Goal: Information Seeking & Learning: Find specific fact

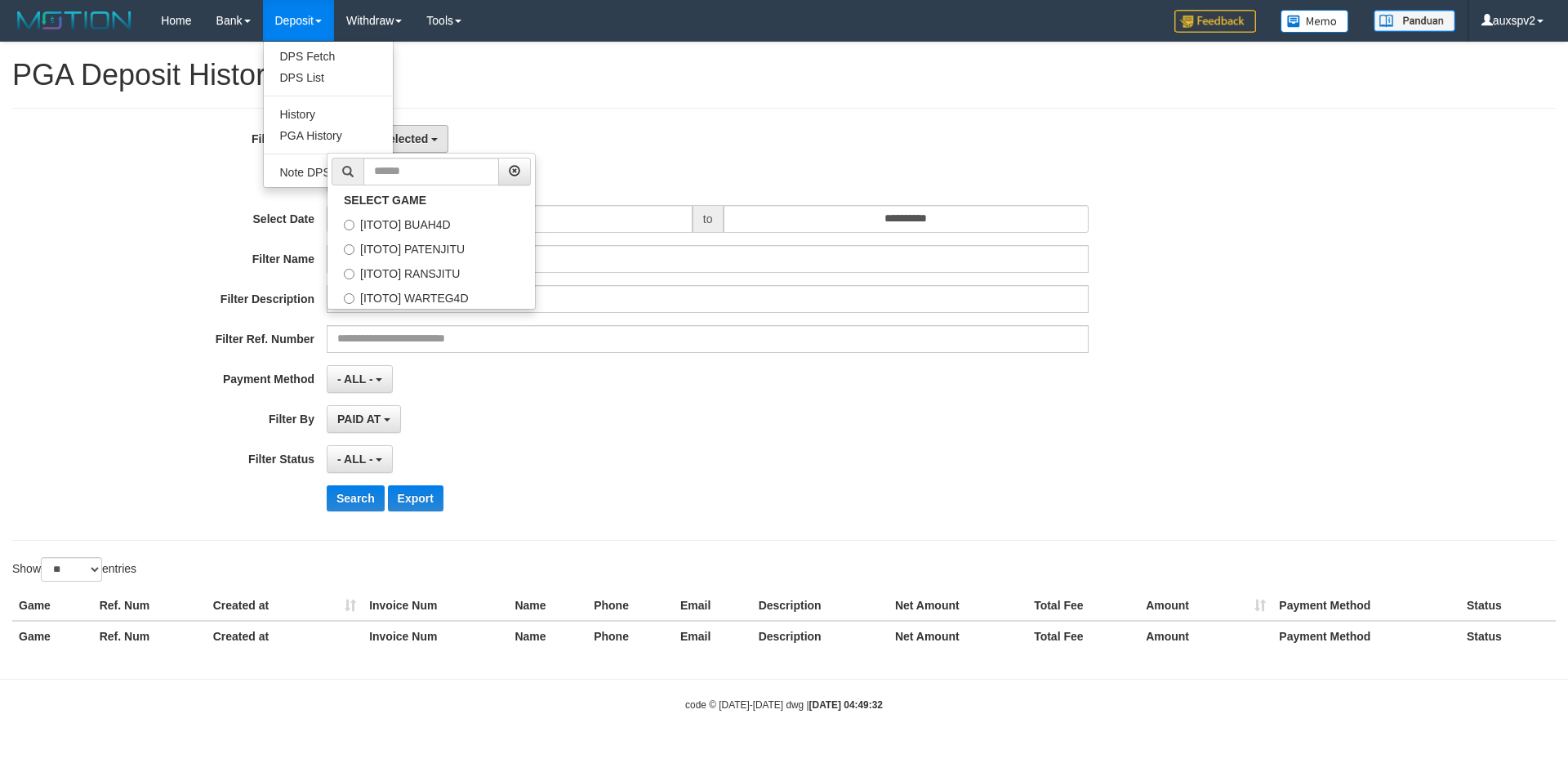
select select
select select "**"
click at [310, 135] on link "PGA History" at bounding box center [329, 135] width 129 height 21
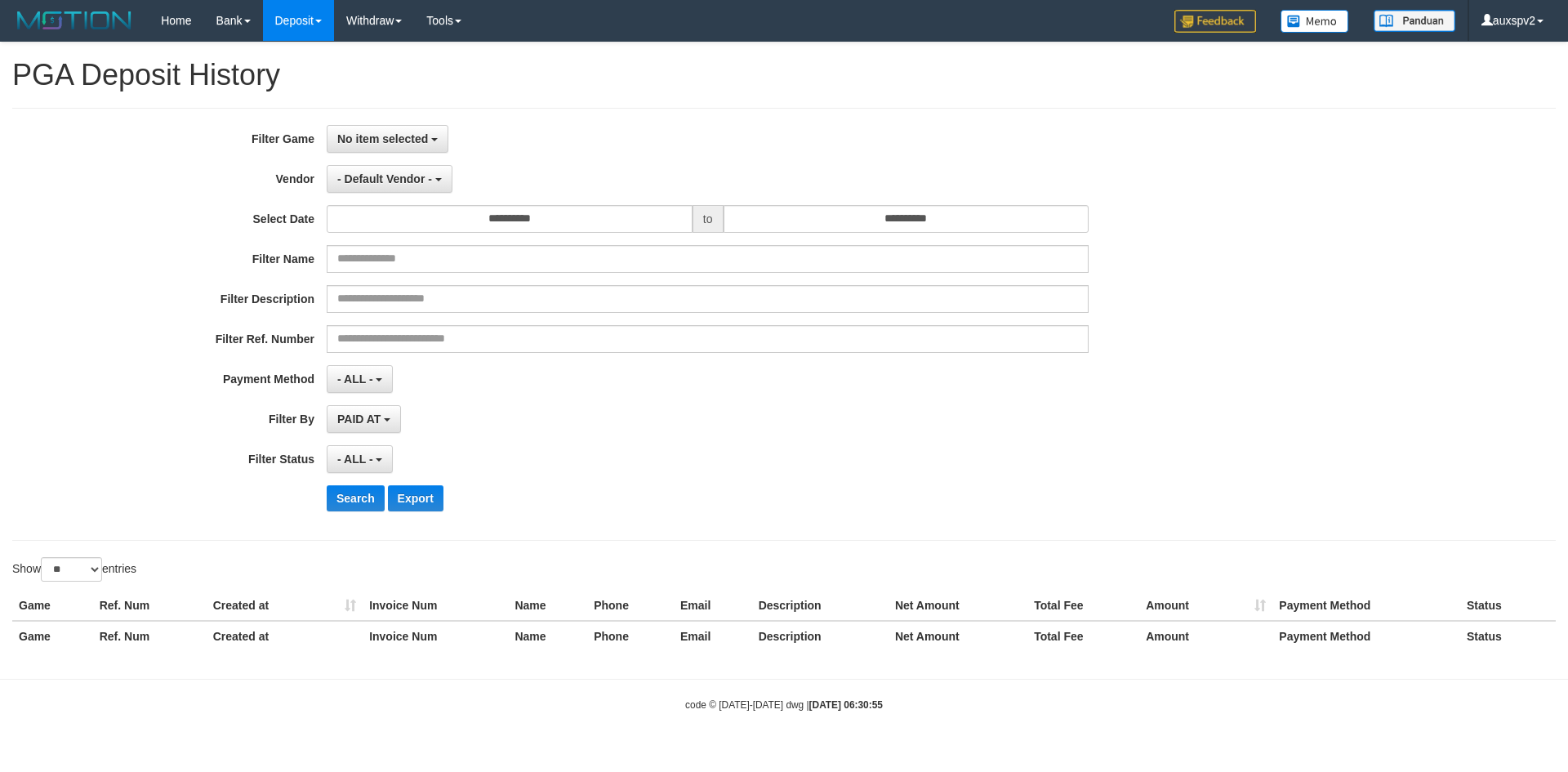
select select
select select "**"
click at [310, 134] on link "PGA History" at bounding box center [329, 135] width 129 height 21
click at [311, 133] on link "PGA History" at bounding box center [329, 135] width 129 height 21
click at [404, 133] on span "No item selected" at bounding box center [382, 139] width 91 height 13
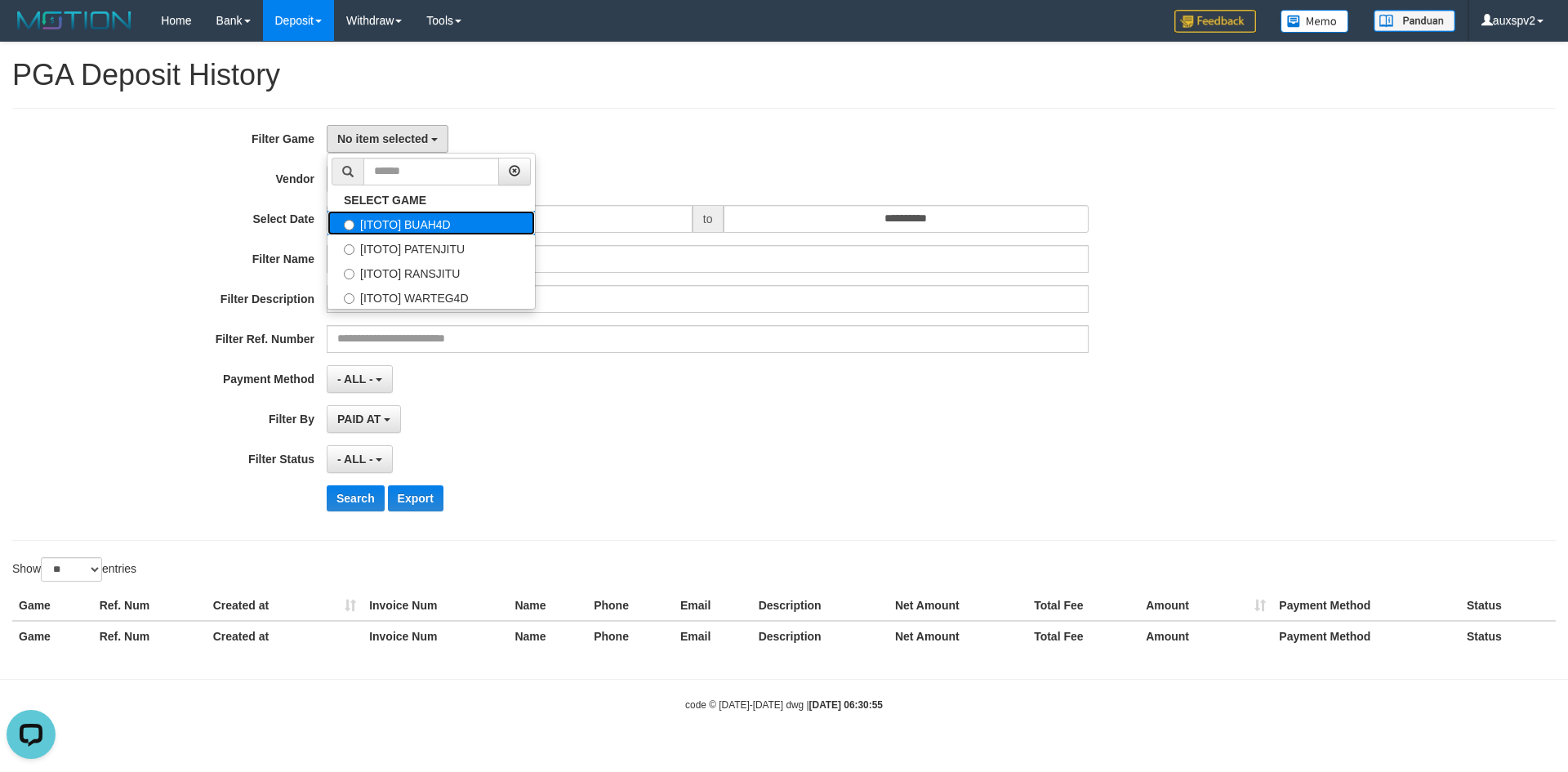
click at [441, 220] on label "[ITOTO] BUAH4D" at bounding box center [431, 223] width 207 height 24
select select "***"
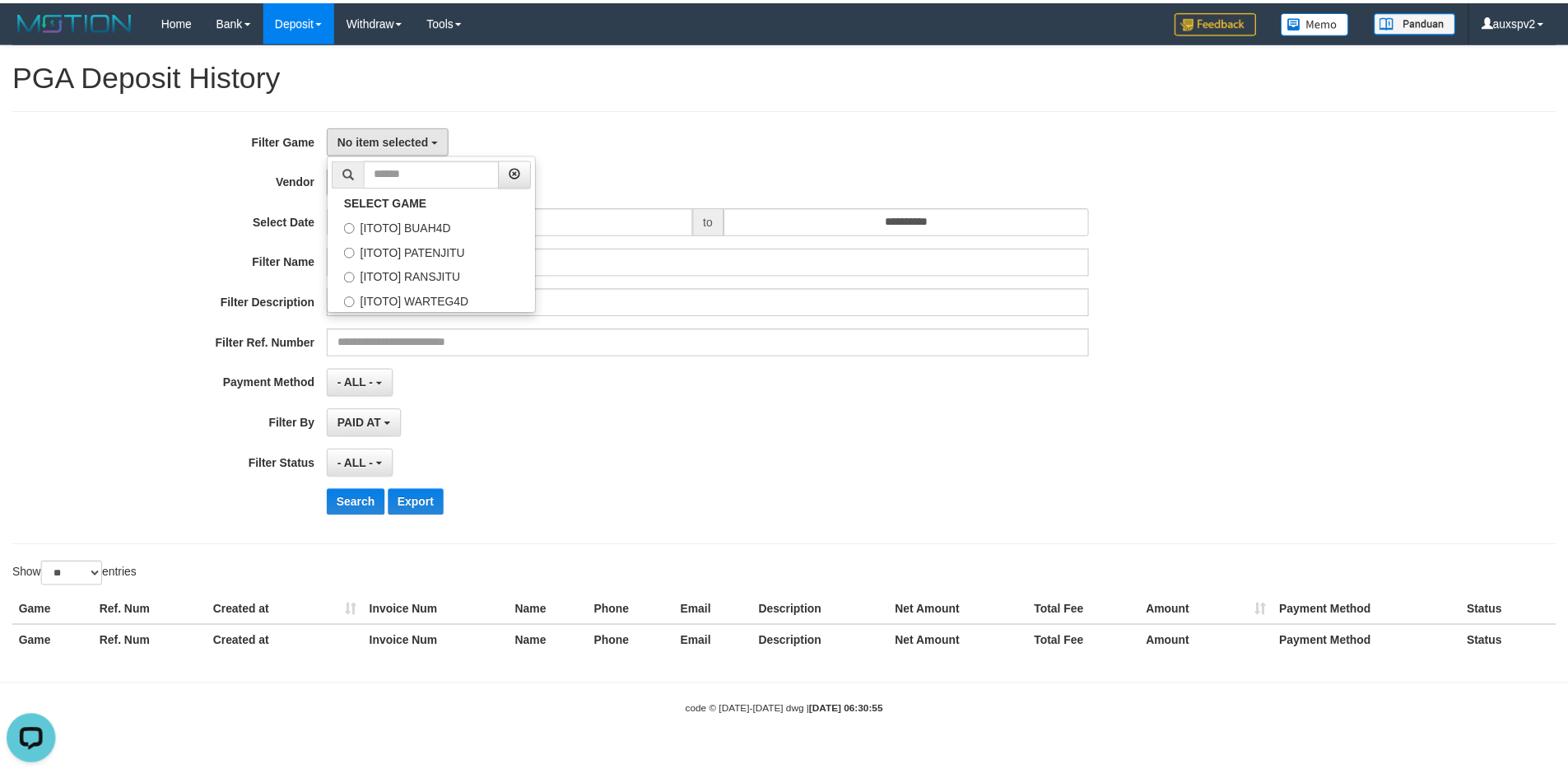
scroll to position [15, 0]
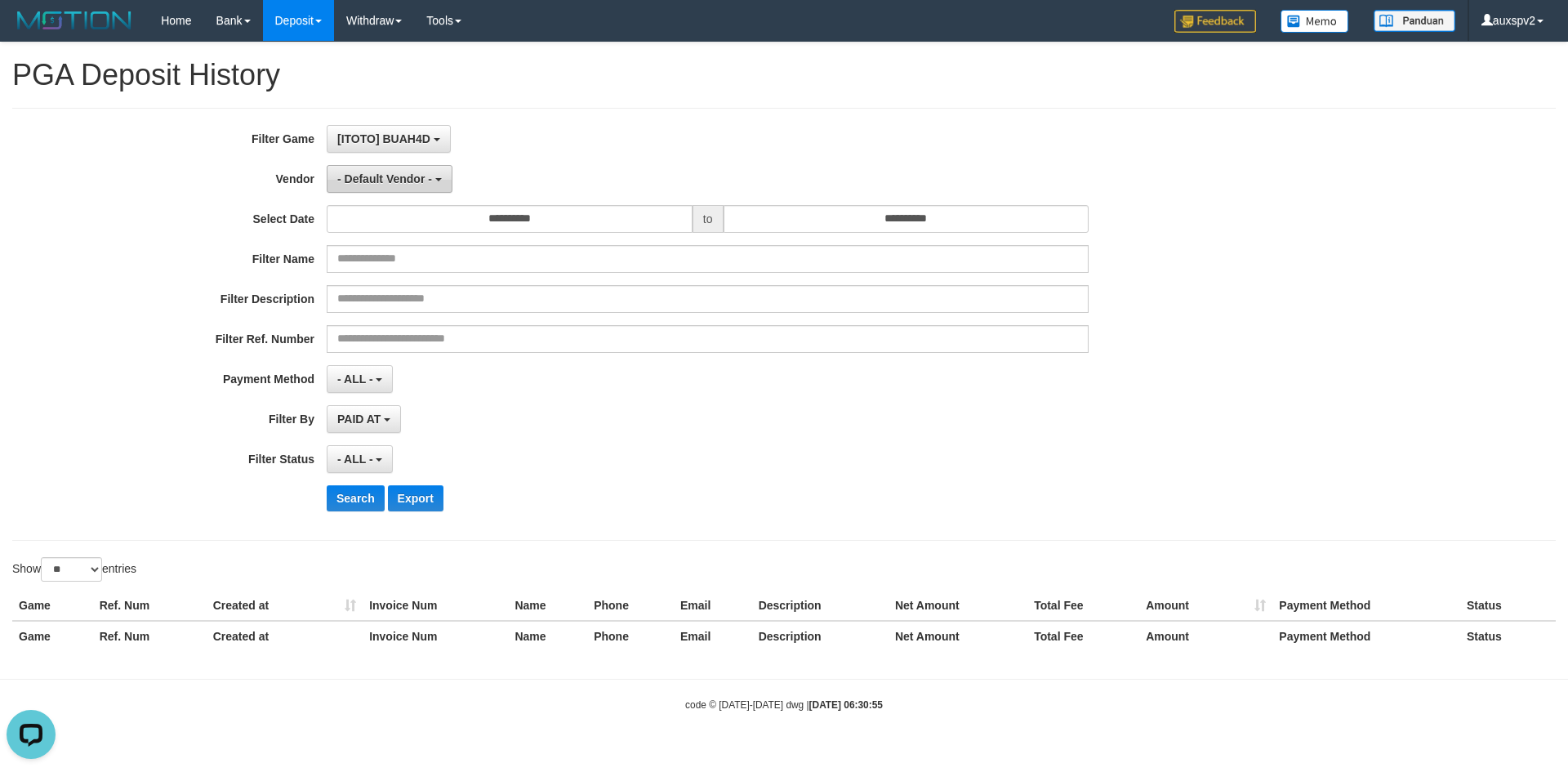
click at [380, 165] on button "- Default Vendor -" at bounding box center [389, 179] width 126 height 28
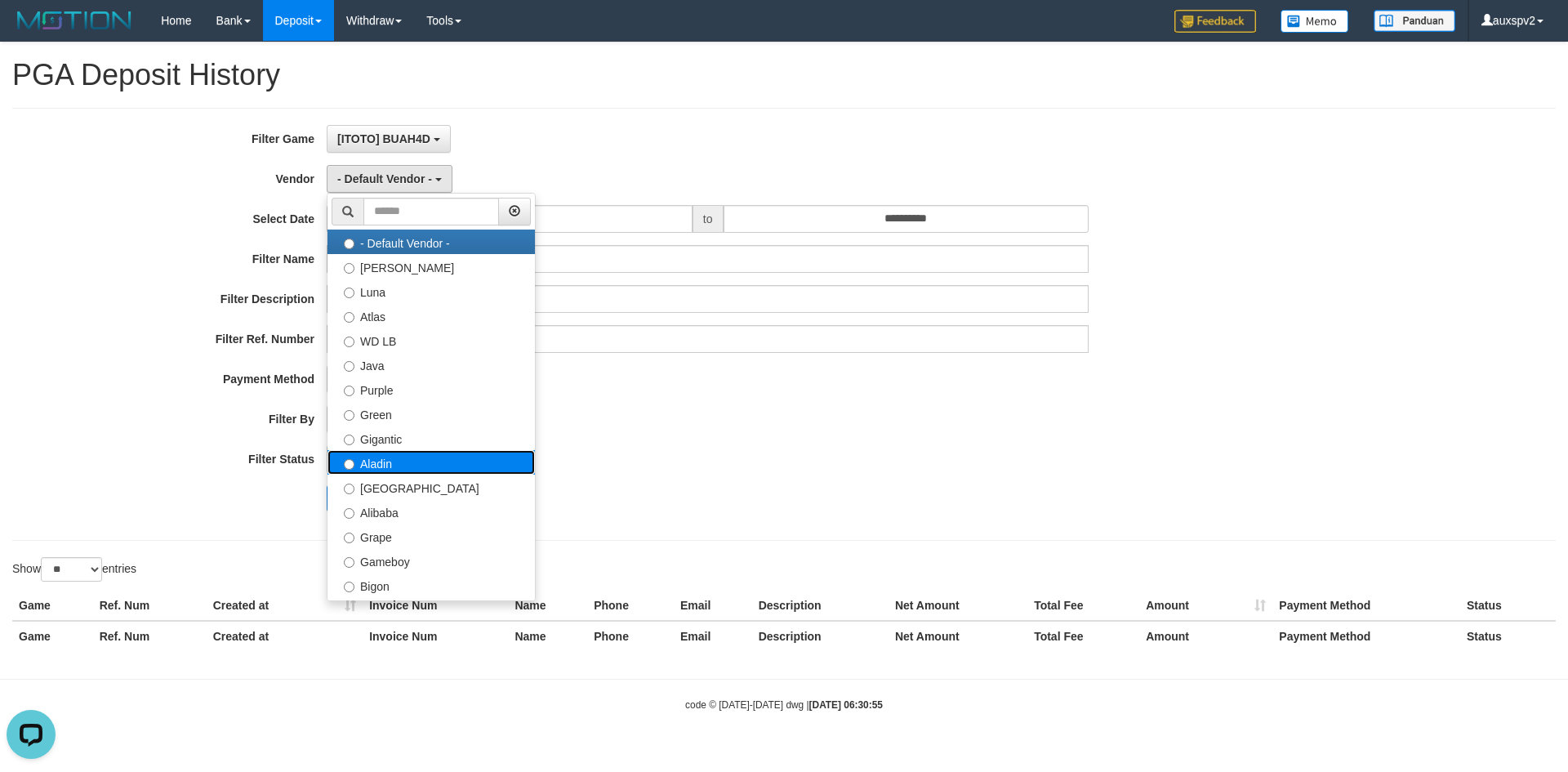
click at [372, 468] on label "Aladin" at bounding box center [431, 462] width 207 height 24
select select "**********"
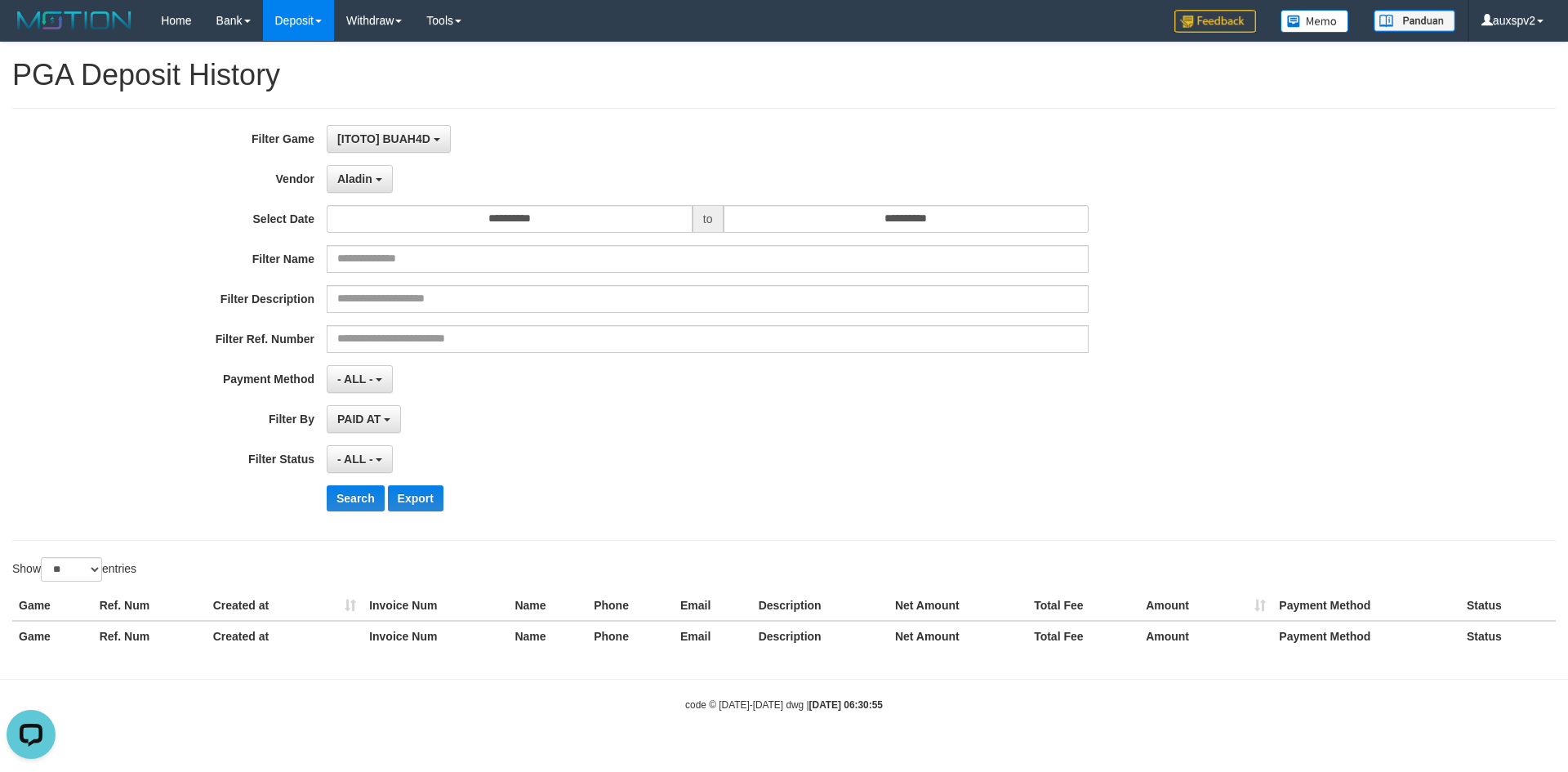
click at [835, 108] on hr at bounding box center [784, 108] width 1544 height 1
click at [960, 220] on input "**********" at bounding box center [906, 219] width 366 height 28
click at [877, 299] on td "31" at bounding box center [882, 300] width 23 height 24
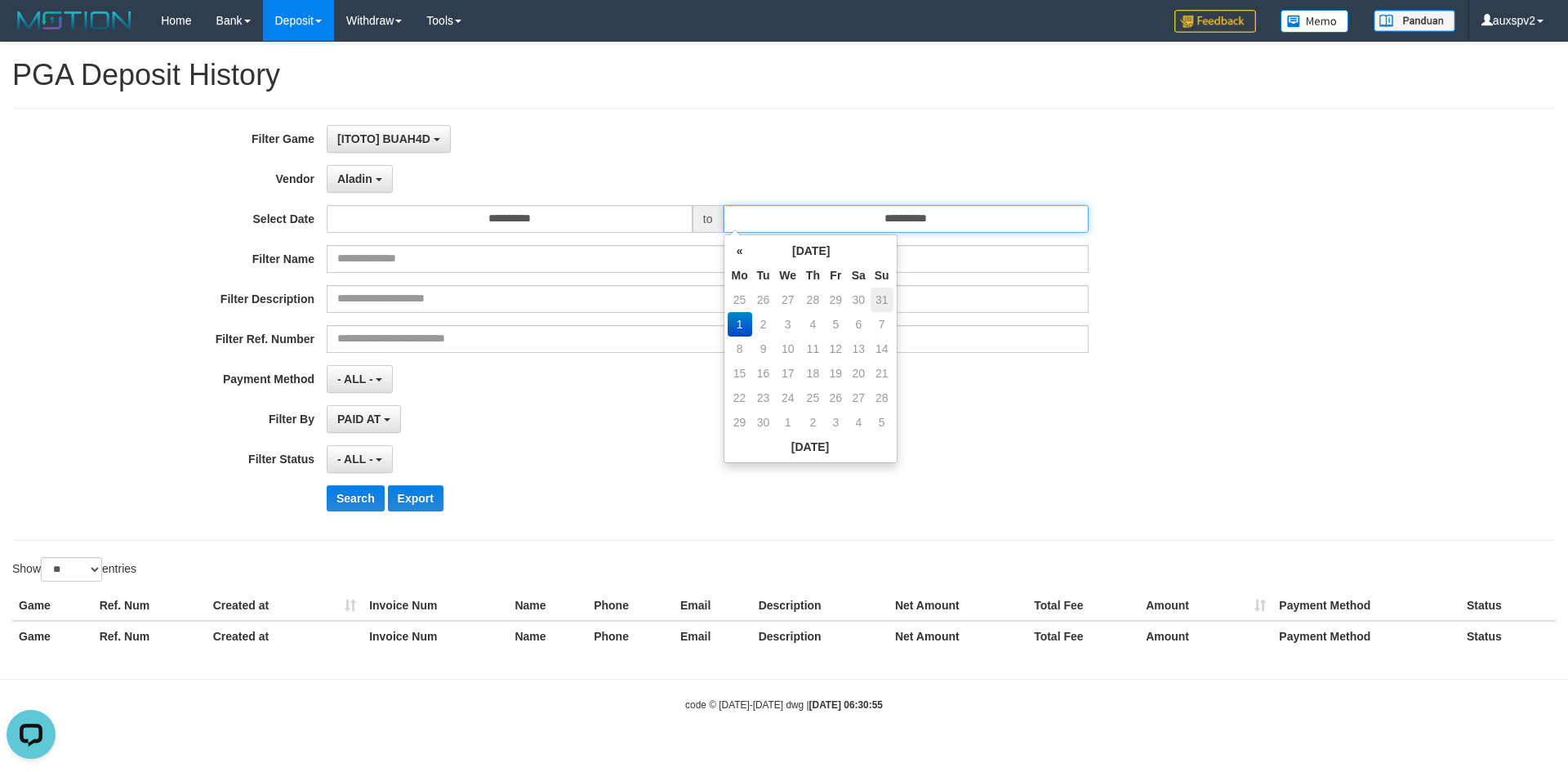
type input "**********"
click at [1057, 431] on div "PAID AT PAID AT CREATED AT" at bounding box center [707, 419] width 763 height 28
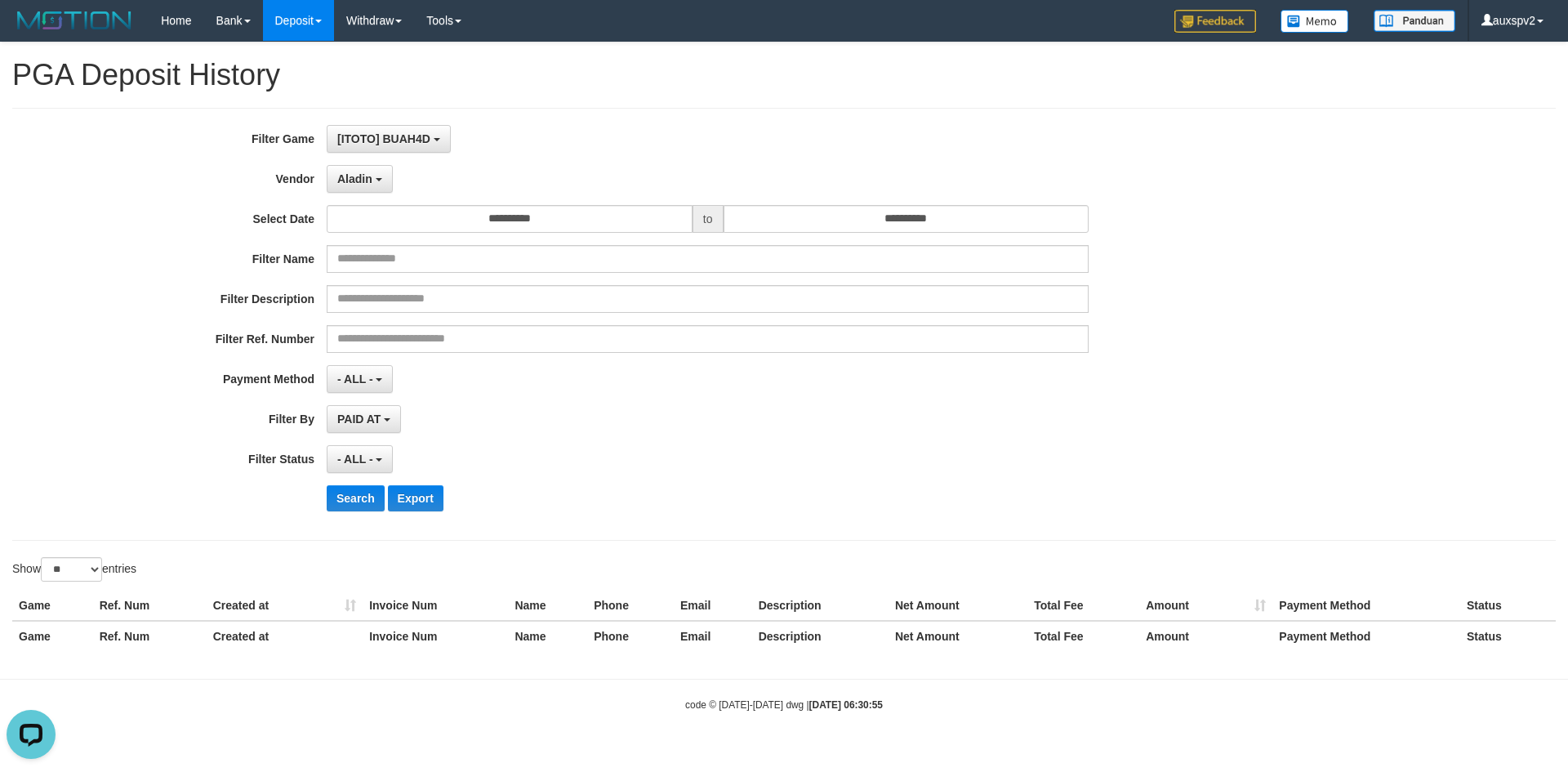
click at [360, 403] on div "**********" at bounding box center [653, 324] width 1307 height 399
click at [366, 418] on span "PAID AT" at bounding box center [358, 419] width 43 height 13
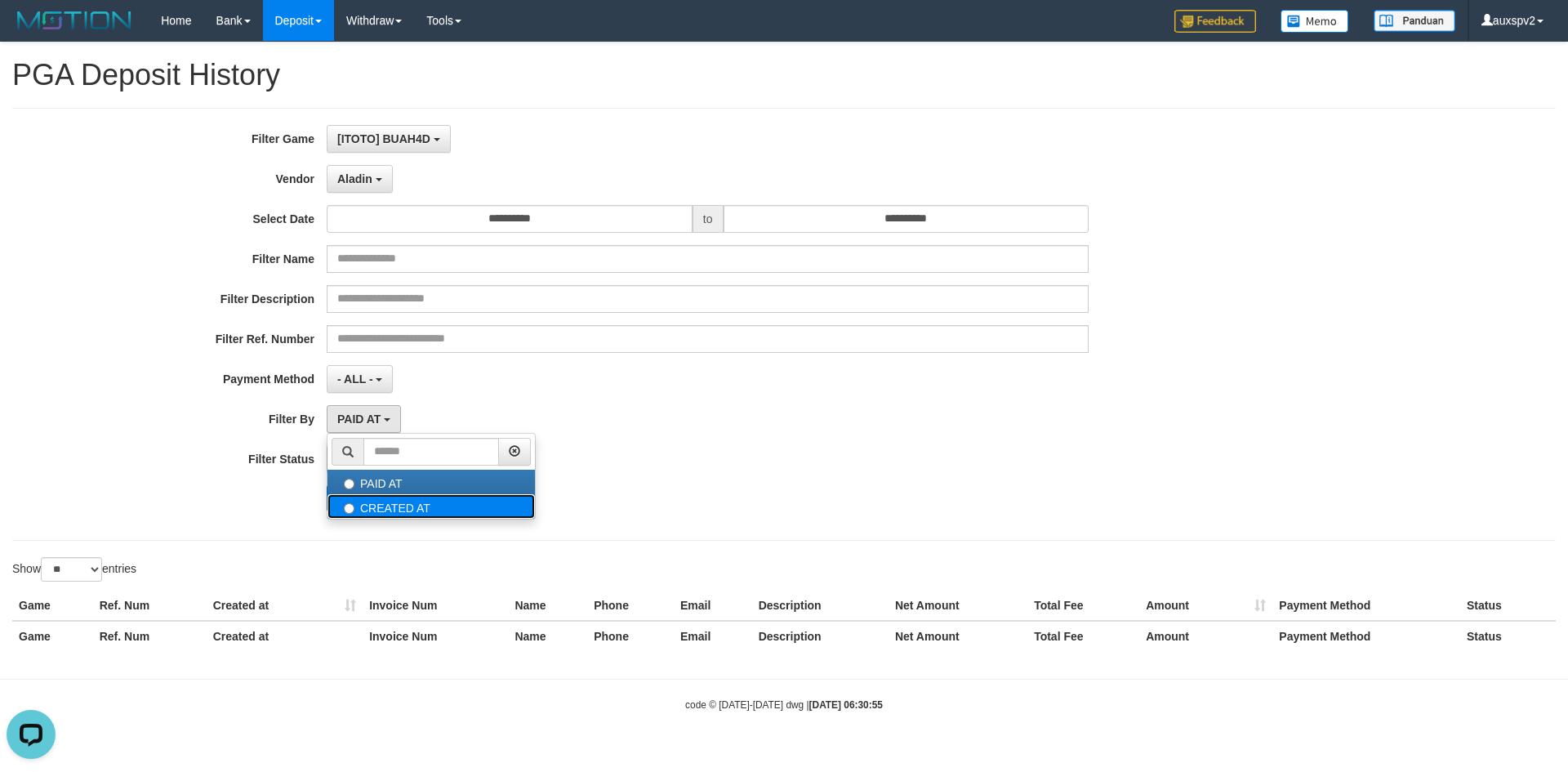
click at [405, 506] on label "CREATED AT" at bounding box center [431, 507] width 207 height 24
select select "*"
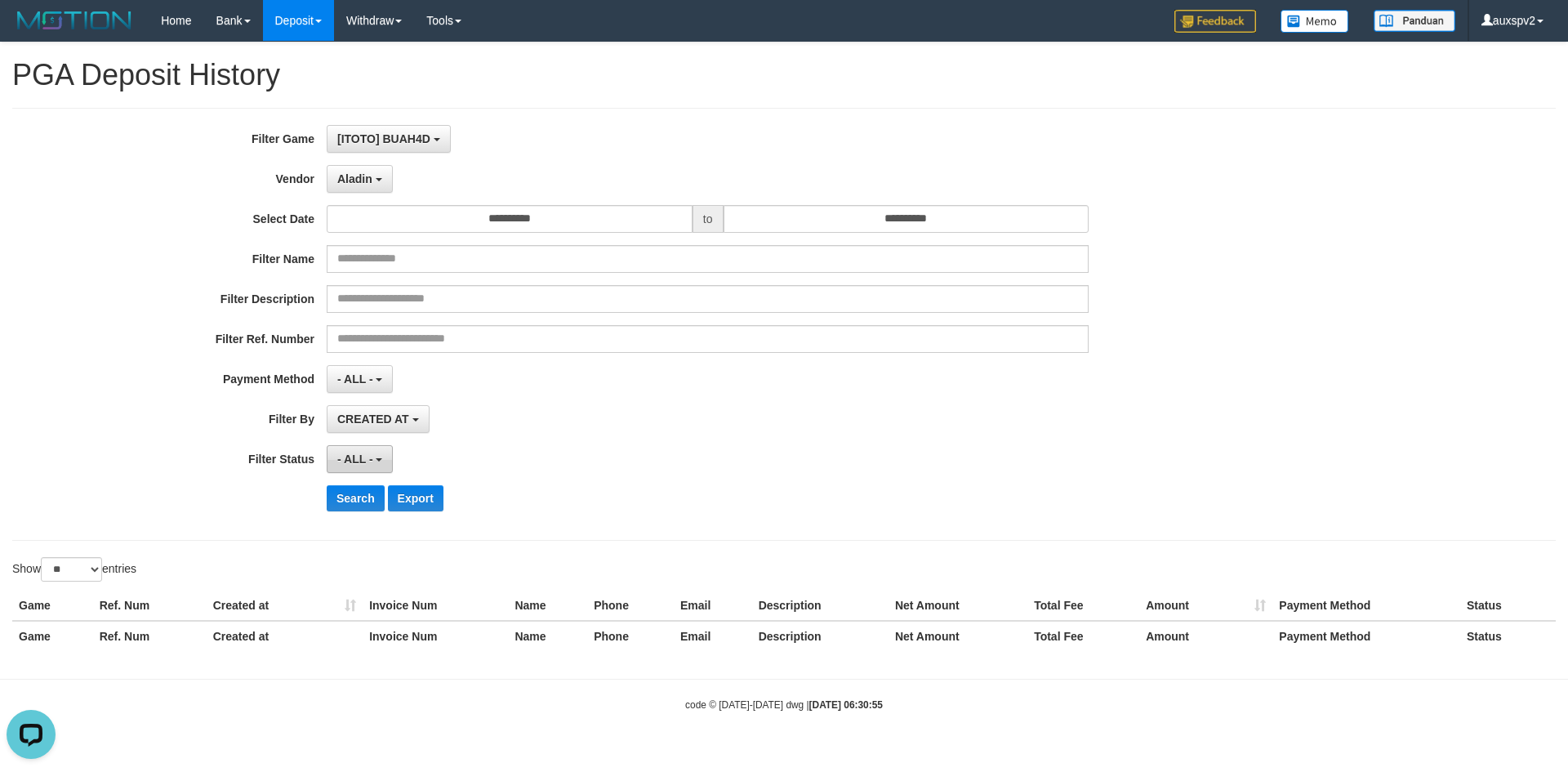
click at [370, 468] on button "- ALL -" at bounding box center [359, 459] width 66 height 28
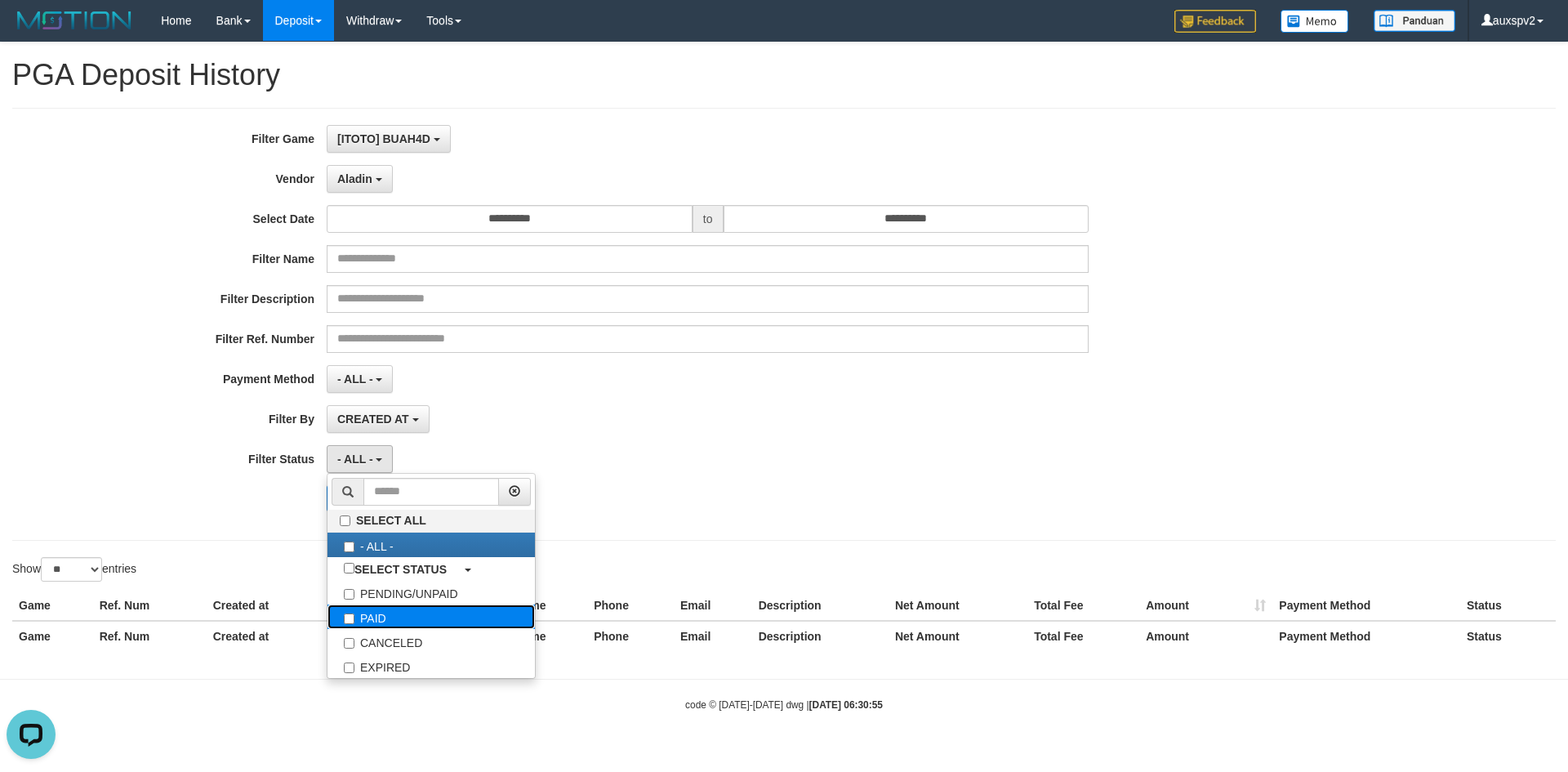
click at [372, 616] on label "PAID" at bounding box center [431, 617] width 207 height 24
select select "*"
click at [812, 532] on div "**********" at bounding box center [784, 325] width 1544 height 433
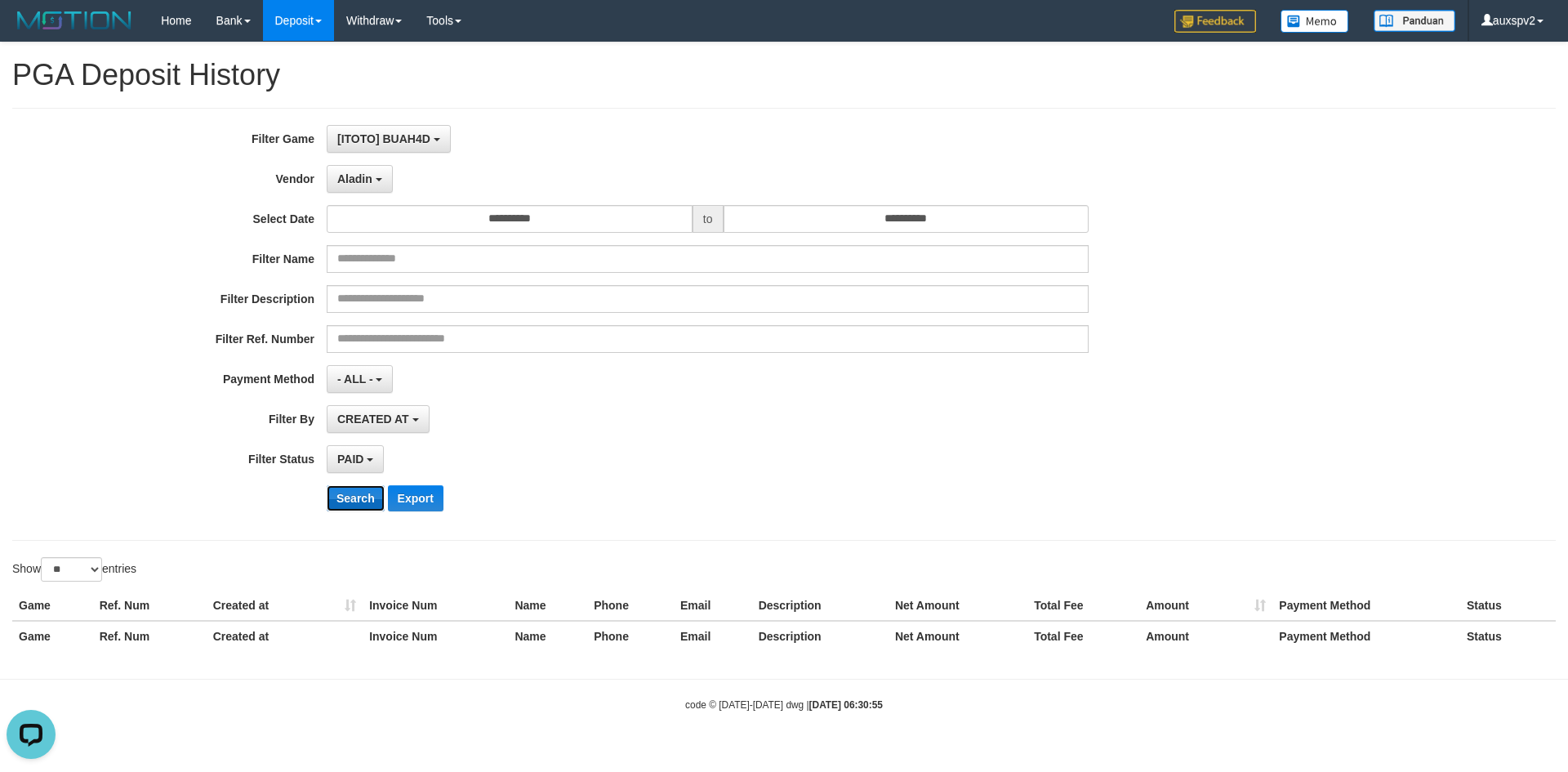
click at [339, 502] on button "Search" at bounding box center [356, 498] width 58 height 26
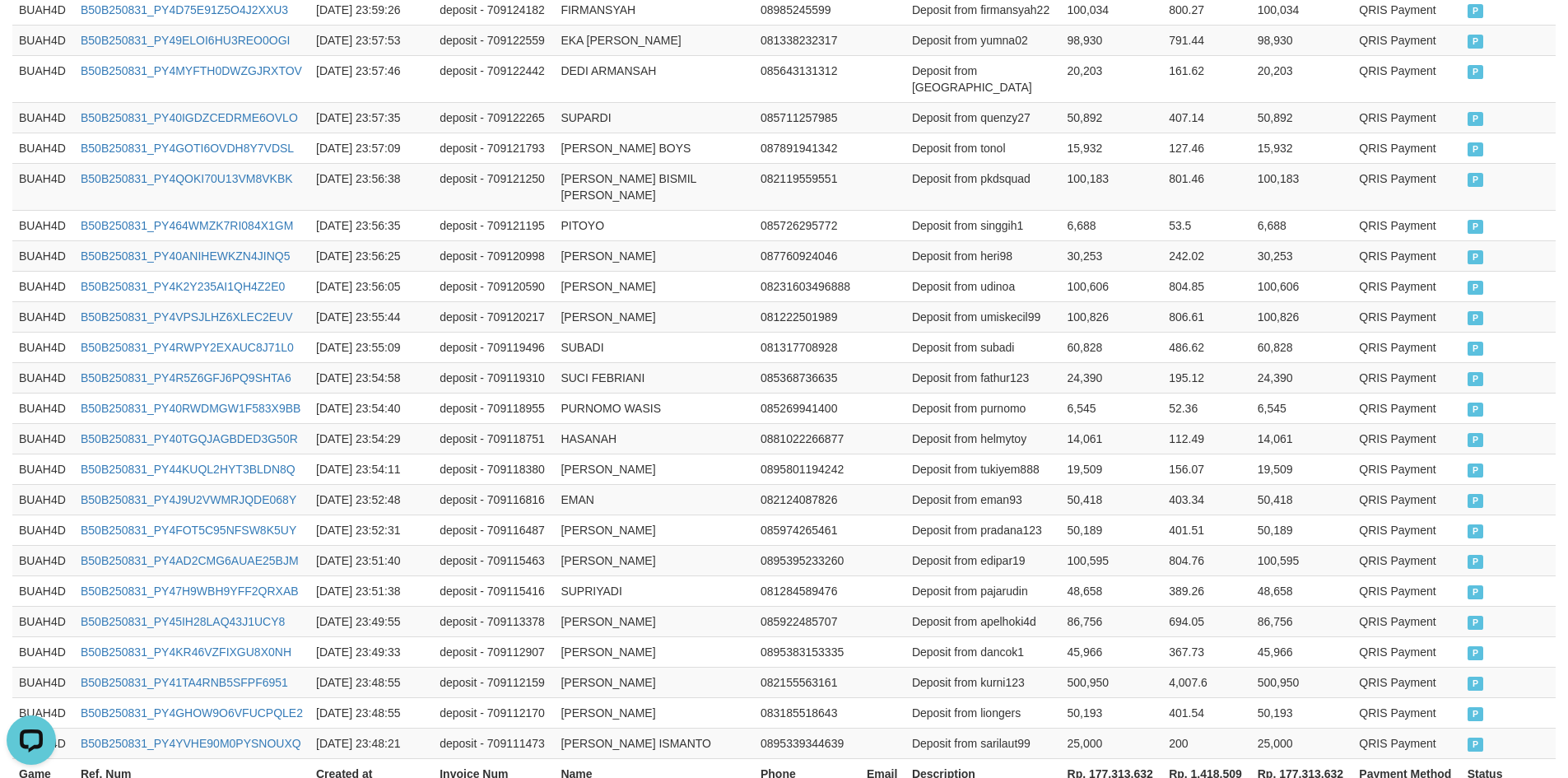
scroll to position [771, 0]
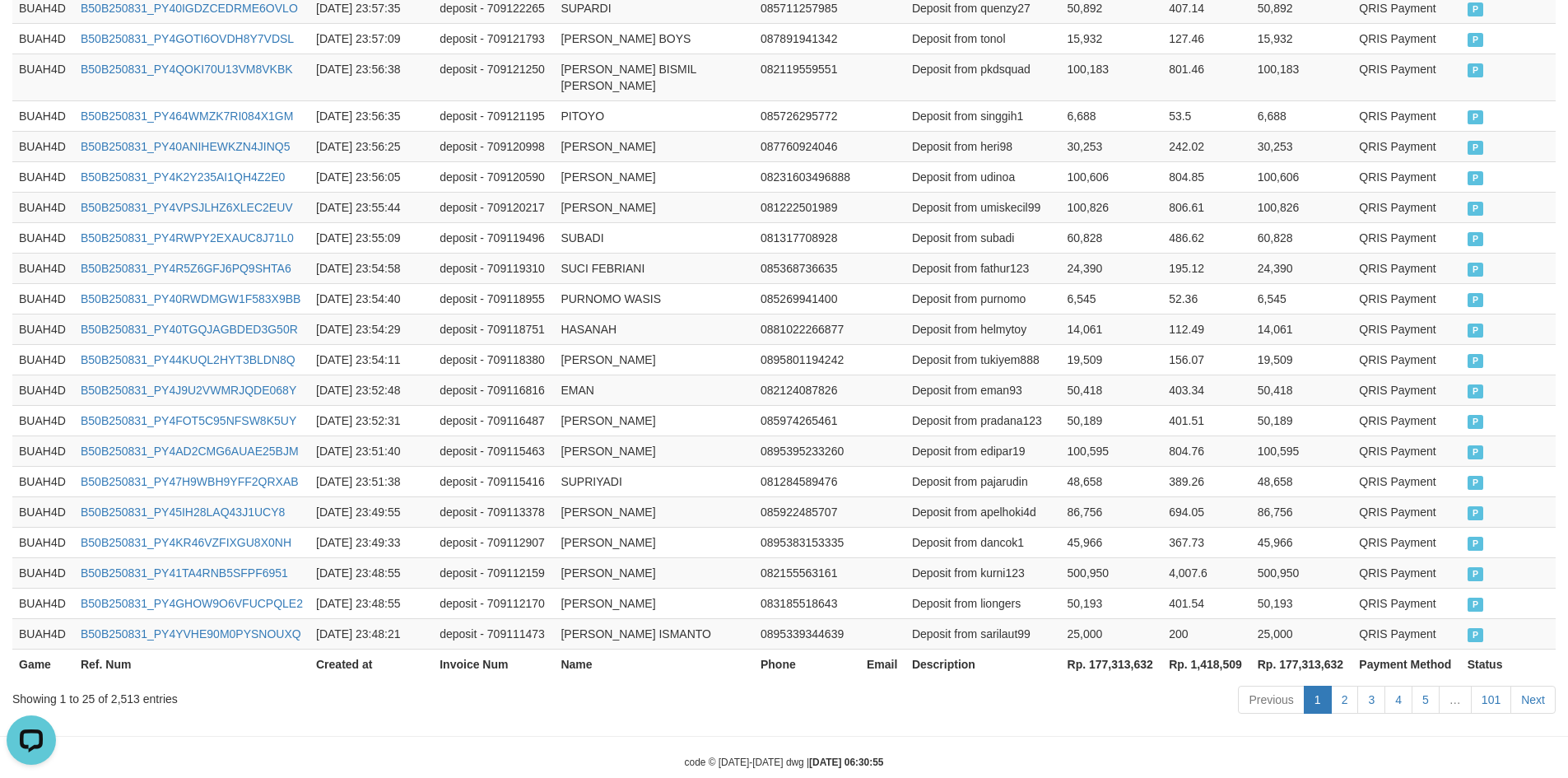
click at [1125, 649] on th "Rp. 177,313,632" at bounding box center [1112, 664] width 103 height 30
copy th "177,313,632"
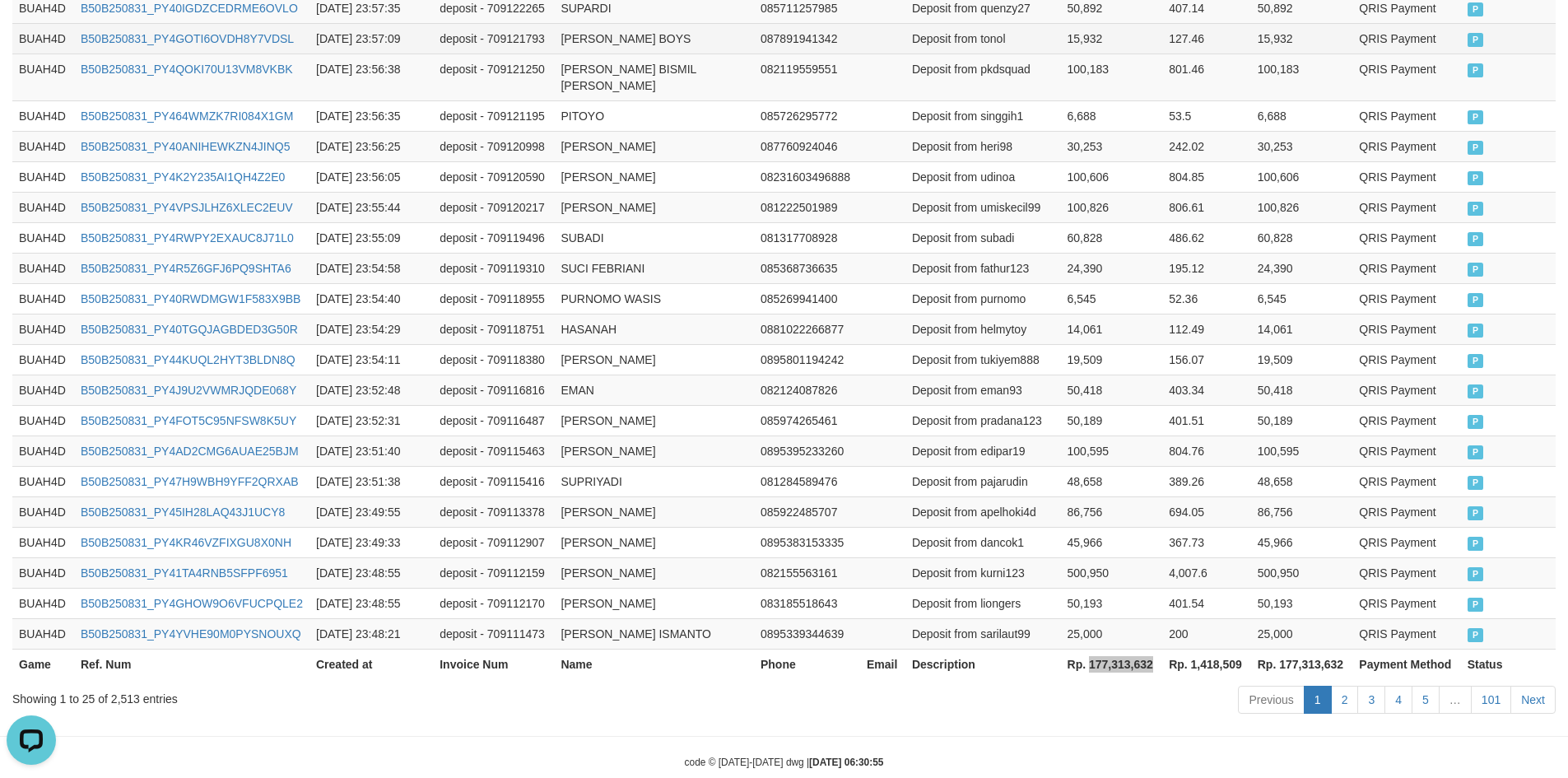
scroll to position [252, 0]
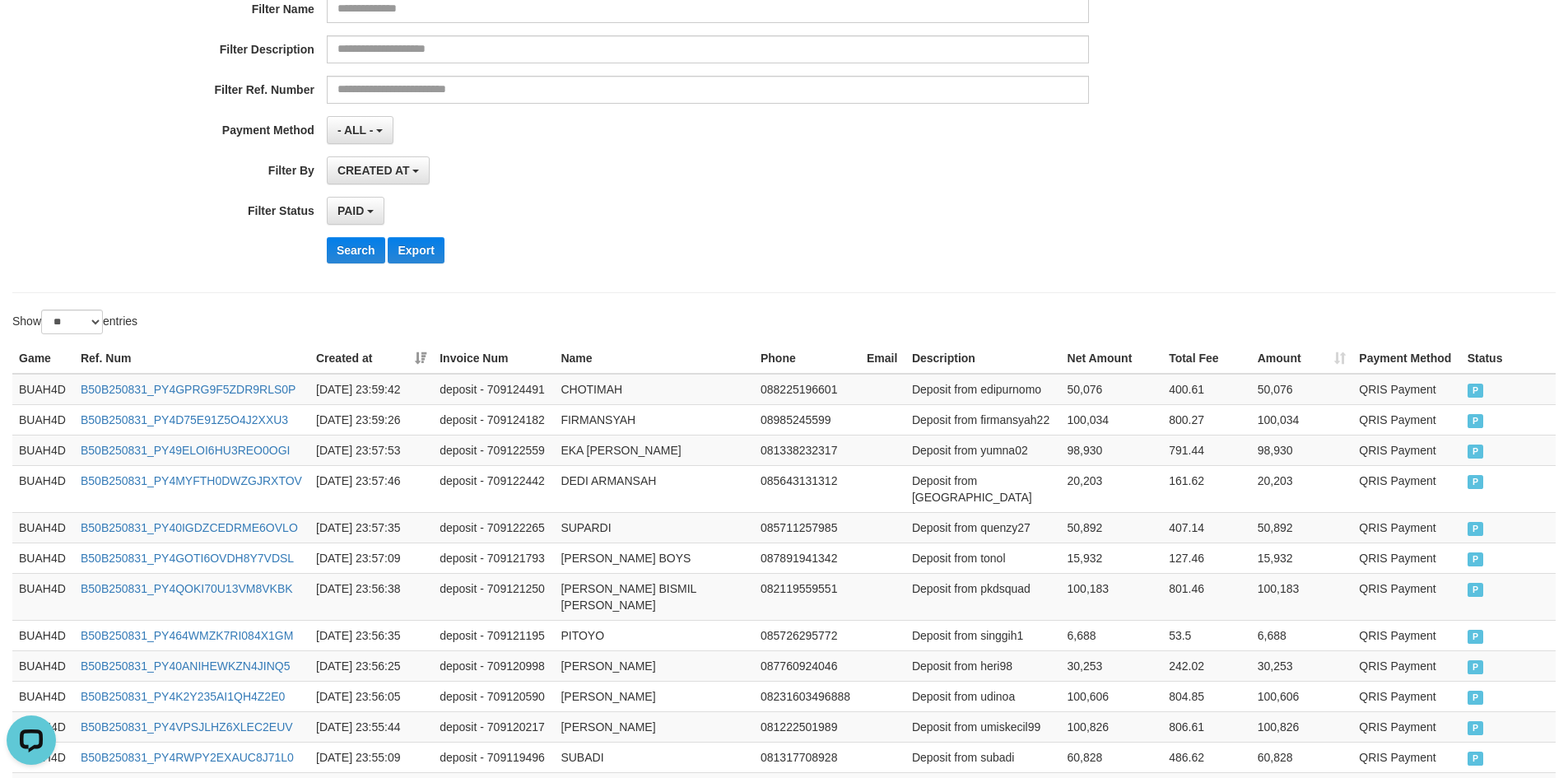
click at [641, 191] on div "**********" at bounding box center [654, 74] width 1307 height 402
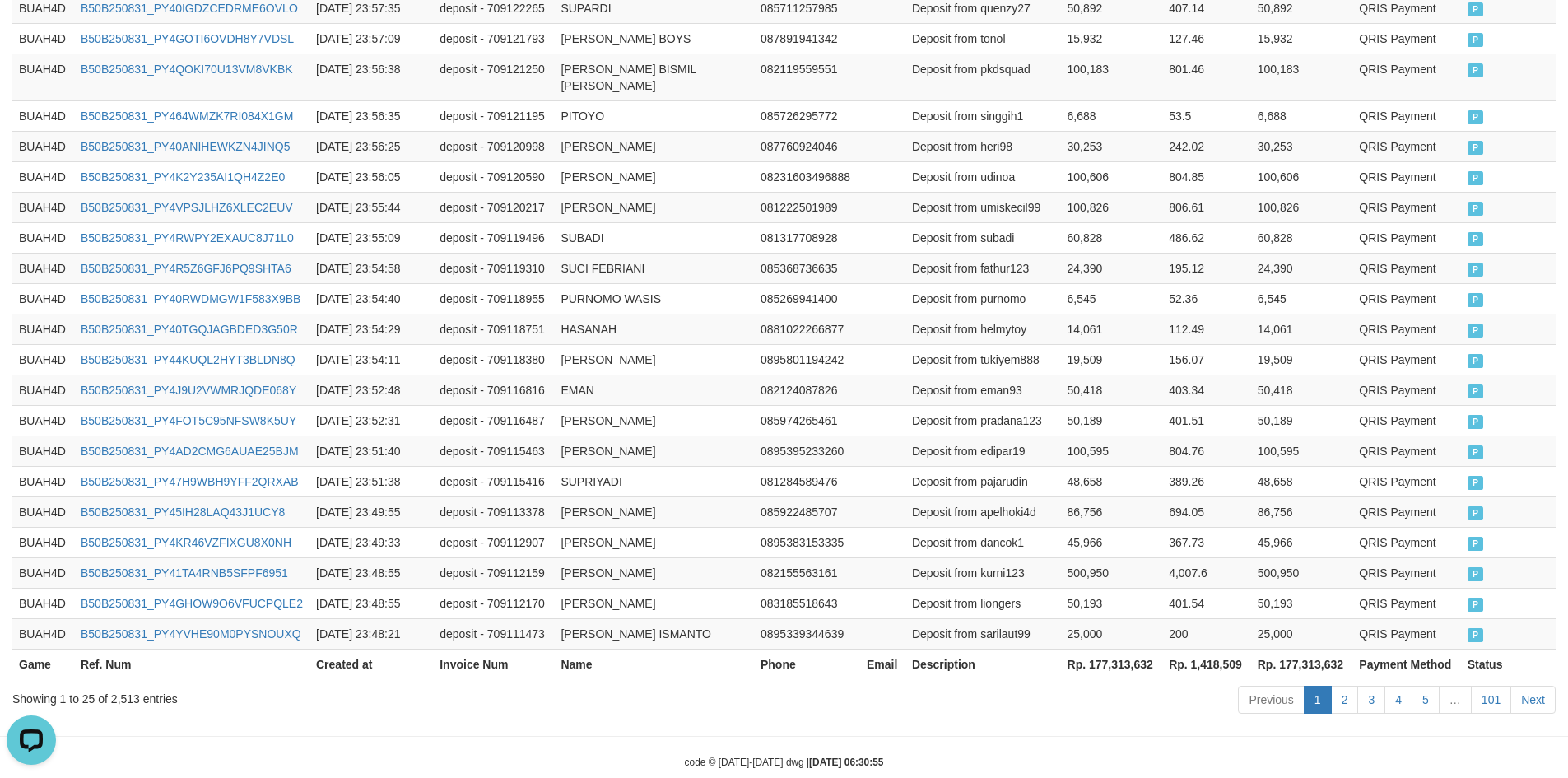
click at [1217, 649] on th "Rp. 1,418,509" at bounding box center [1207, 664] width 89 height 30
copy th "1,418,509"
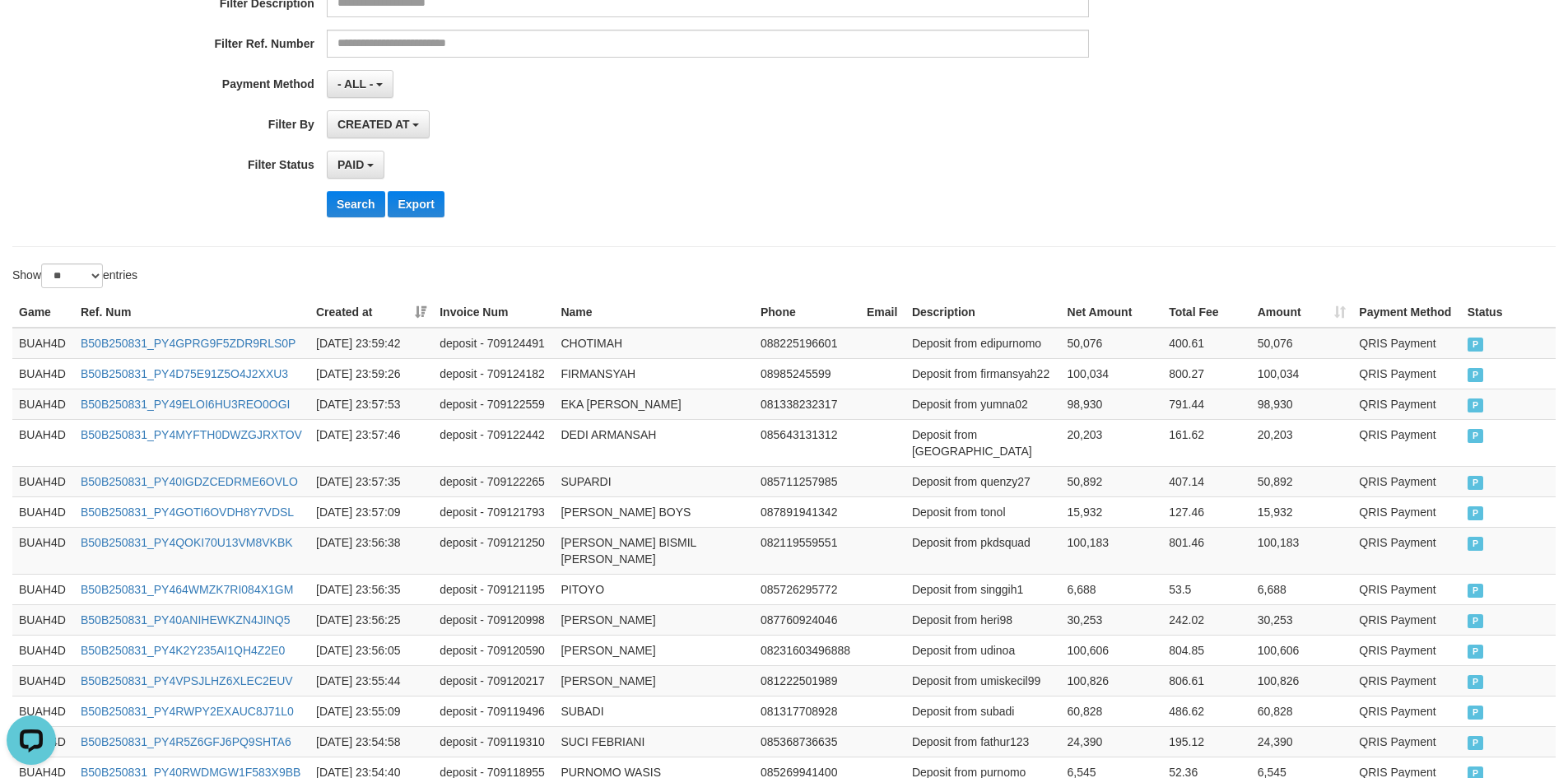
scroll to position [0, 0]
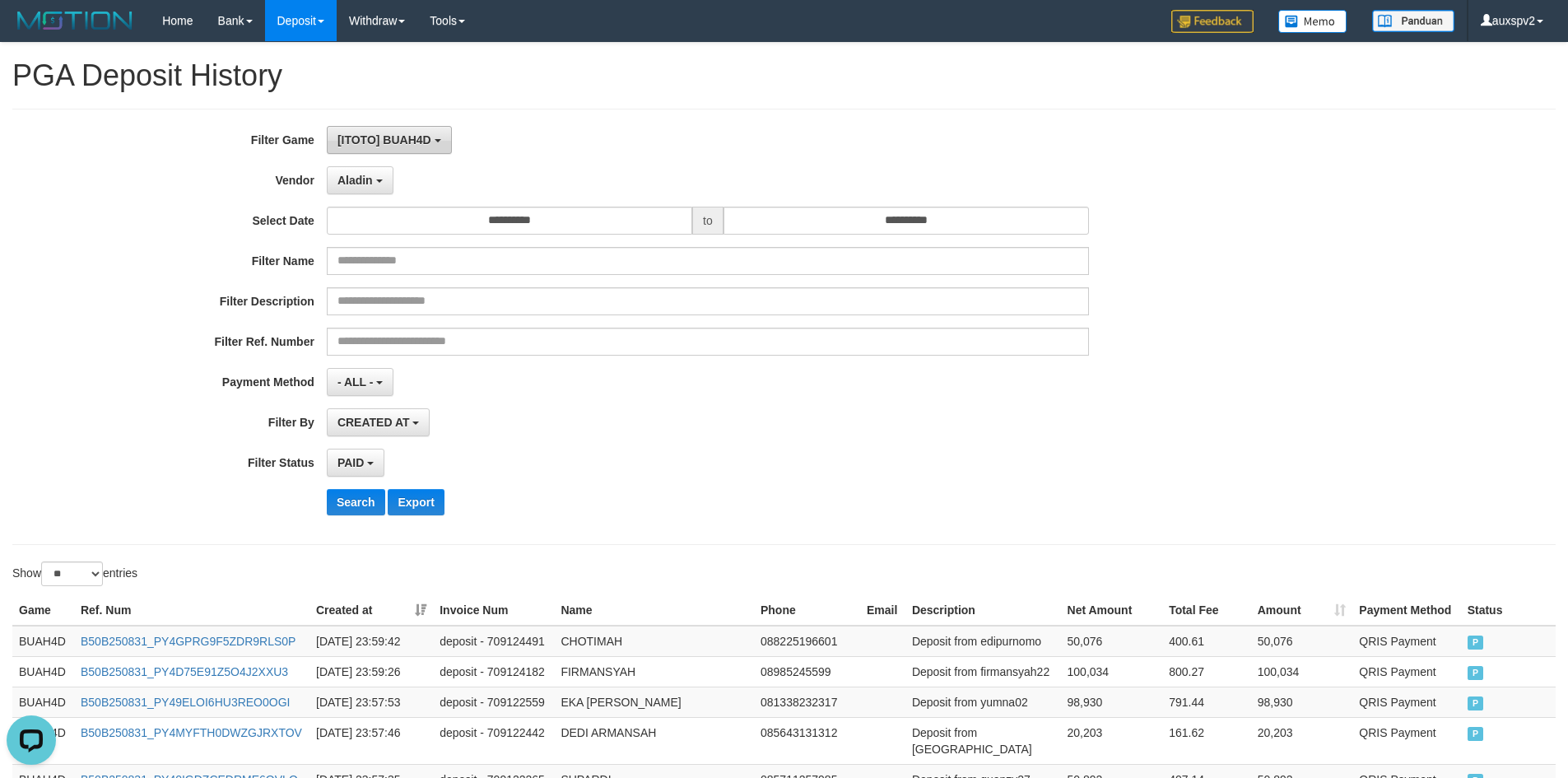
click at [417, 150] on button "[ITOTO] BUAH4D" at bounding box center [388, 140] width 125 height 28
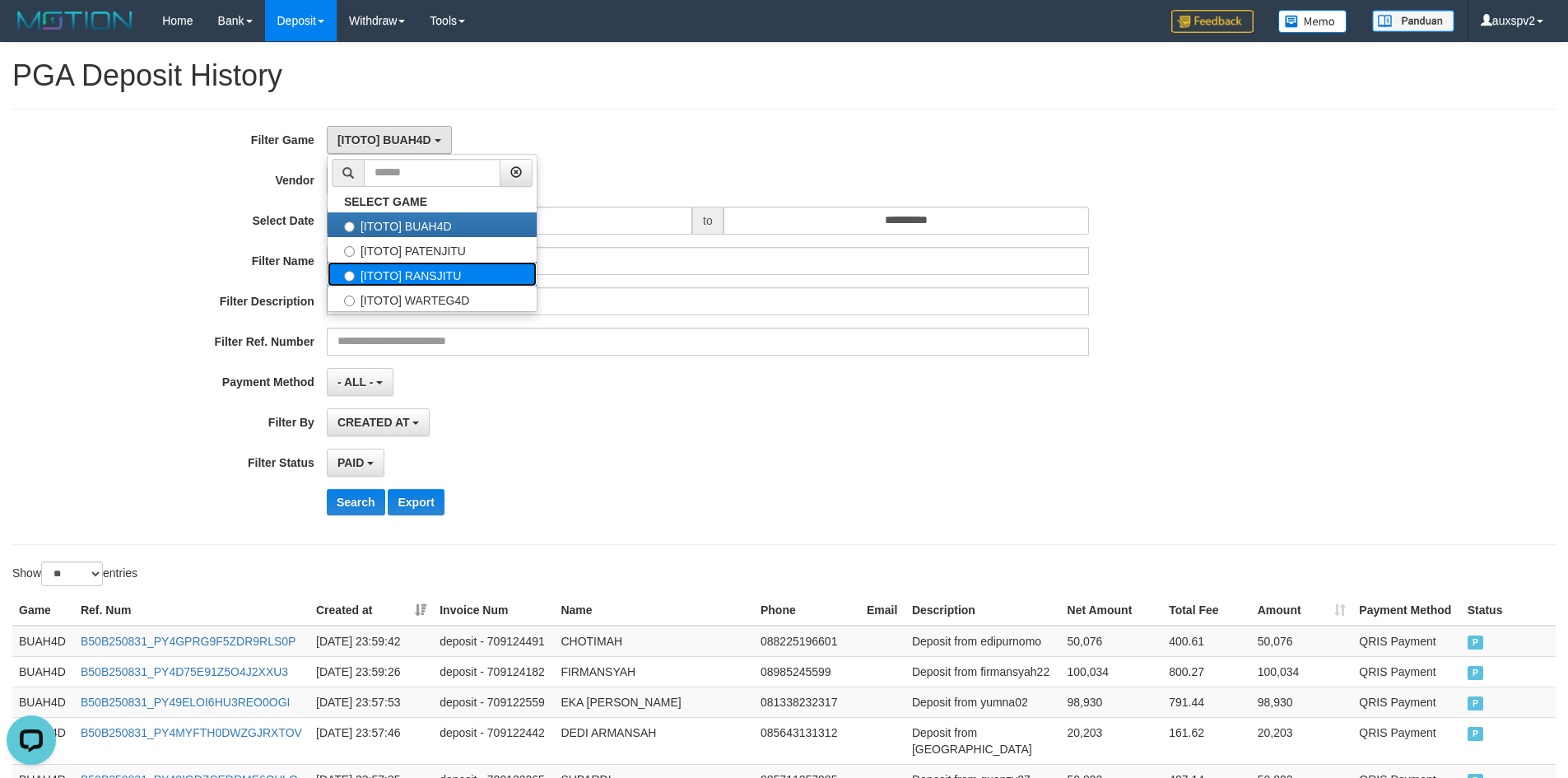
click at [438, 280] on label "[ITOTO] RANSJITU" at bounding box center [432, 274] width 209 height 24
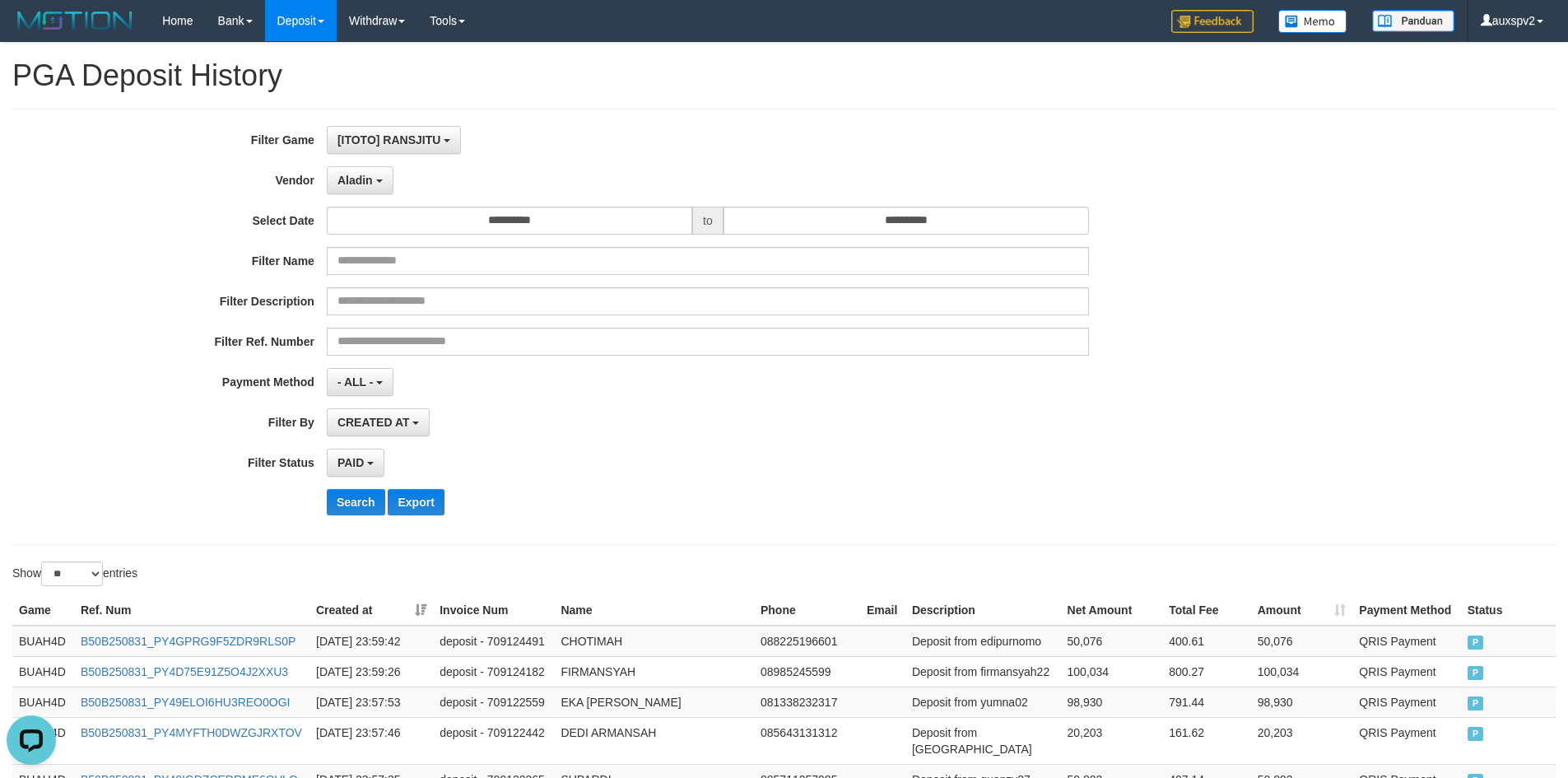
scroll to position [43, 0]
click at [369, 499] on button "Search" at bounding box center [356, 502] width 58 height 26
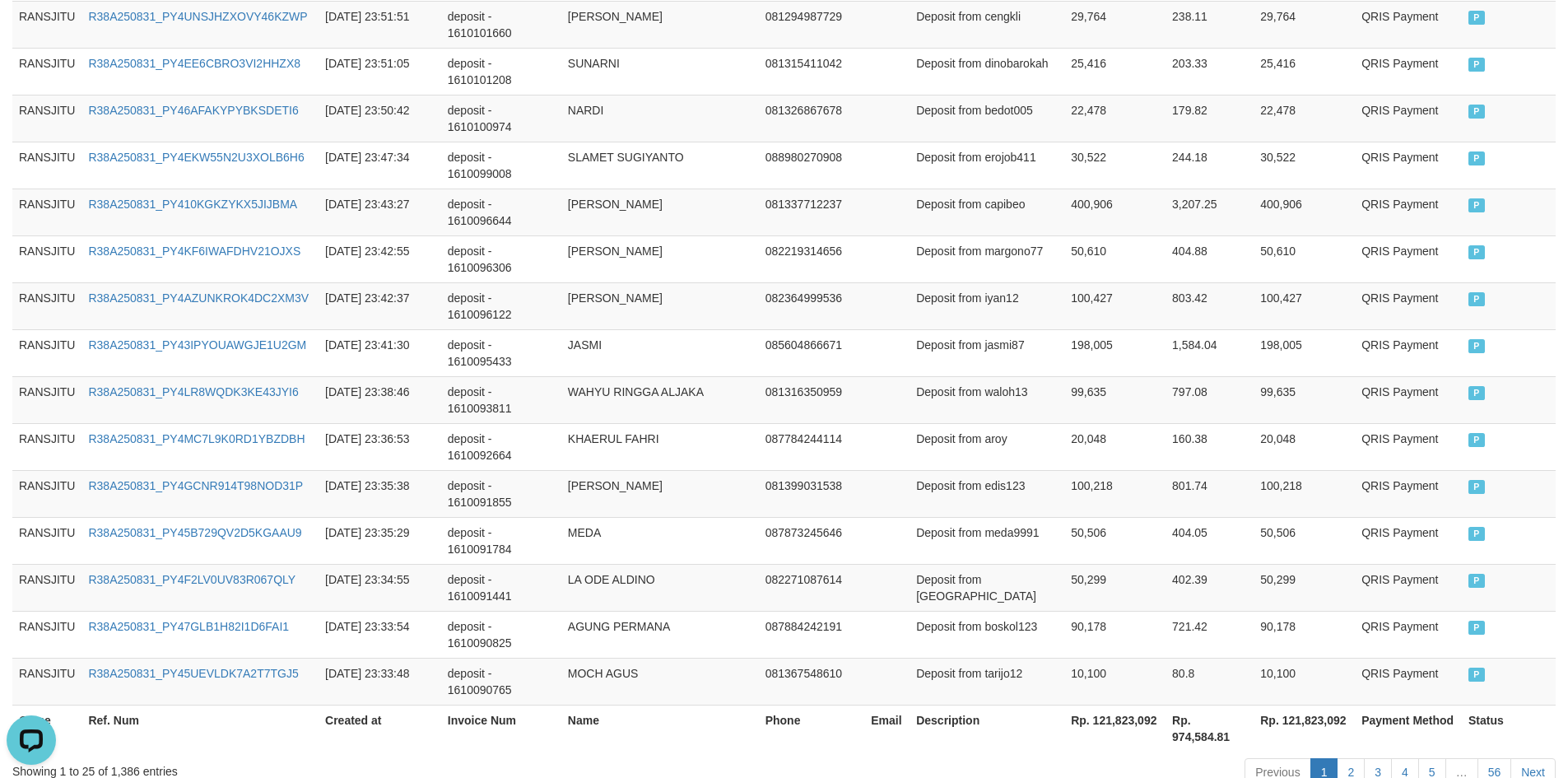
scroll to position [1199, 0]
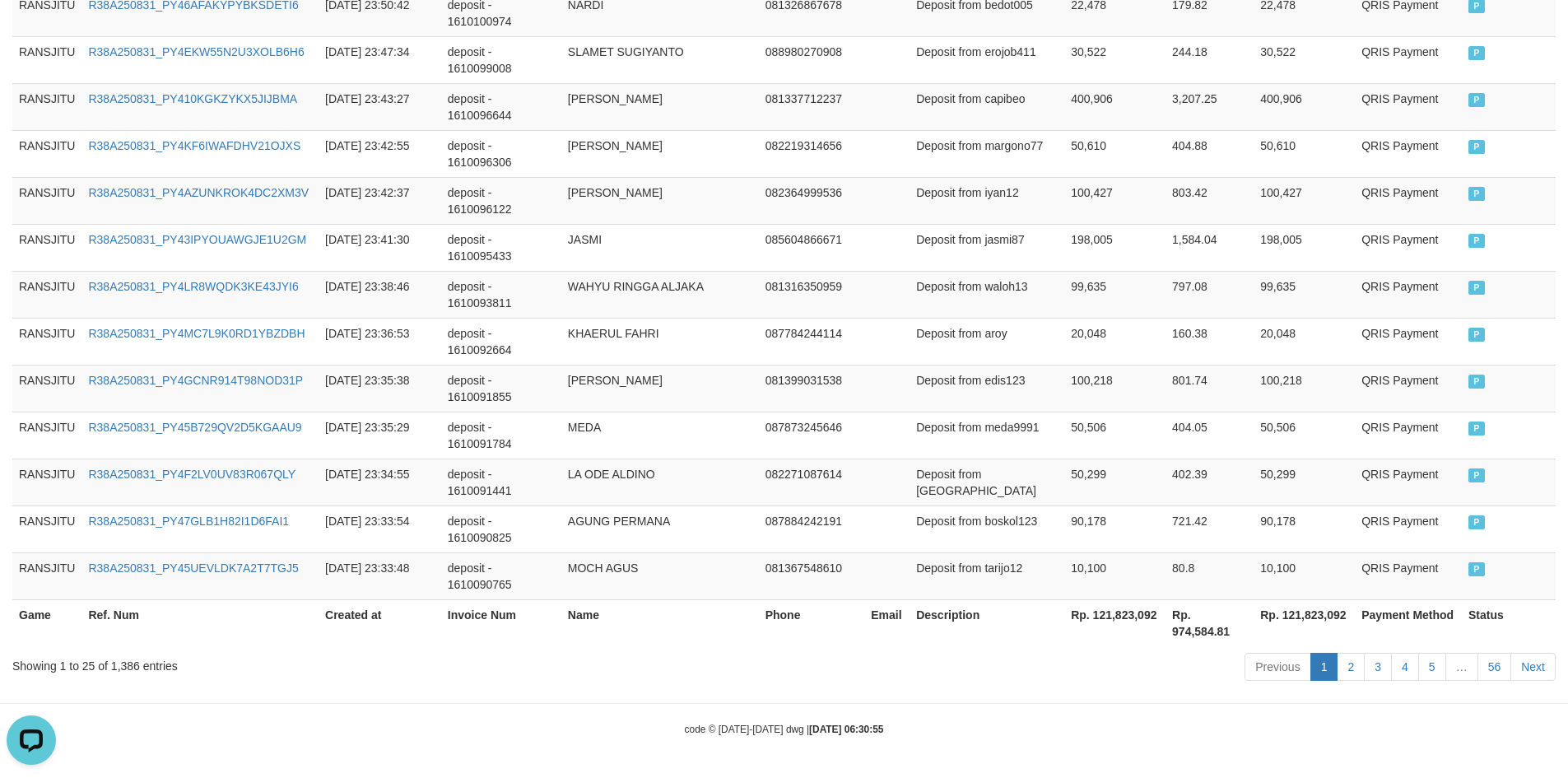
click at [1124, 630] on th "Rp. 121,823,092" at bounding box center [1116, 623] width 102 height 47
copy th "121,823,092"
click at [1211, 638] on th "Rp. 974,584.81" at bounding box center [1210, 623] width 88 height 47
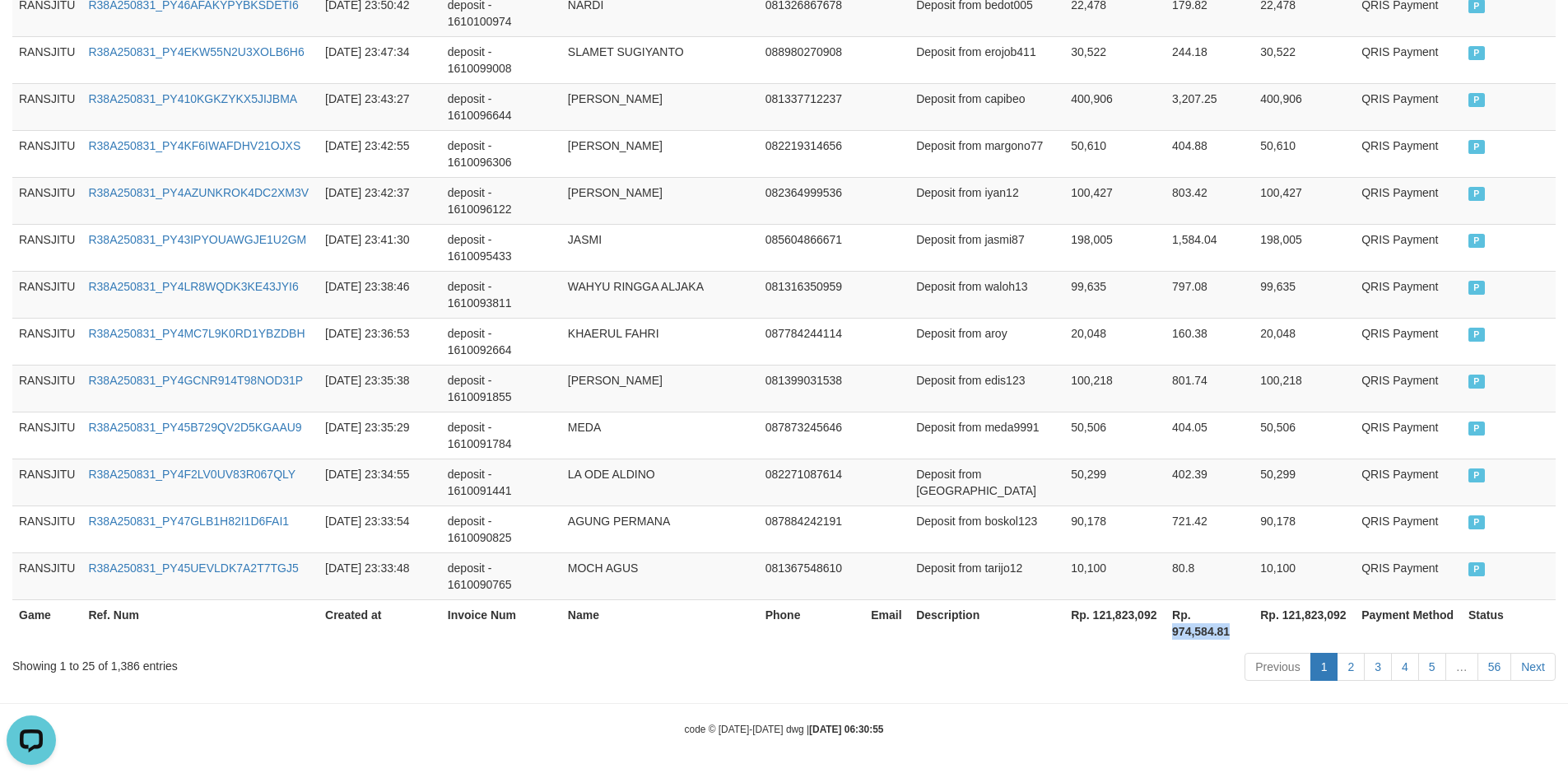
copy th "974,584.81"
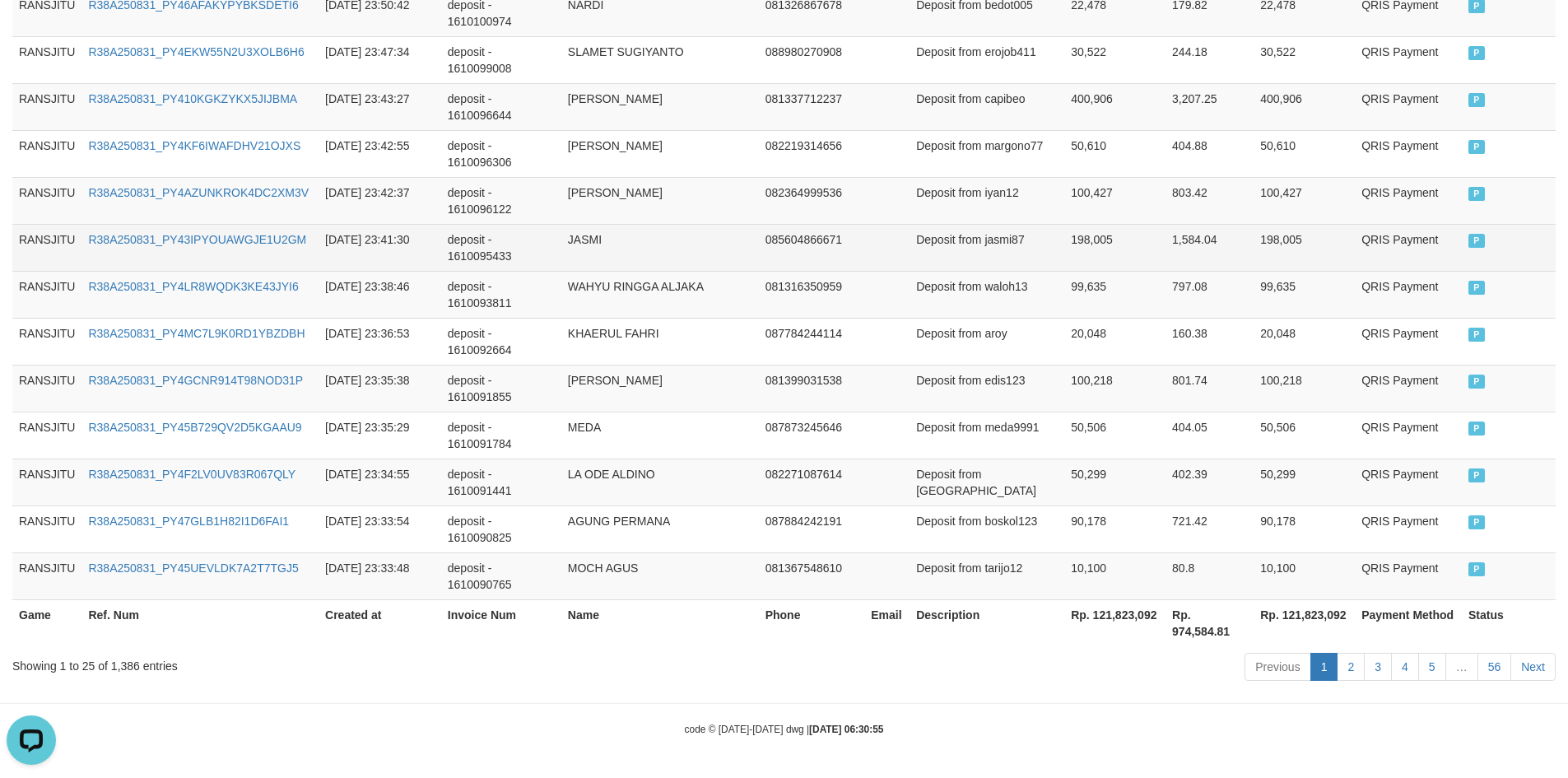
click at [808, 268] on td "085604866671" at bounding box center [812, 247] width 106 height 47
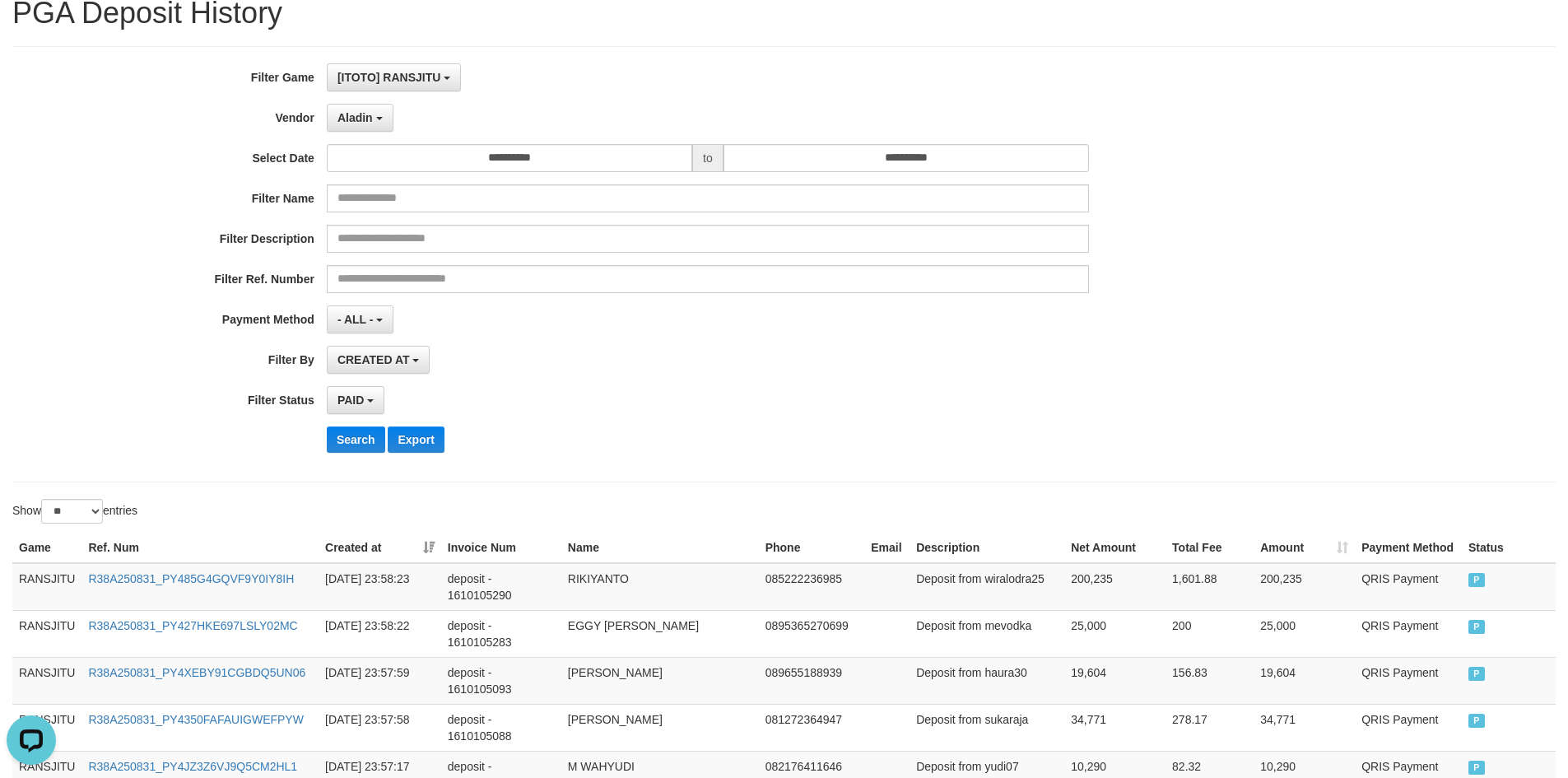
scroll to position [0, 0]
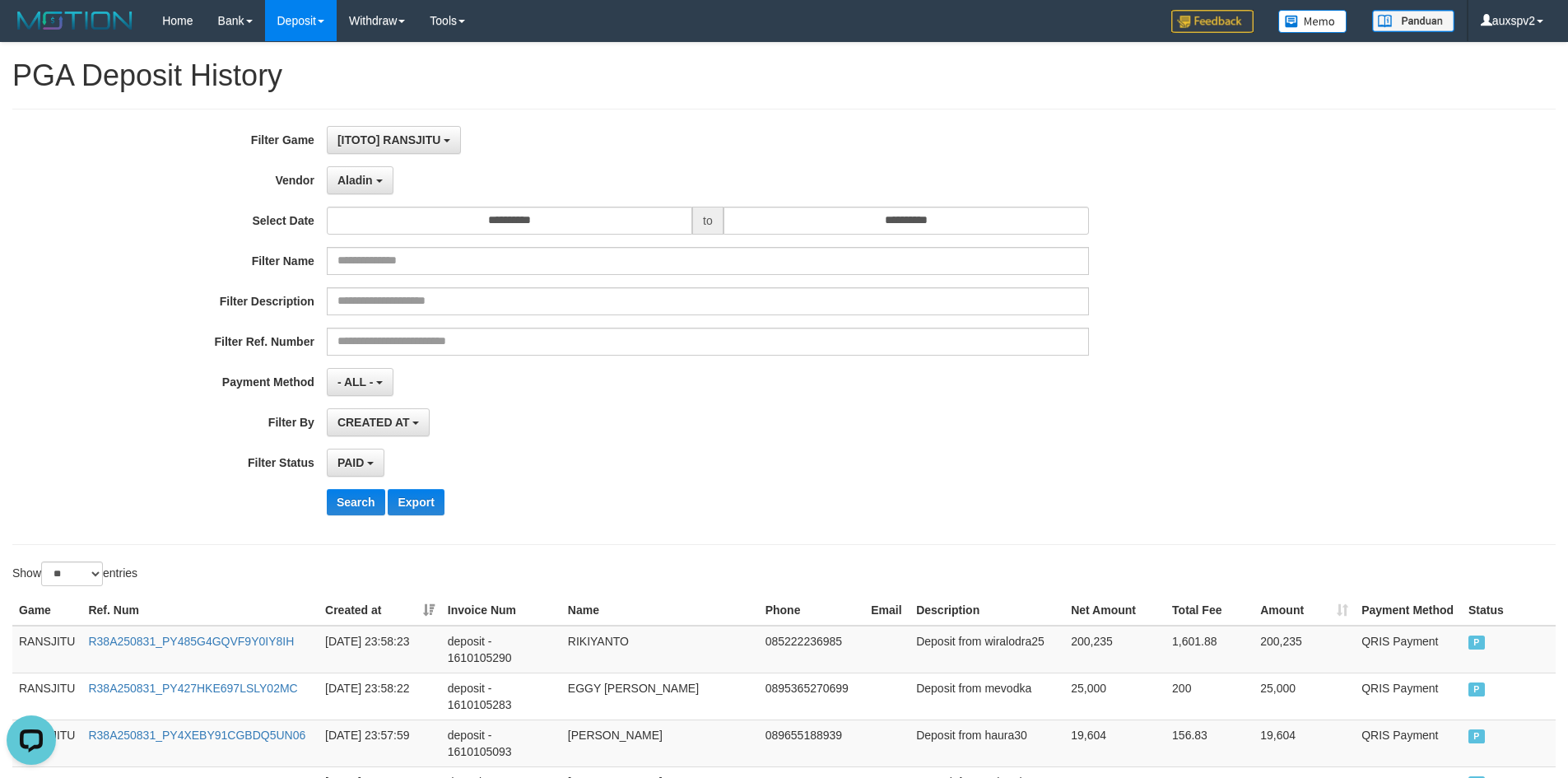
click at [899, 562] on div "Show ** ** ** *** entries" at bounding box center [784, 576] width 1568 height 29
click at [406, 135] on span "[ITOTO] RANSJITU" at bounding box center [389, 140] width 103 height 13
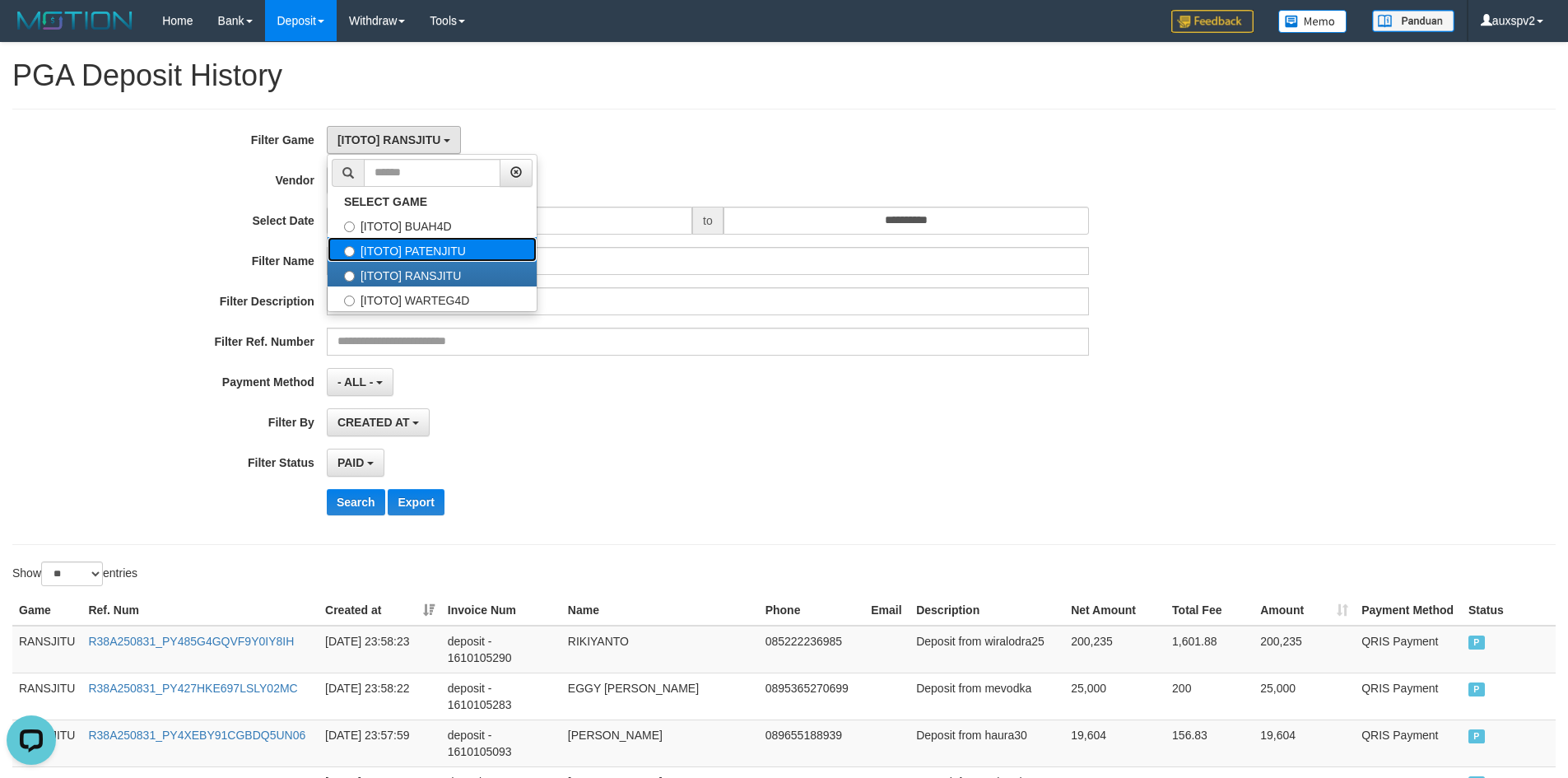
click at [438, 247] on label "[ITOTO] PATENJITU" at bounding box center [432, 249] width 209 height 24
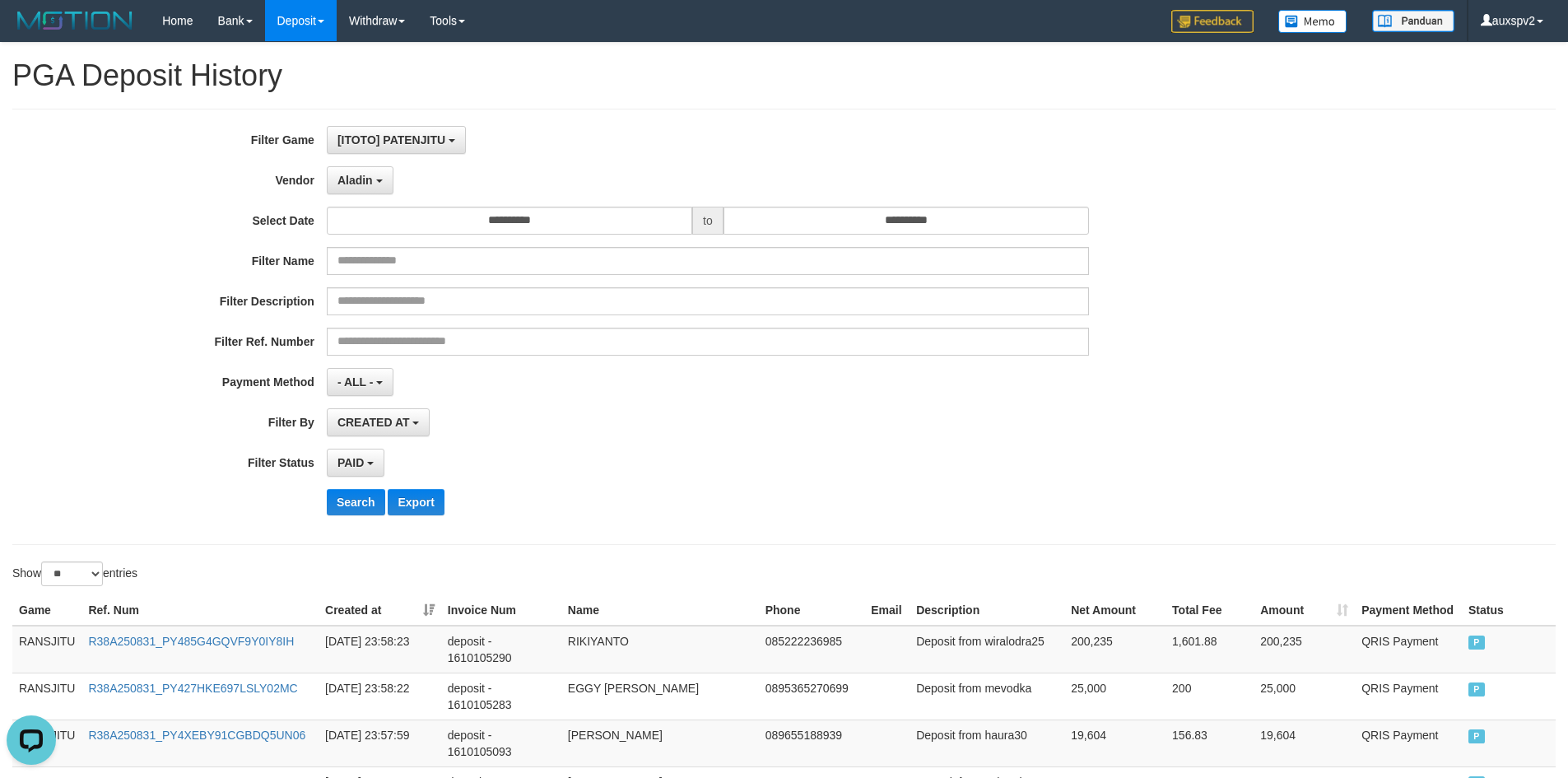
scroll to position [42, 0]
click at [355, 508] on button "Search" at bounding box center [356, 502] width 58 height 26
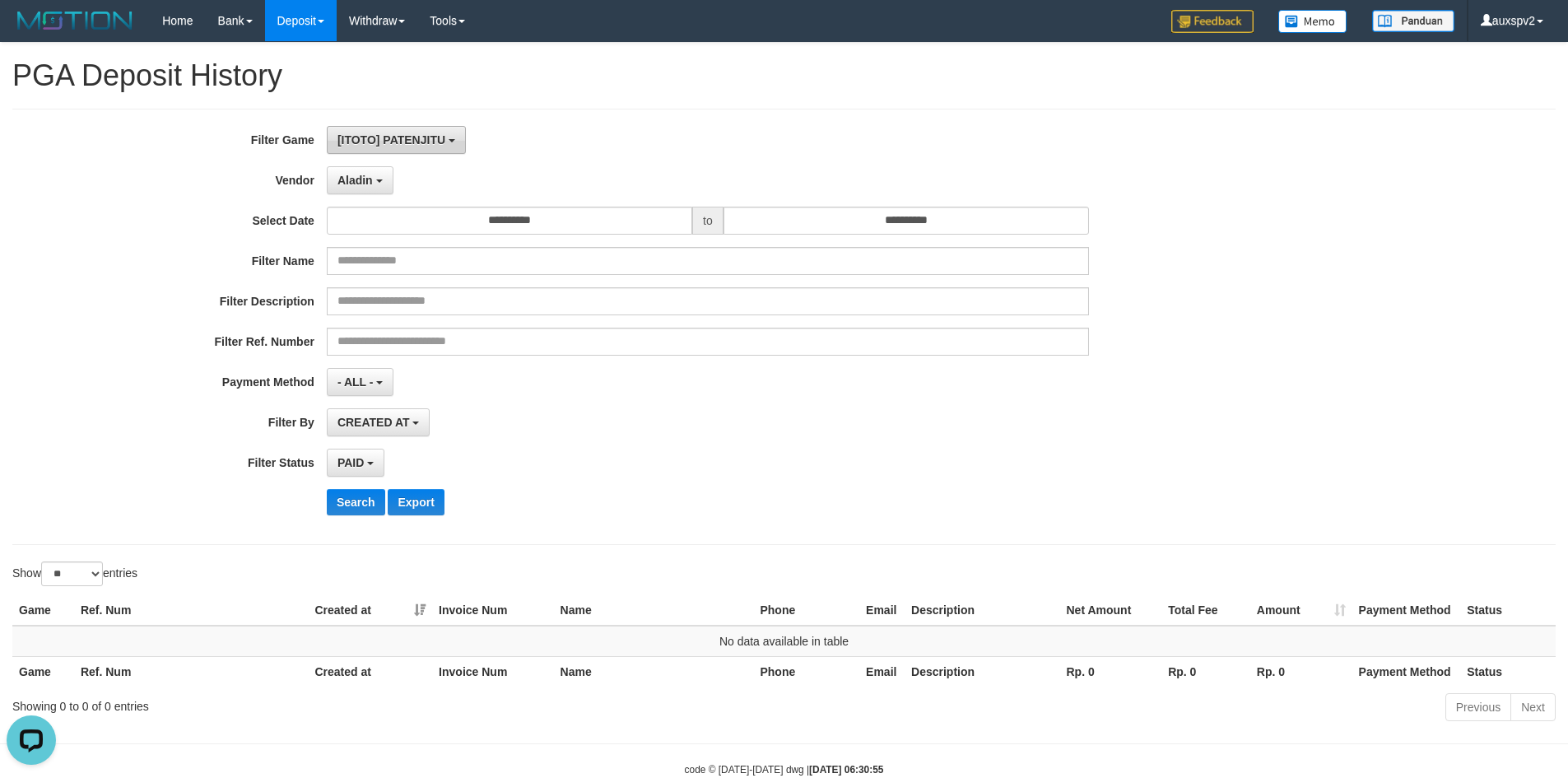
click at [398, 135] on span "[ITOTO] PATENJITU" at bounding box center [391, 140] width 108 height 13
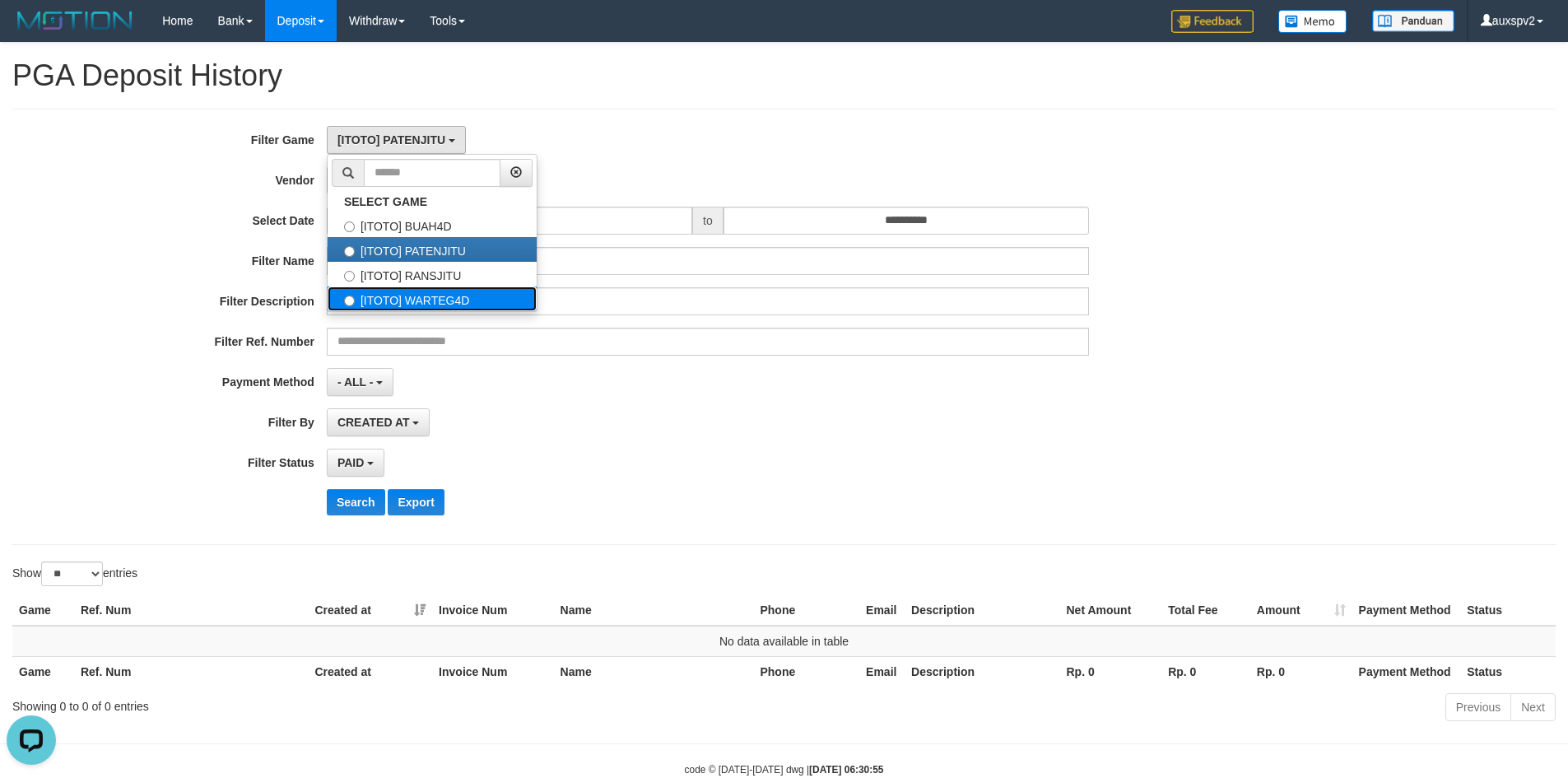
click at [437, 306] on label "[ITOTO] WARTEG4D" at bounding box center [432, 299] width 209 height 24
select select "****"
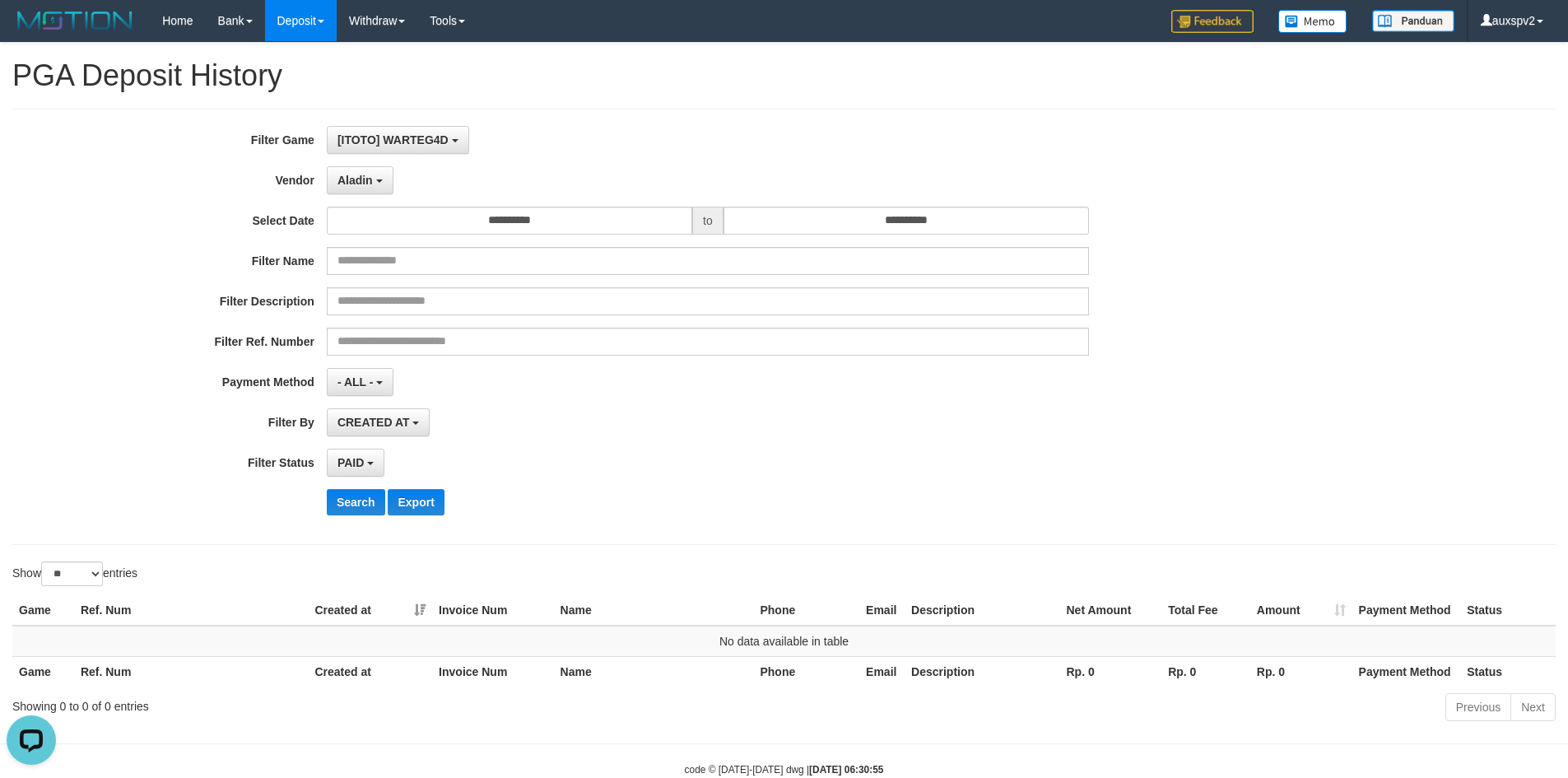
scroll to position [56, 0]
click at [368, 503] on button "Search" at bounding box center [356, 502] width 58 height 26
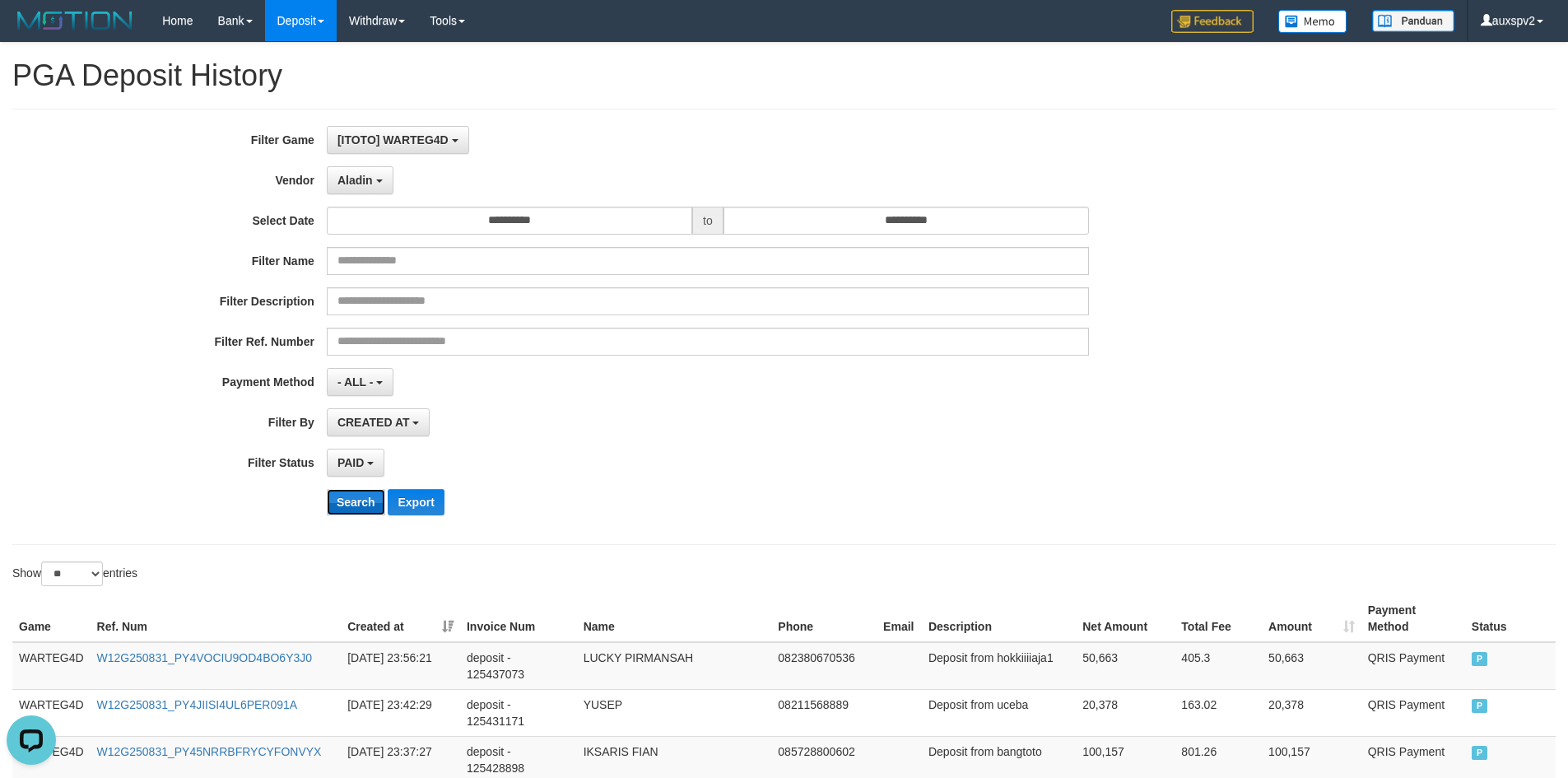
click at [340, 503] on button "Search" at bounding box center [356, 502] width 58 height 26
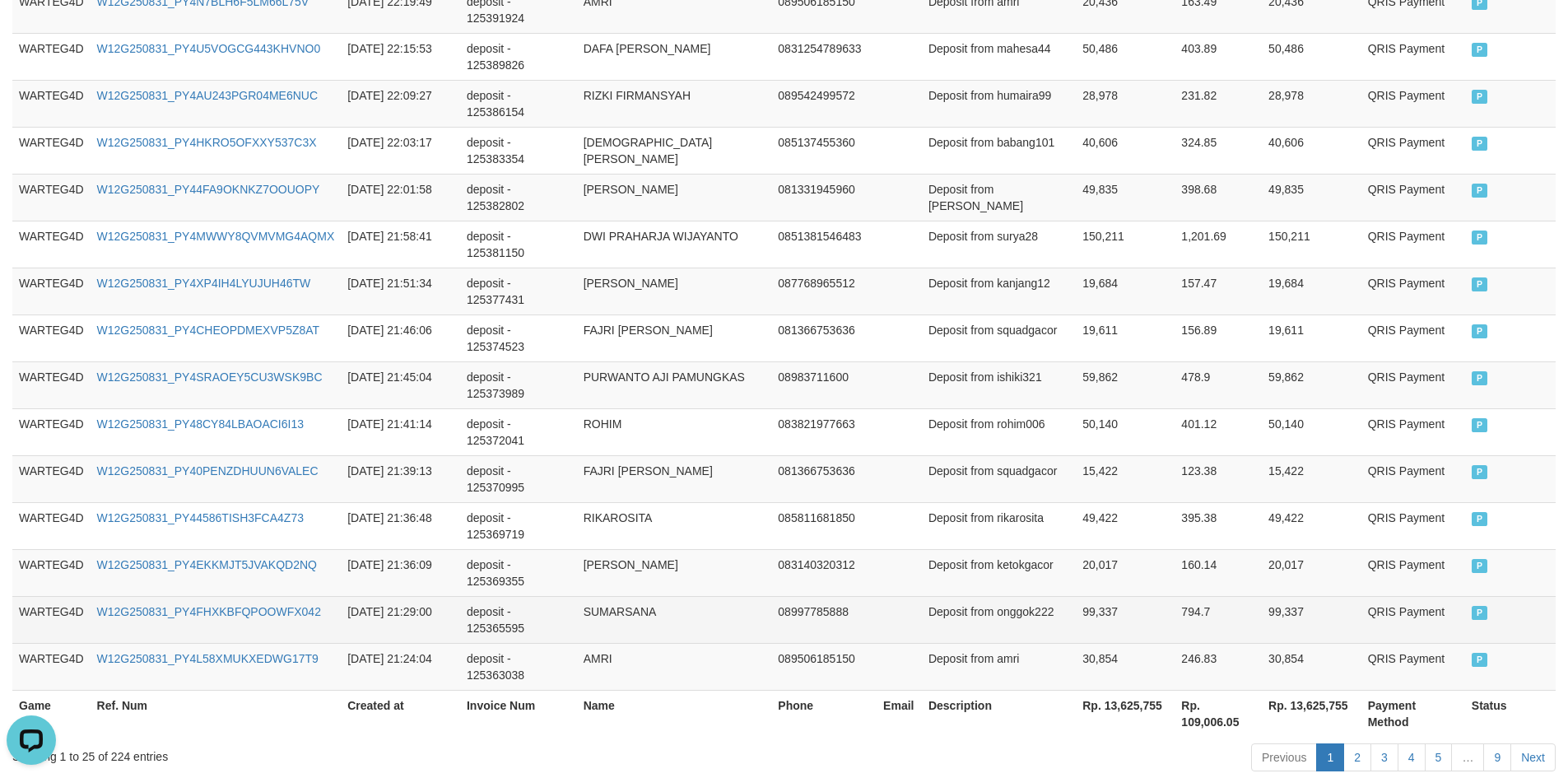
scroll to position [1167, 0]
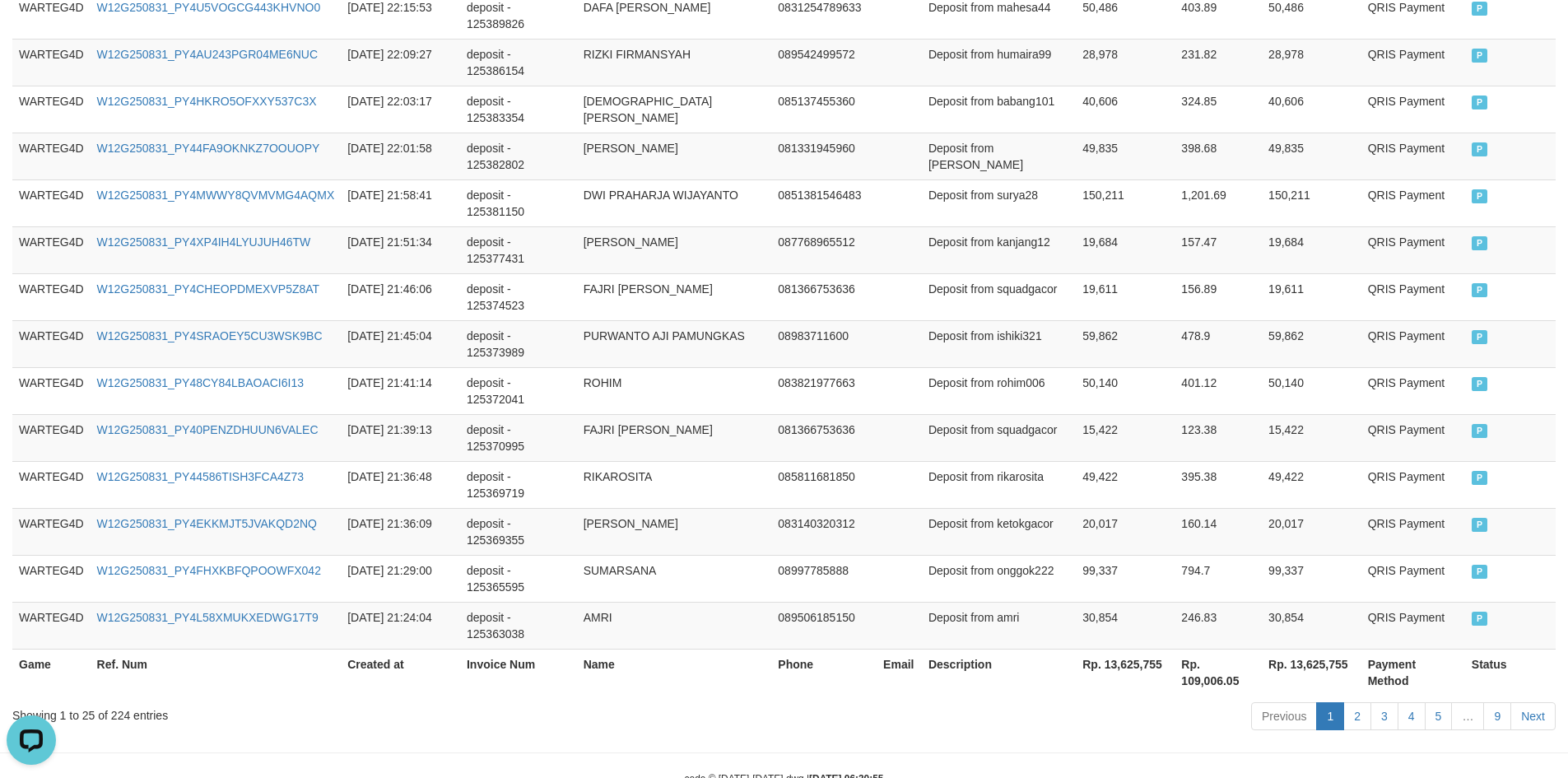
click at [1158, 649] on th "Rp. 13,625,755" at bounding box center [1125, 673] width 99 height 47
click at [1124, 649] on th "Rp. 13,625,755" at bounding box center [1125, 673] width 99 height 47
copy th "13,625,755"
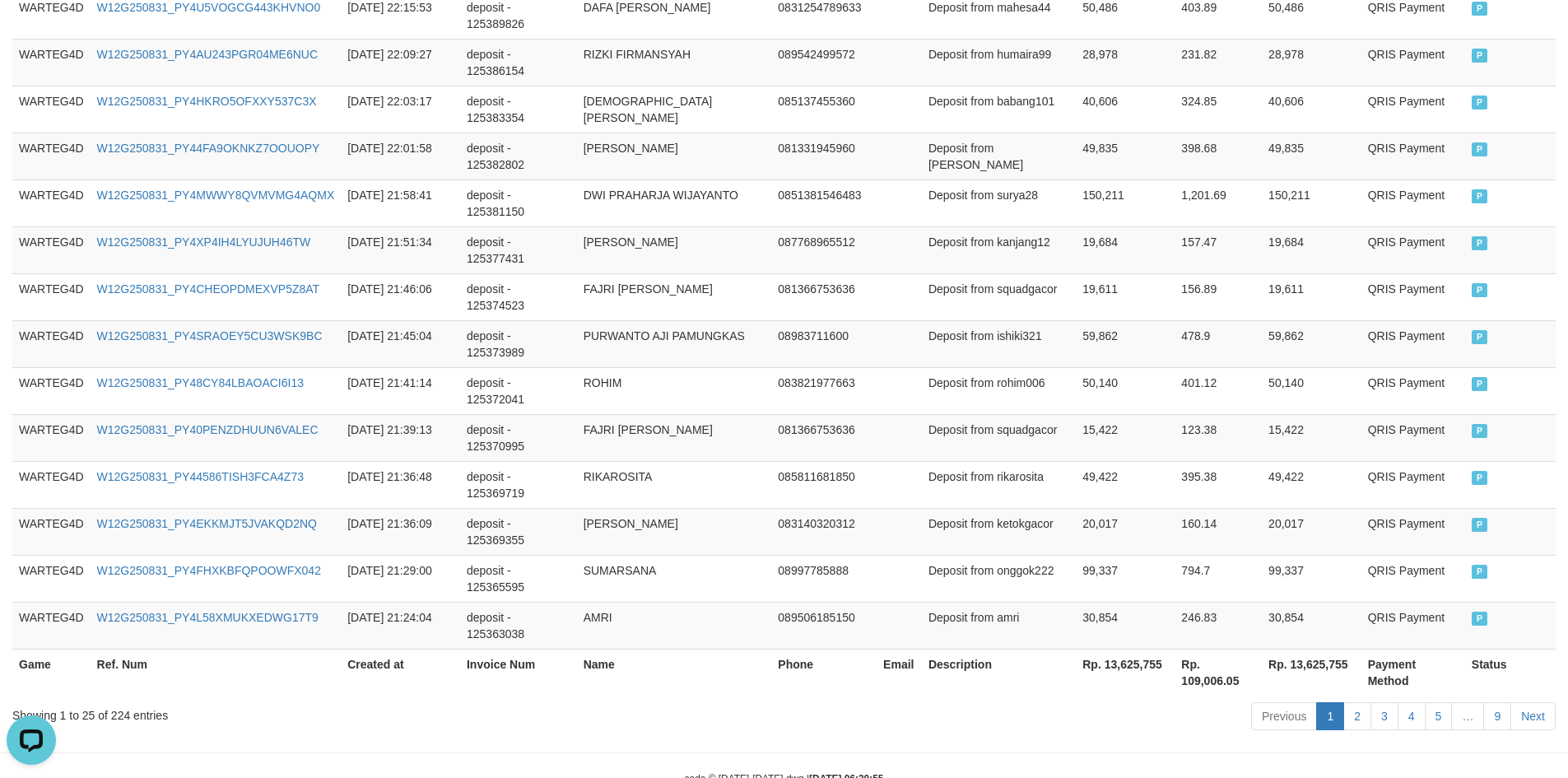
click at [1212, 649] on th "Rp. 109,006.05" at bounding box center [1218, 673] width 87 height 47
copy th "109,006.05"
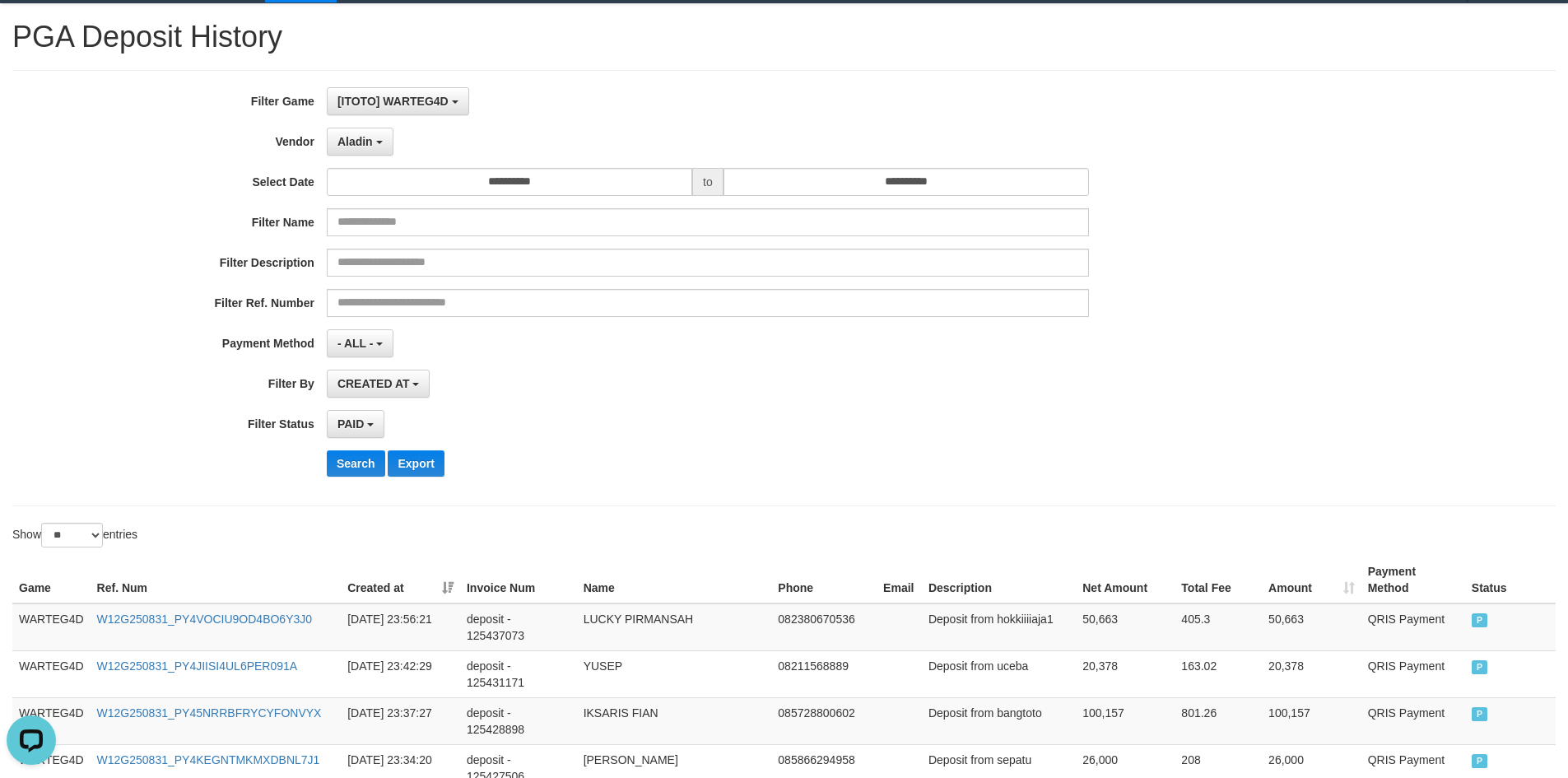
scroll to position [0, 0]
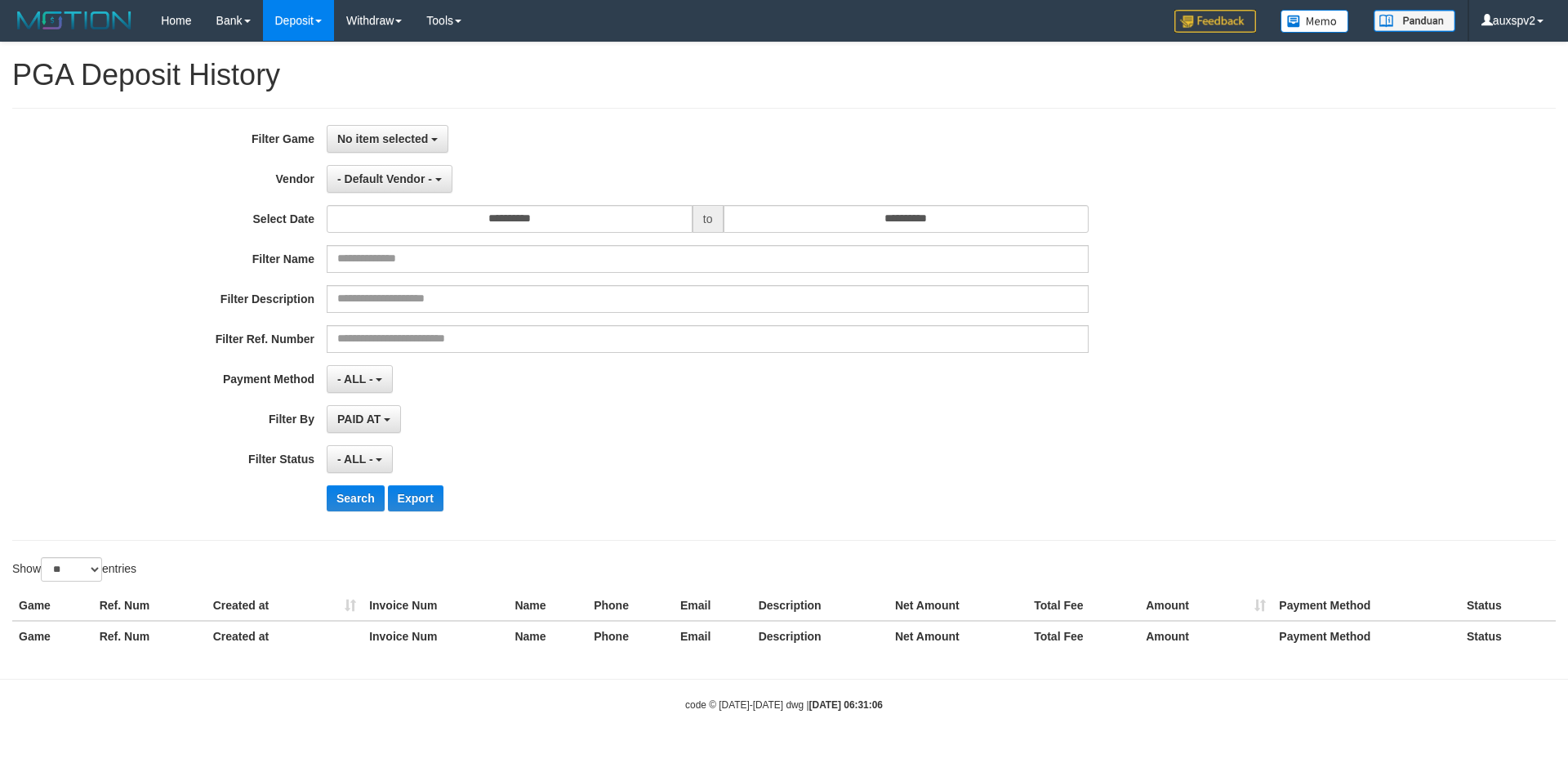
select select
select select "**"
click at [357, 503] on button "Search" at bounding box center [356, 498] width 58 height 26
click at [397, 138] on span "No item selected" at bounding box center [382, 139] width 91 height 13
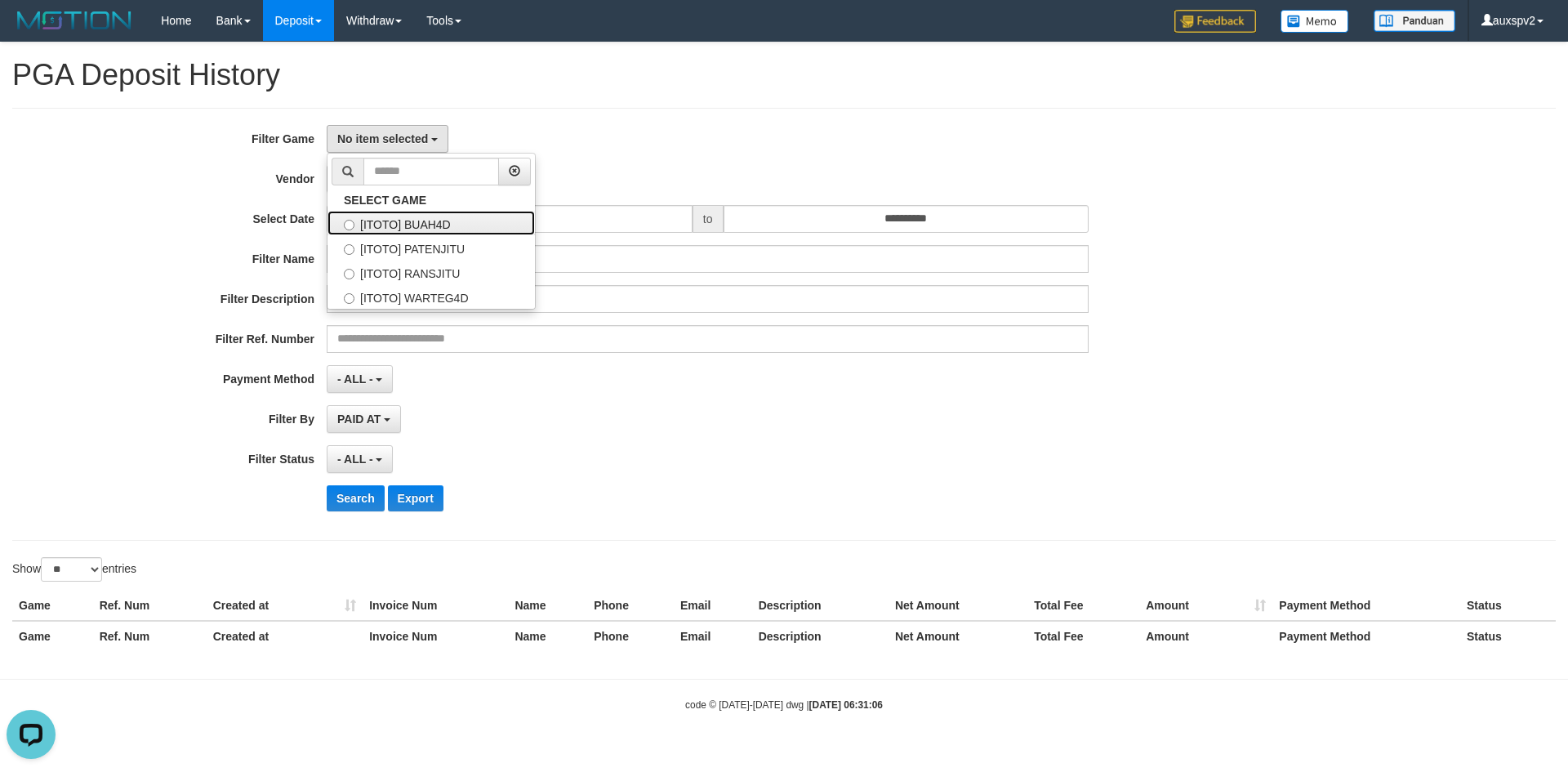
drag, startPoint x: 434, startPoint y: 222, endPoint x: 394, endPoint y: 185, distance: 54.5
click at [430, 223] on label "[ITOTO] BUAH4D" at bounding box center [431, 223] width 207 height 24
click at [383, 177] on input "text" at bounding box center [430, 172] width 135 height 28
click at [417, 226] on label "[ITOTO] BUAH4D" at bounding box center [431, 223] width 207 height 24
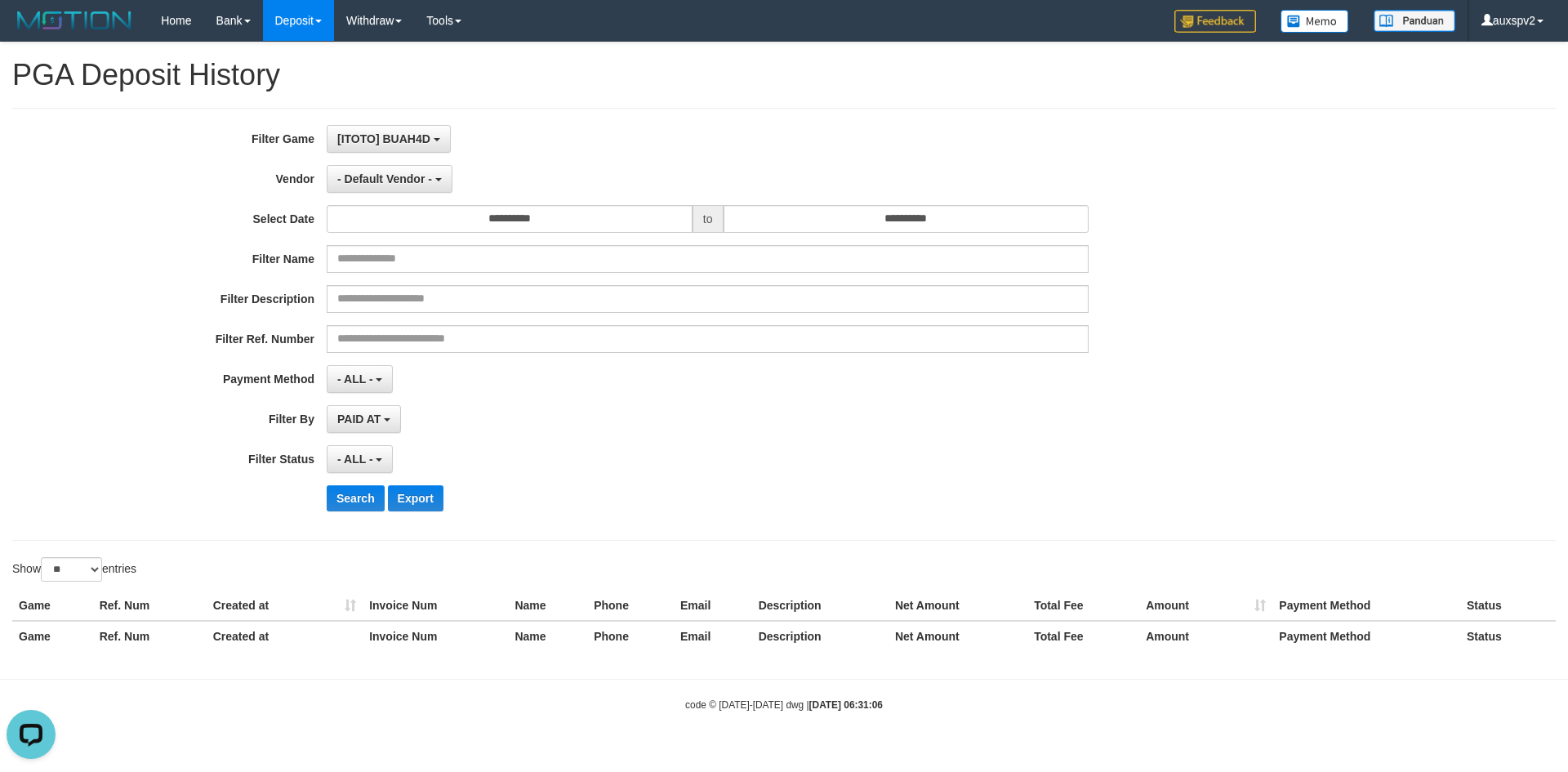
select select "***"
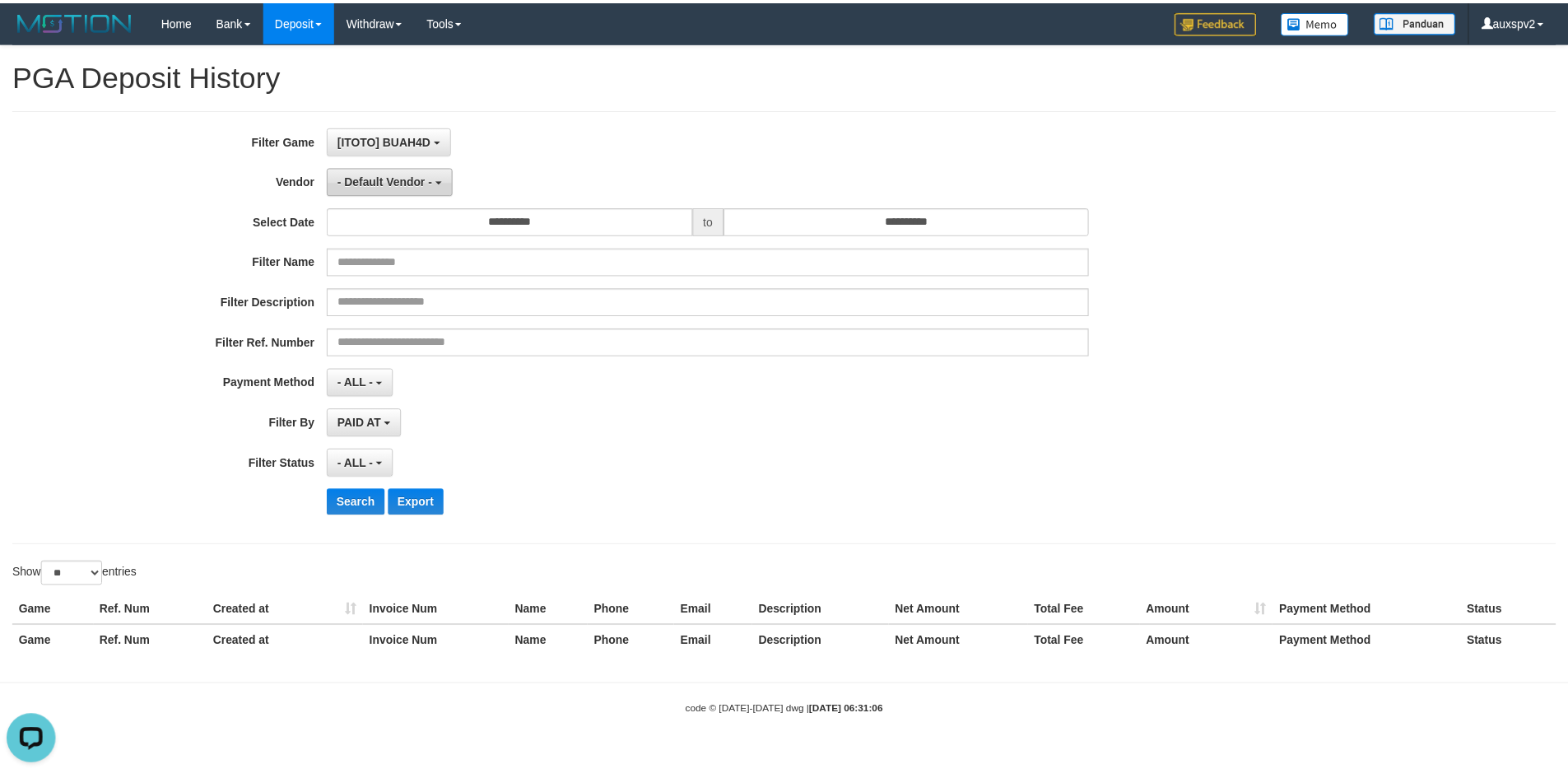
scroll to position [15, 0]
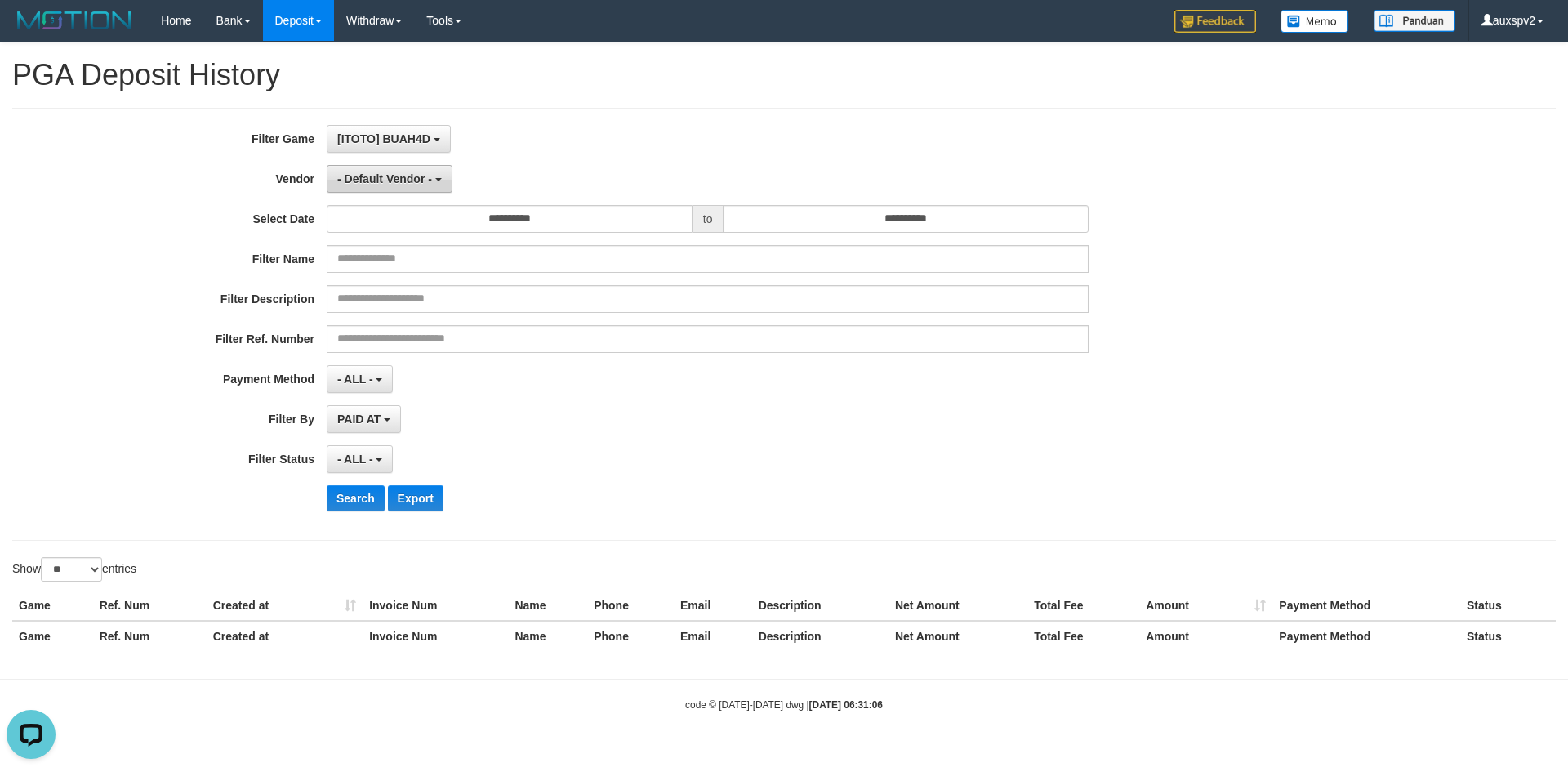
click at [371, 166] on button "- Default Vendor -" at bounding box center [389, 179] width 126 height 28
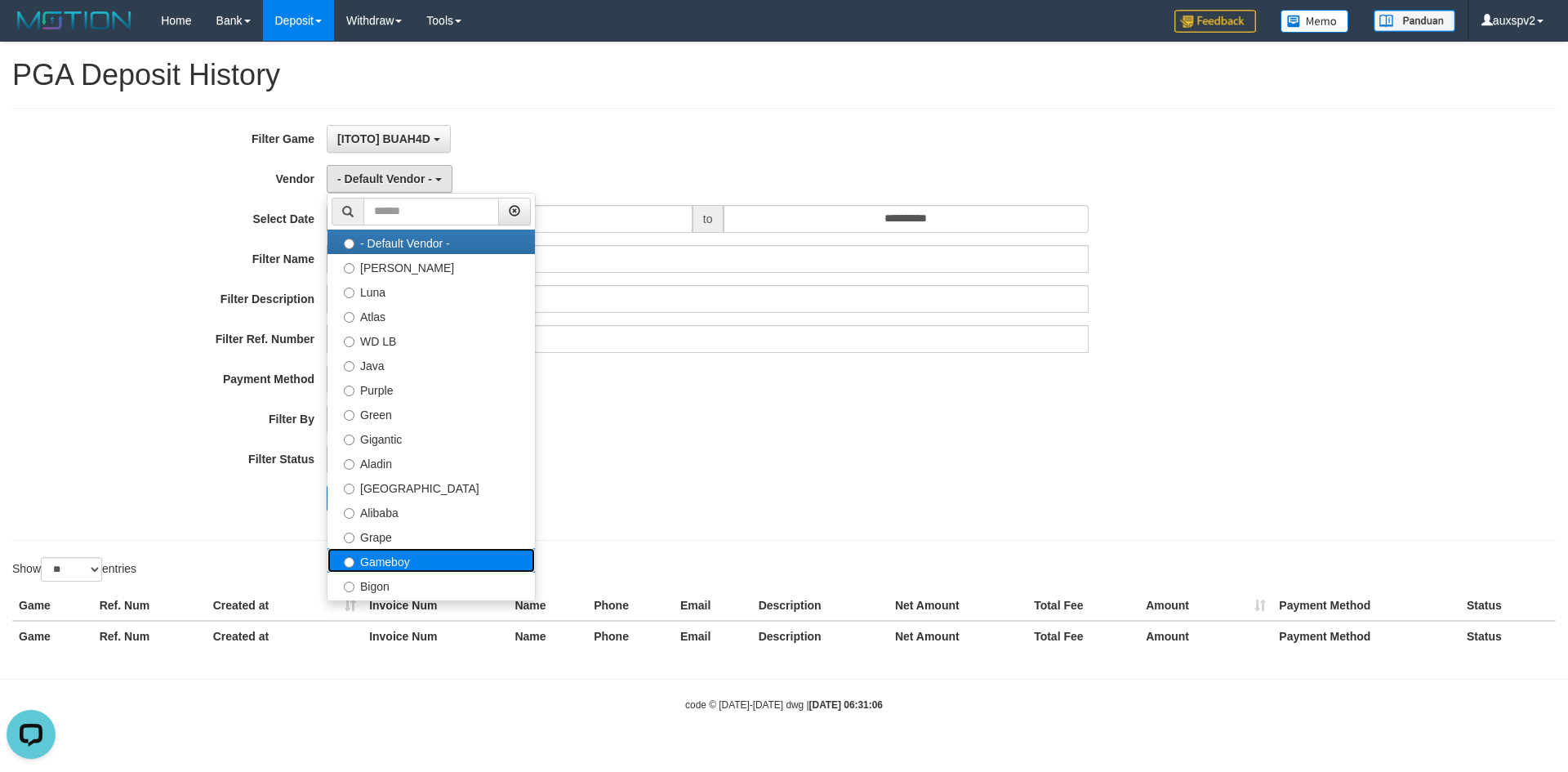
click at [411, 555] on label "Gameboy" at bounding box center [431, 560] width 207 height 24
select select "**********"
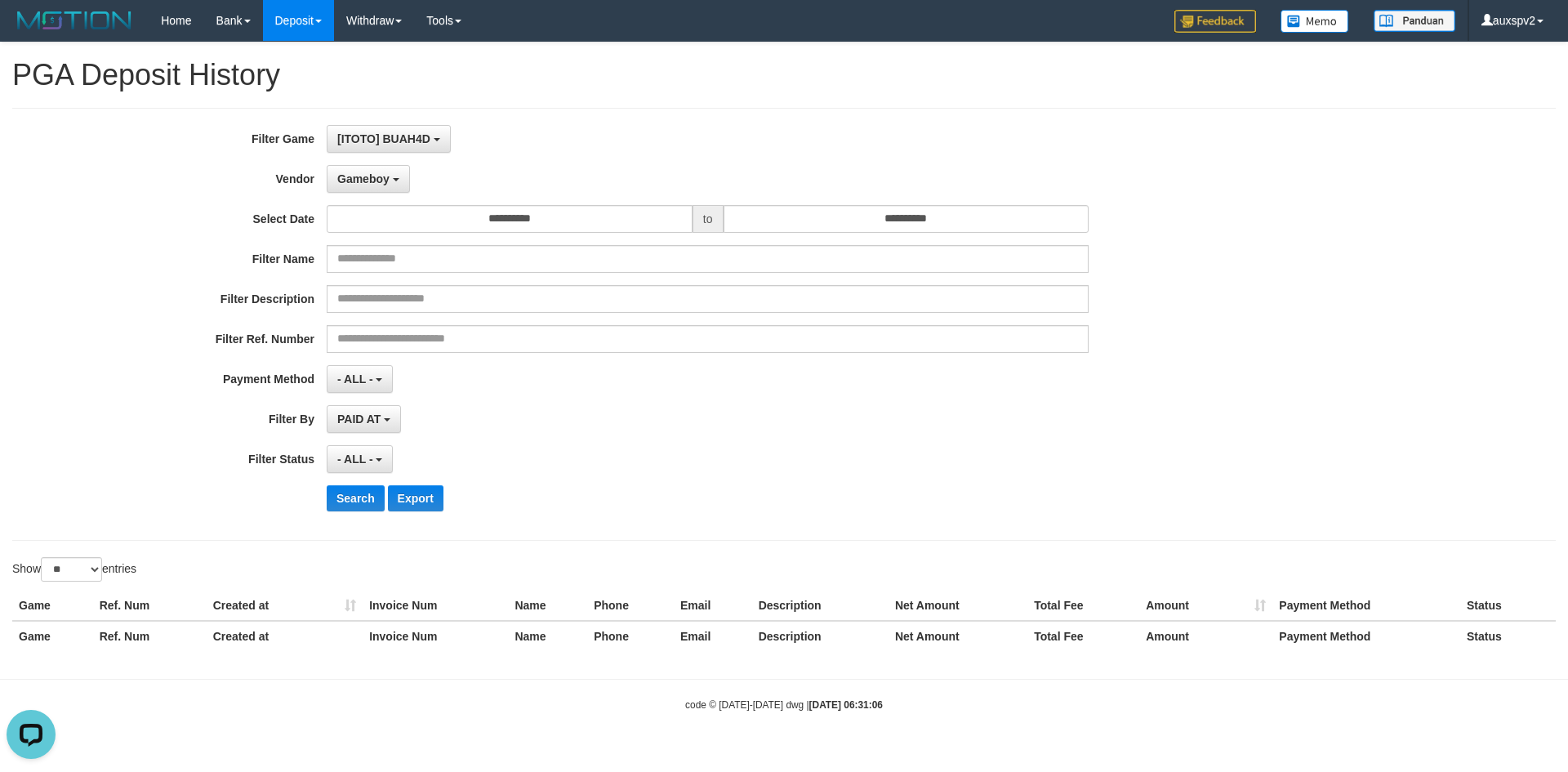
click at [863, 242] on div "**********" at bounding box center [653, 324] width 1307 height 399
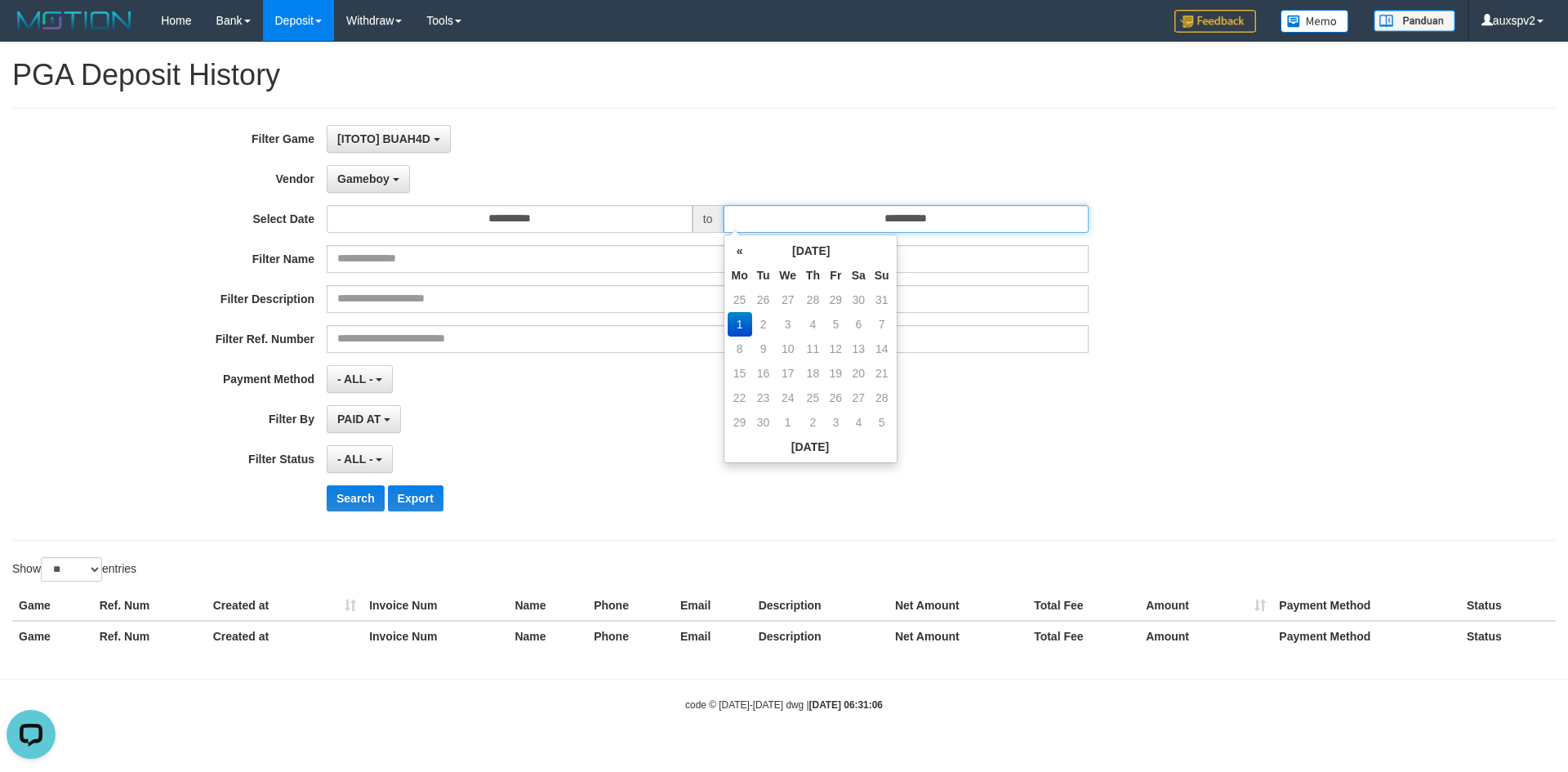
click at [867, 232] on input "**********" at bounding box center [906, 219] width 366 height 28
click at [887, 309] on td "31" at bounding box center [882, 300] width 23 height 24
type input "**********"
click at [355, 428] on button "PAID AT" at bounding box center [364, 419] width 75 height 28
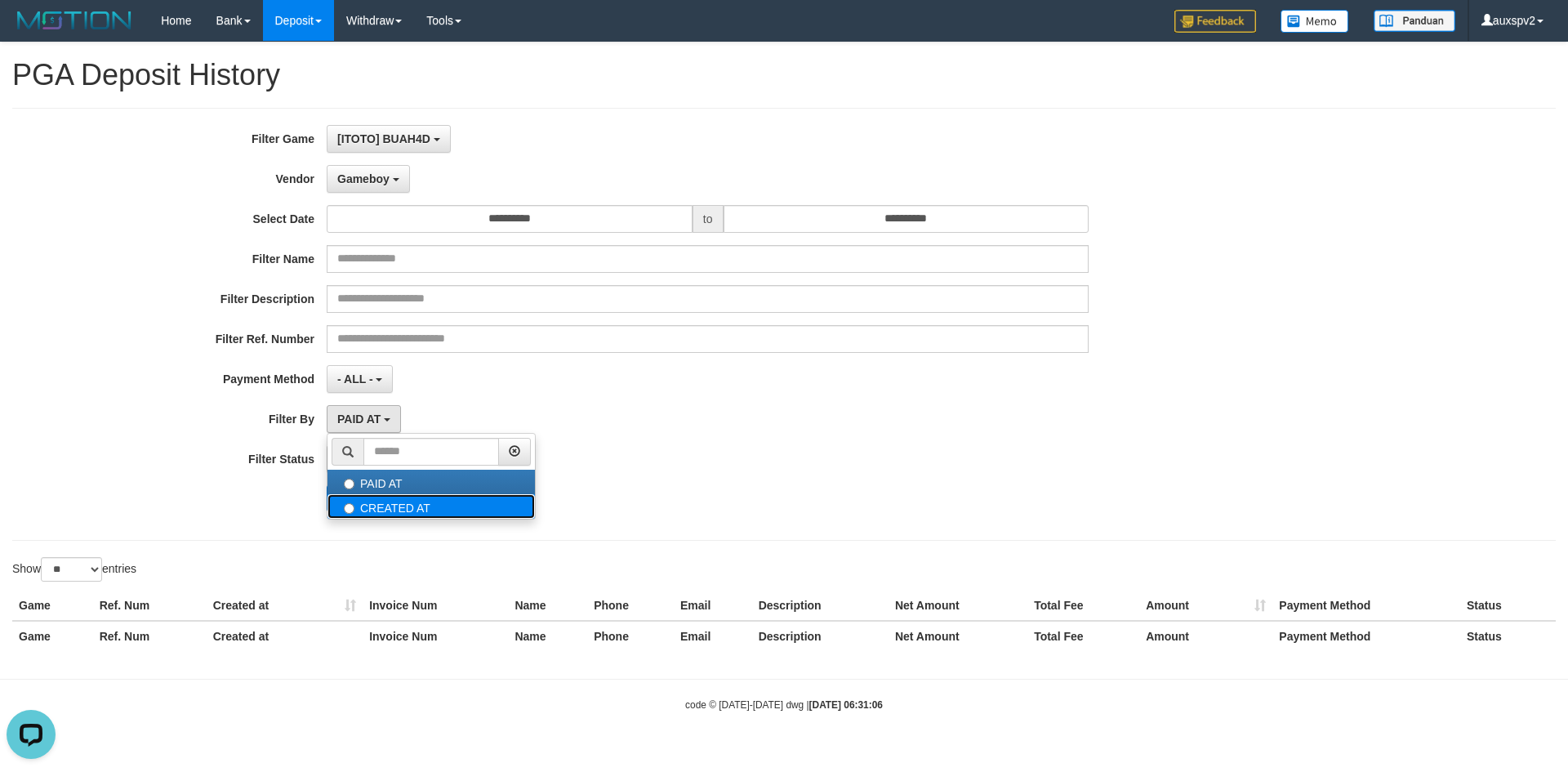
click at [378, 496] on label "CREATED AT" at bounding box center [431, 507] width 207 height 24
select select "*"
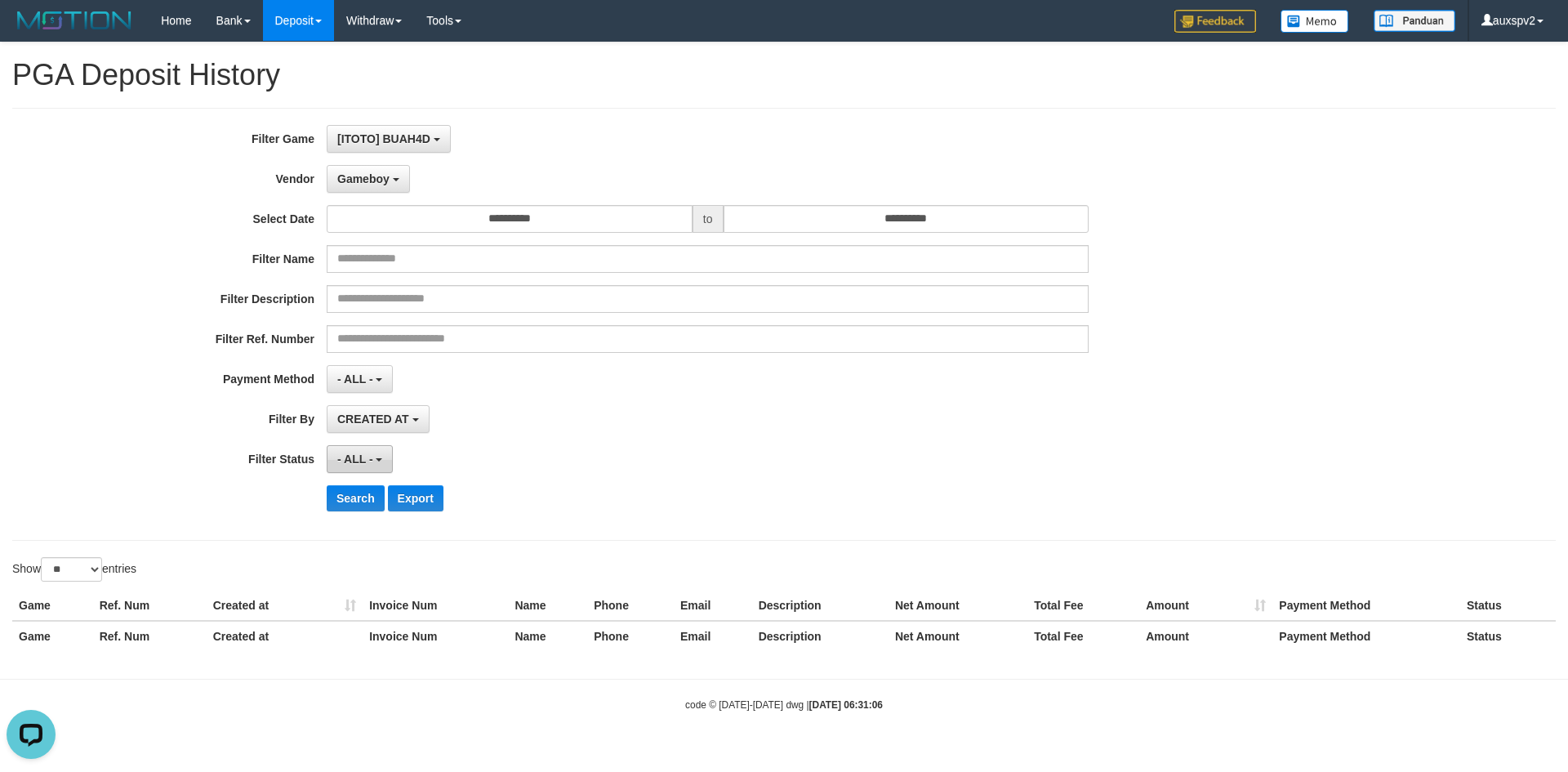
click at [350, 449] on button "- ALL -" at bounding box center [359, 459] width 66 height 28
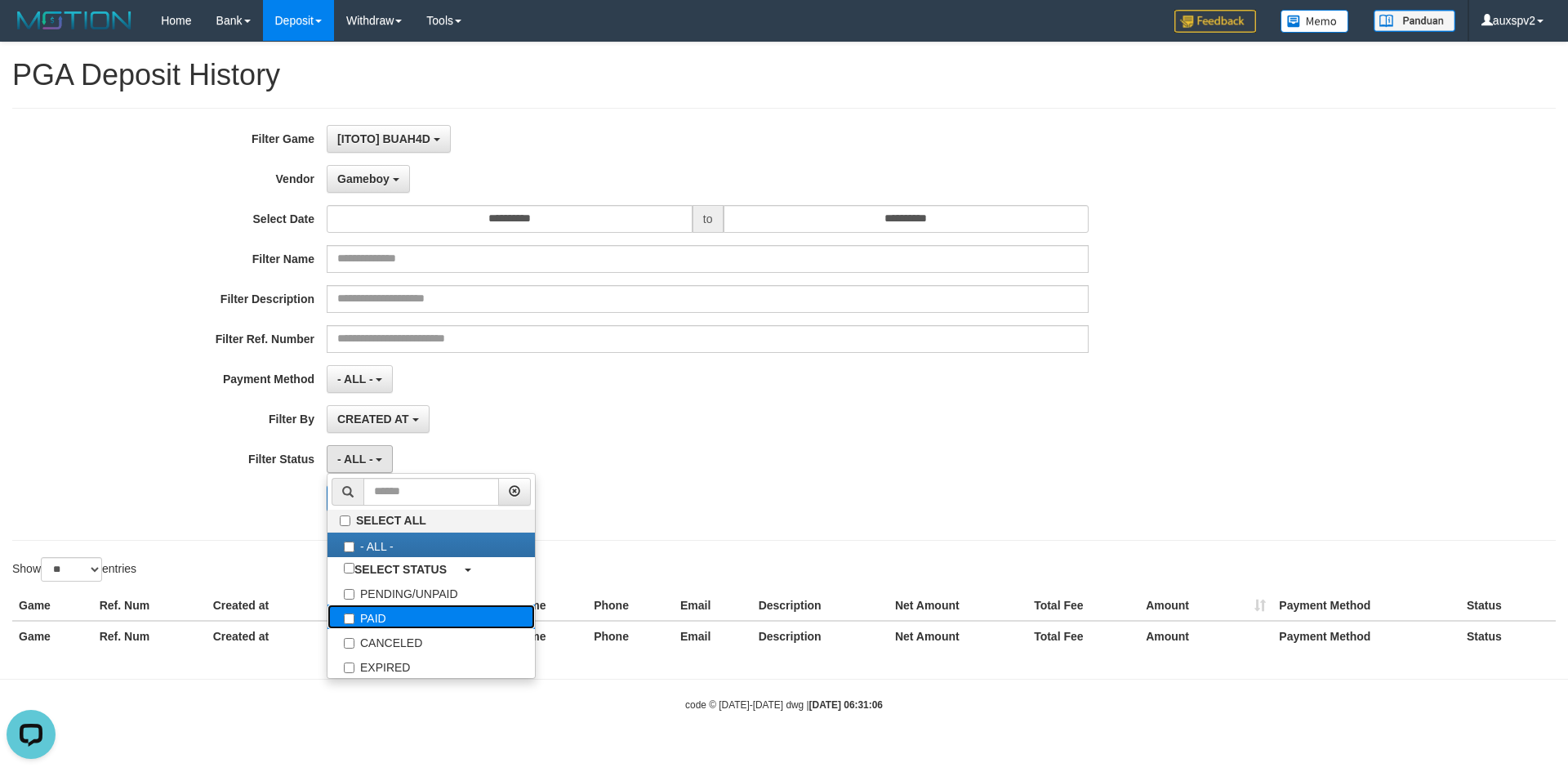
click at [377, 625] on label "PAID" at bounding box center [431, 617] width 207 height 24
select select "*"
click at [175, 528] on div "**********" at bounding box center [784, 325] width 1544 height 433
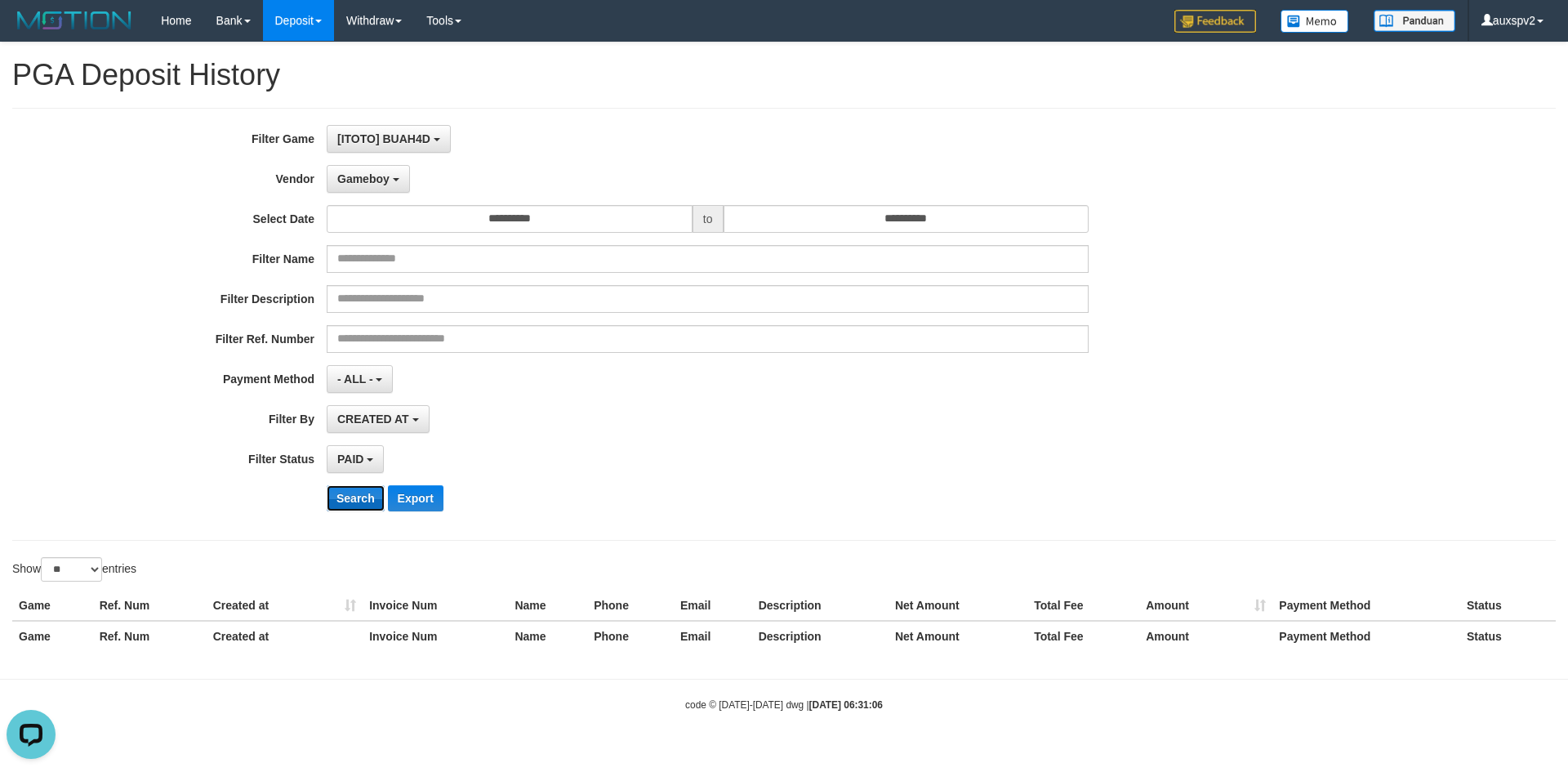
click at [356, 502] on button "Search" at bounding box center [356, 498] width 58 height 26
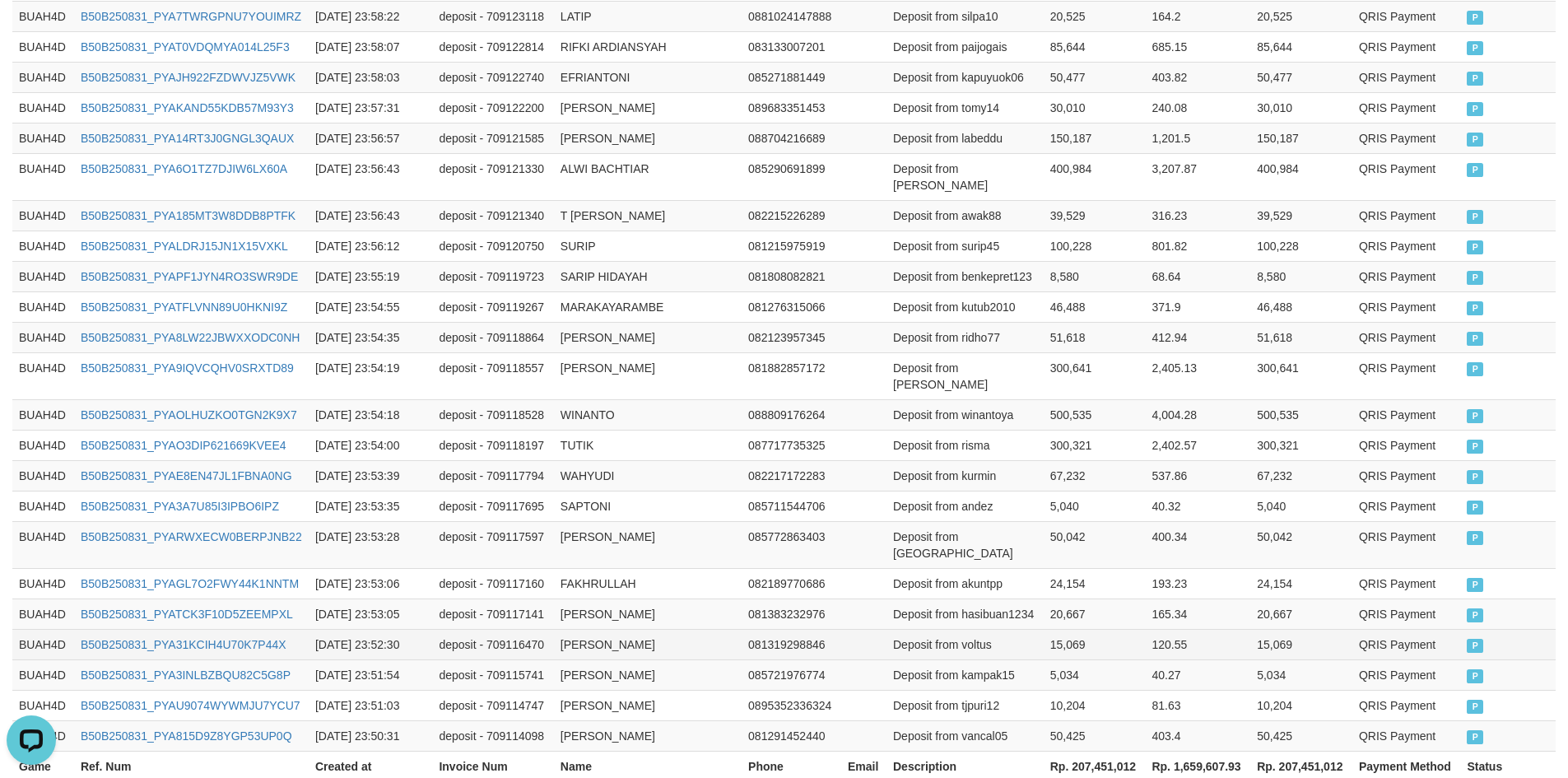
scroll to position [771, 0]
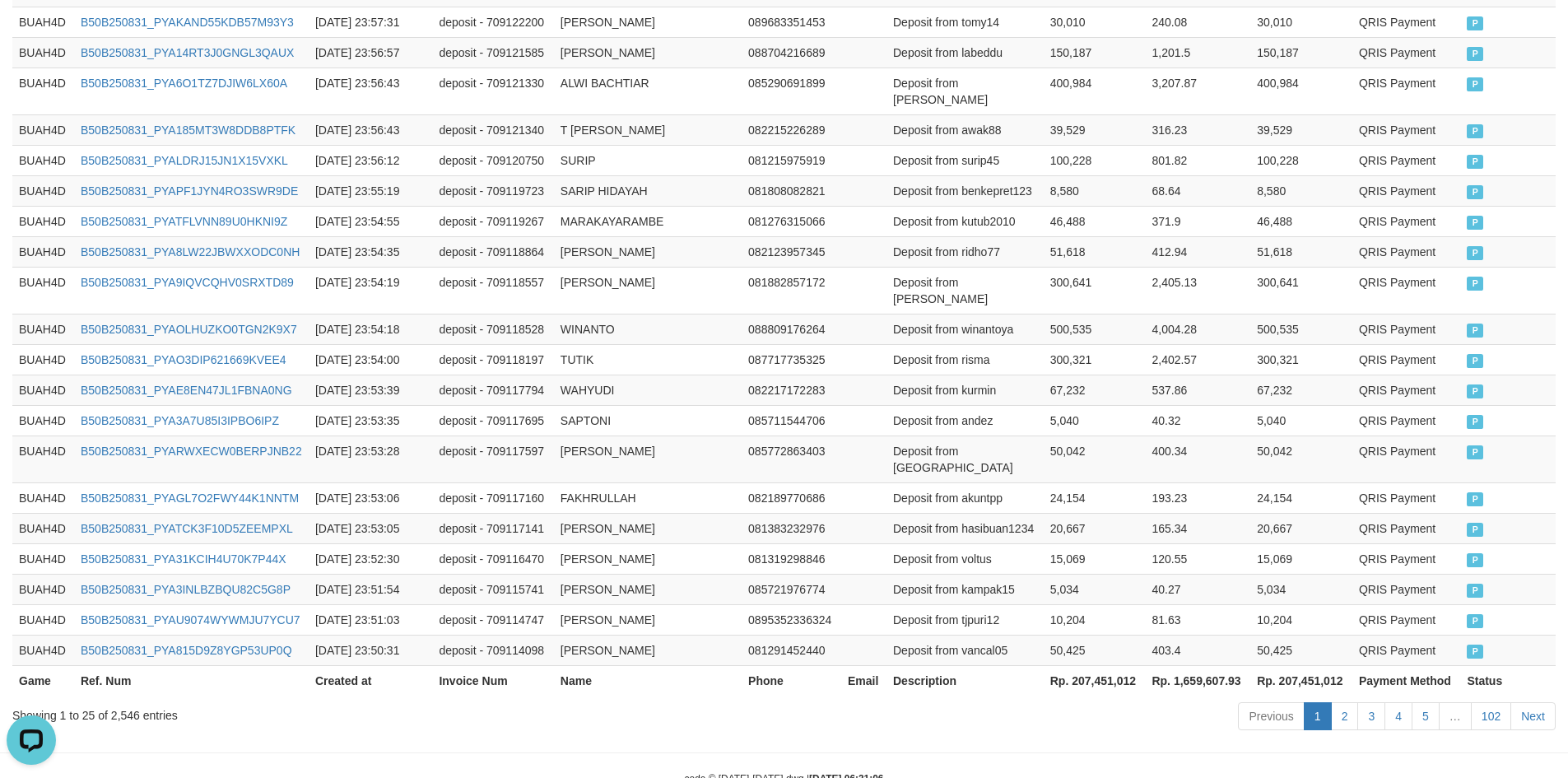
click at [1112, 665] on th "Rp. 207,451,012" at bounding box center [1095, 680] width 103 height 30
copy th "207,451,012"
click at [1189, 665] on th "Rp. 1,659,607.93" at bounding box center [1197, 680] width 105 height 30
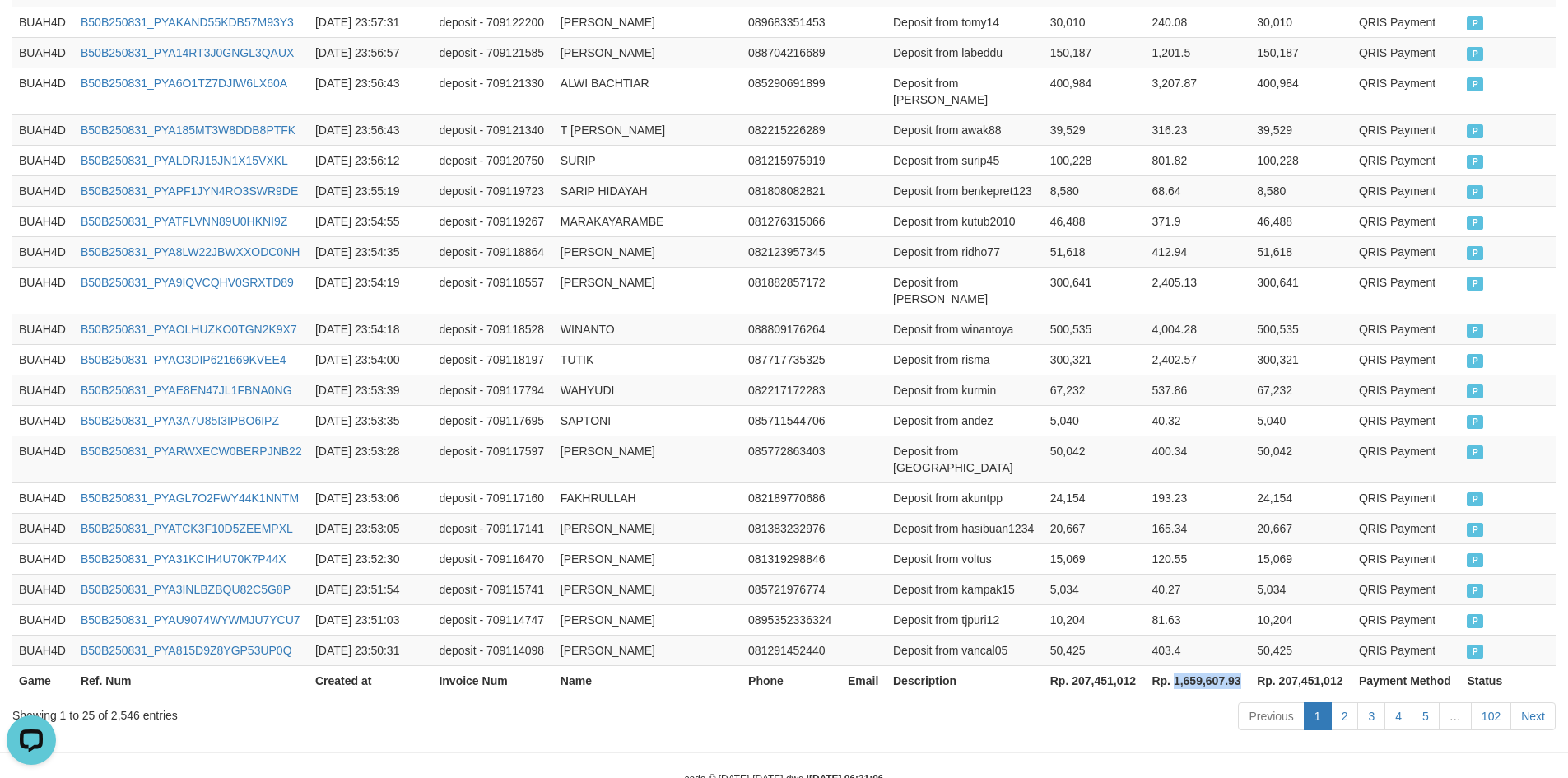
copy th "1,659,607.93"
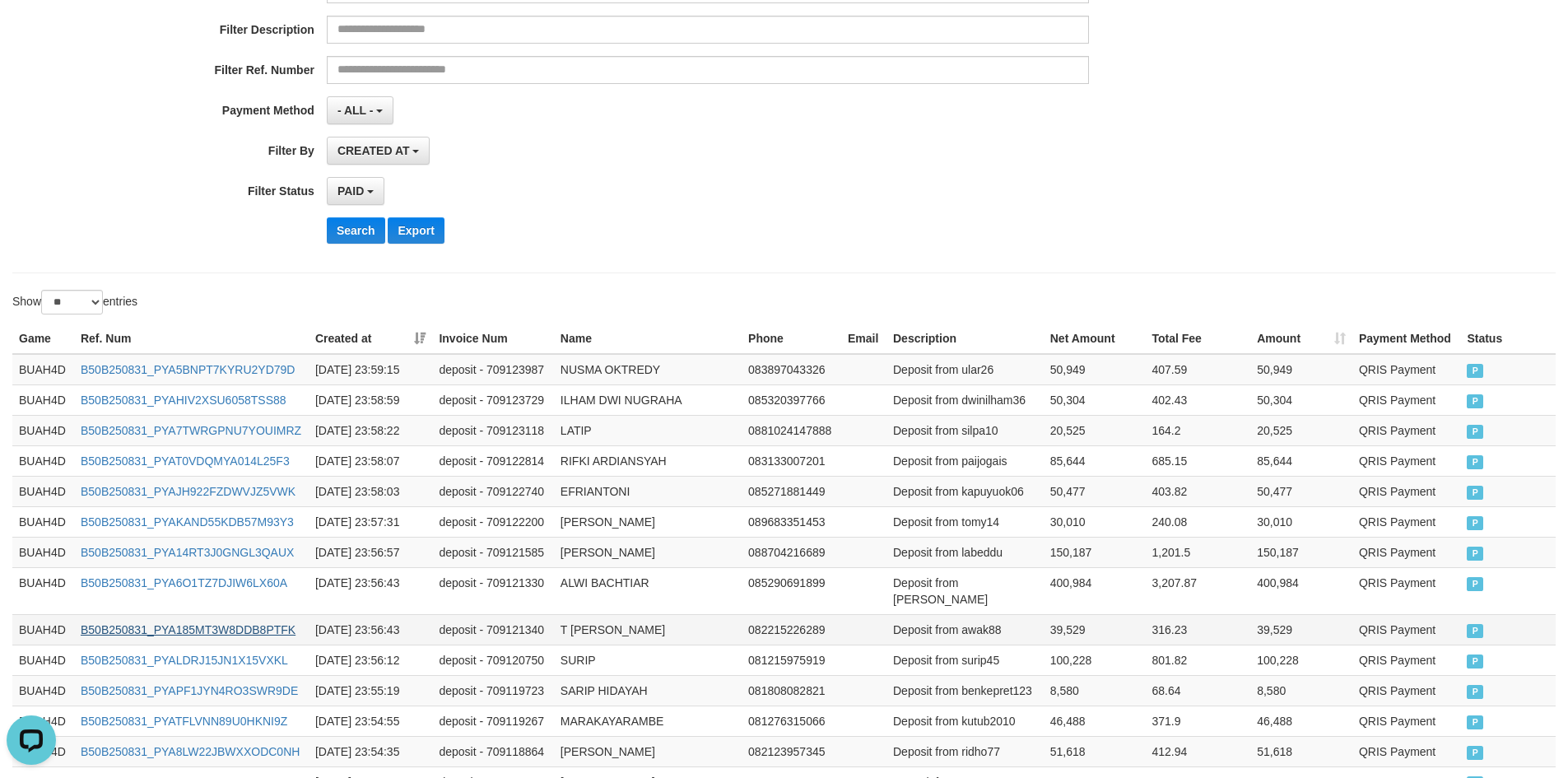
scroll to position [0, 0]
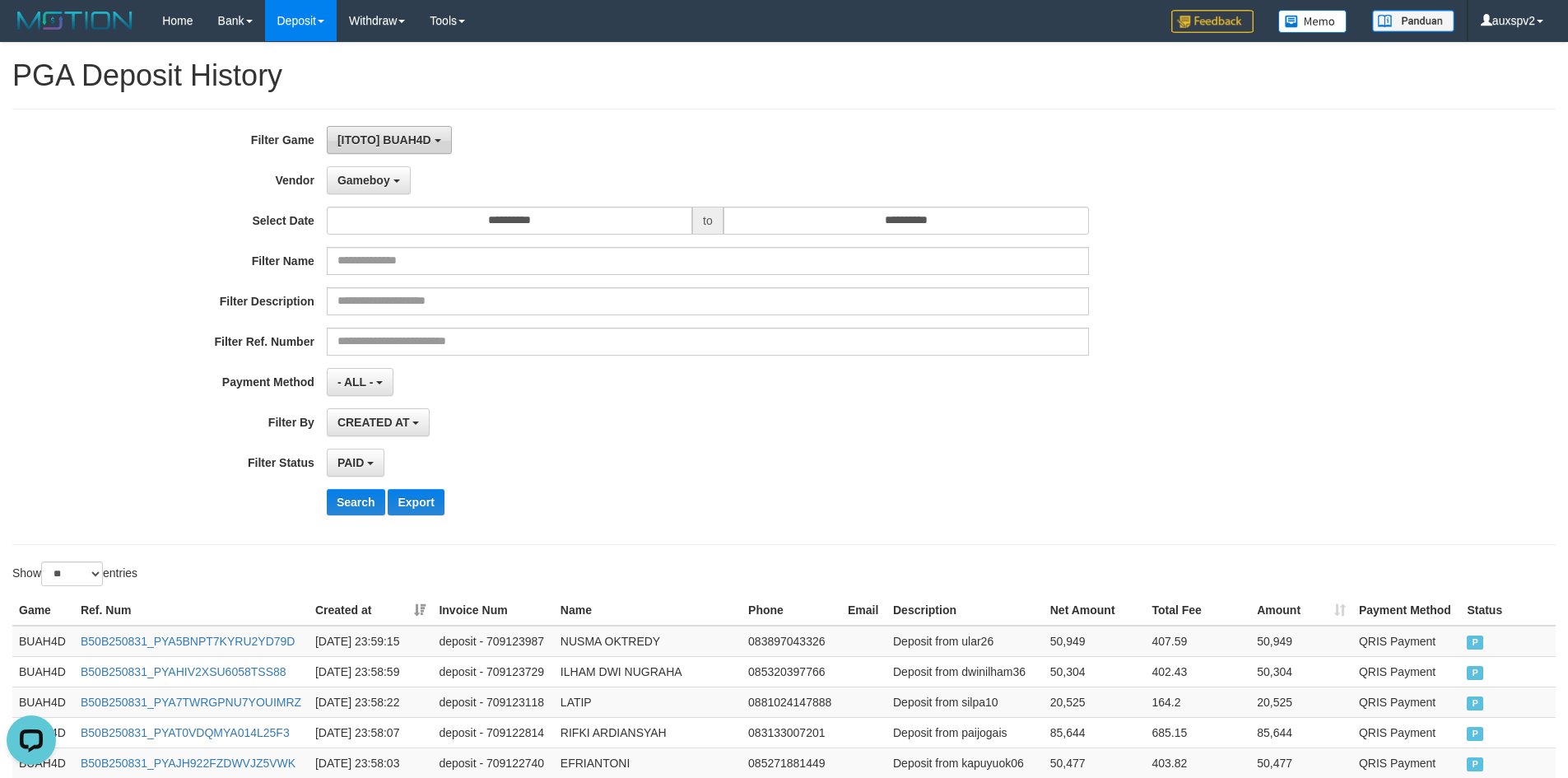
click at [406, 135] on span "[ITOTO] BUAH4D" at bounding box center [385, 140] width 94 height 13
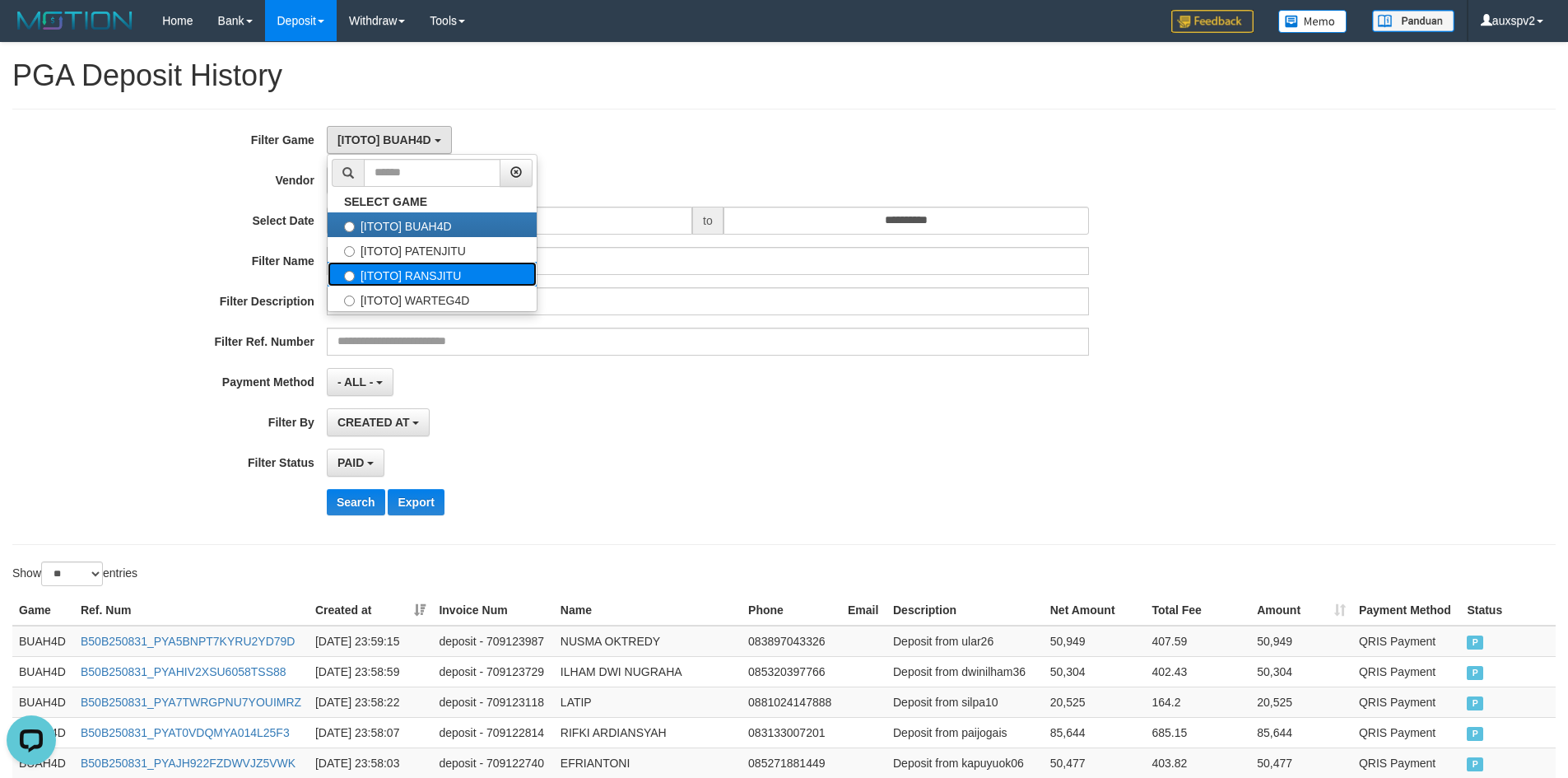
click at [439, 269] on label "[ITOTO] RANSJITU" at bounding box center [432, 274] width 209 height 24
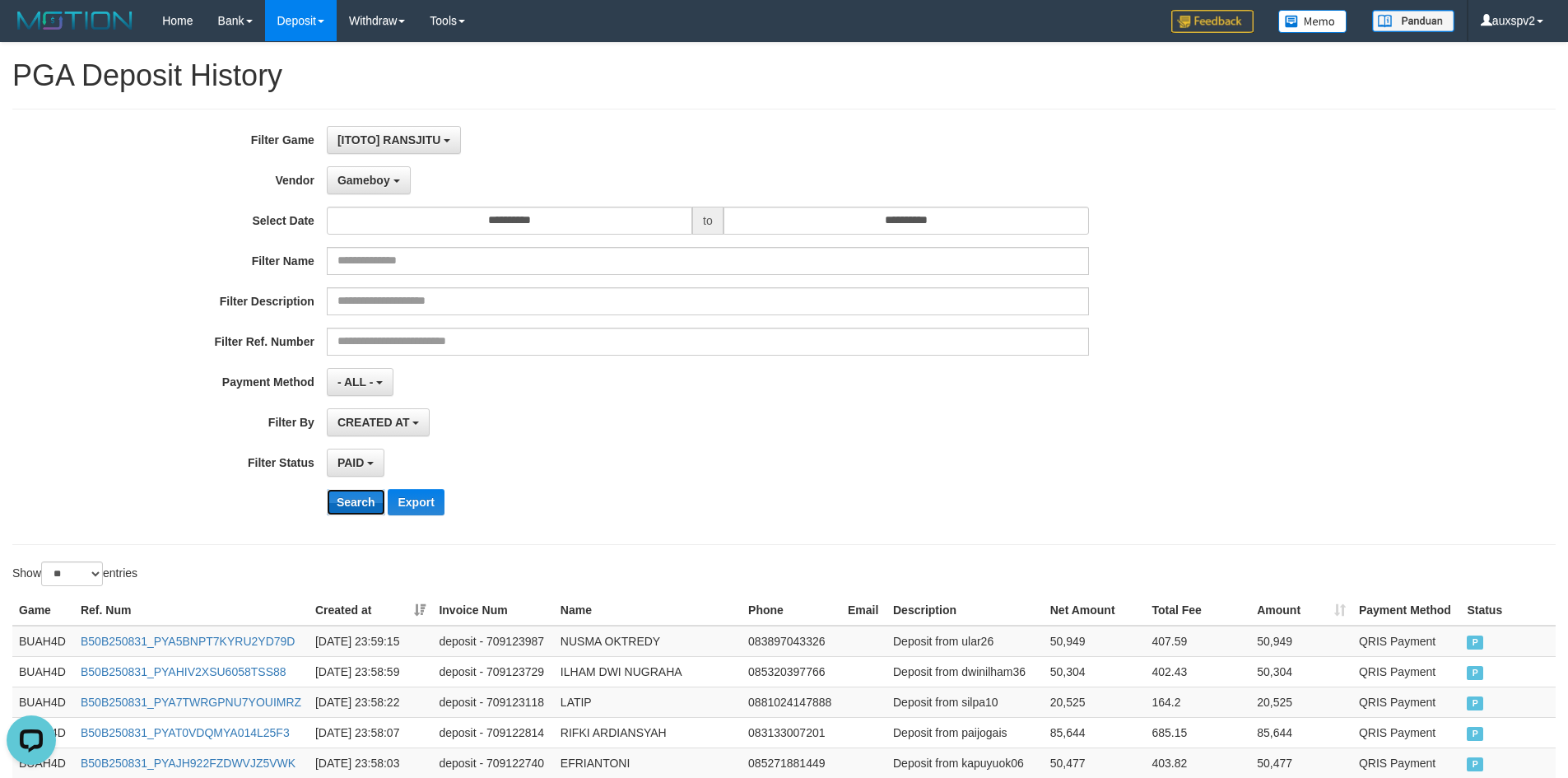
click at [361, 508] on button "Search" at bounding box center [356, 502] width 58 height 26
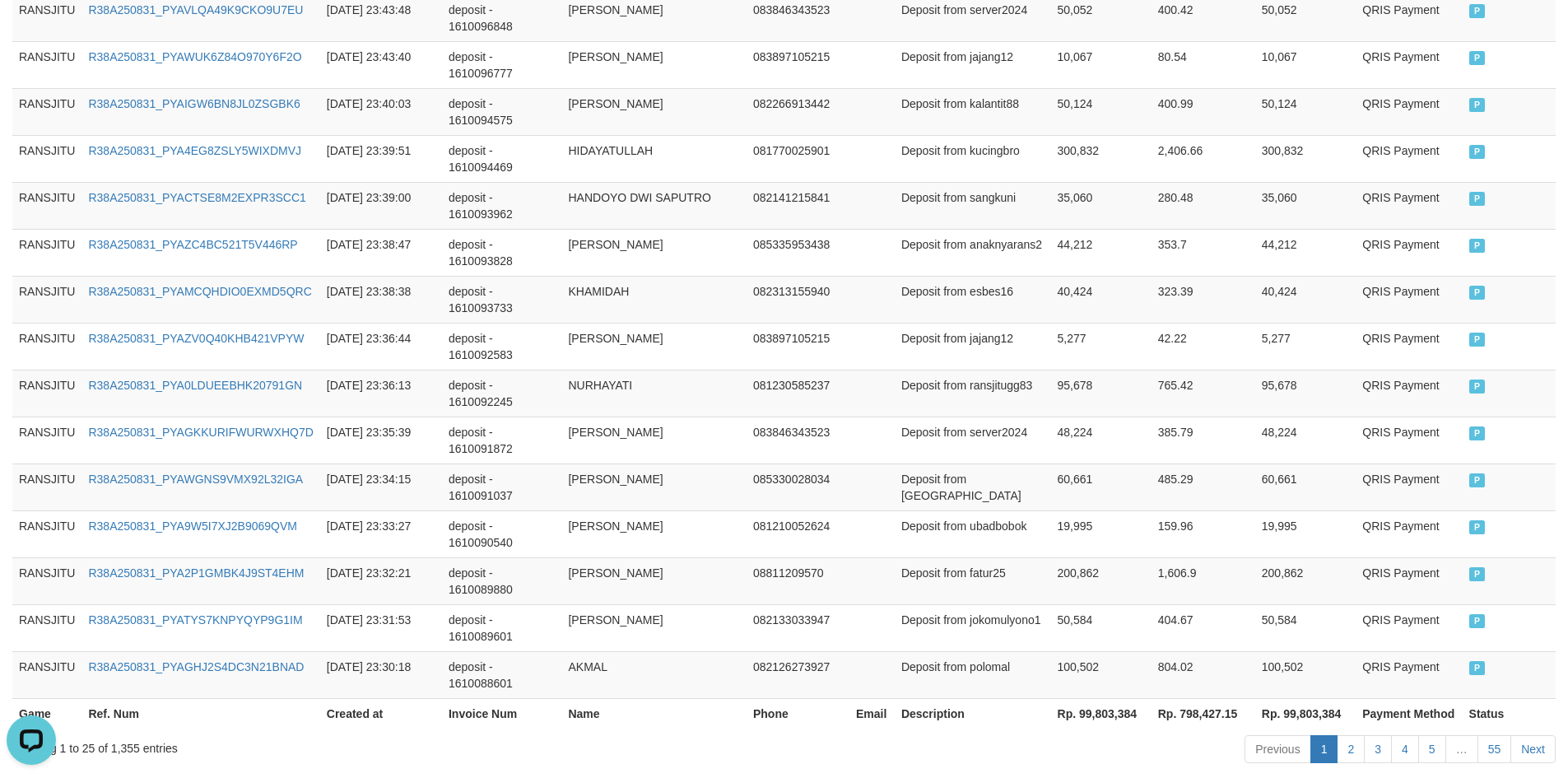
scroll to position [1183, 0]
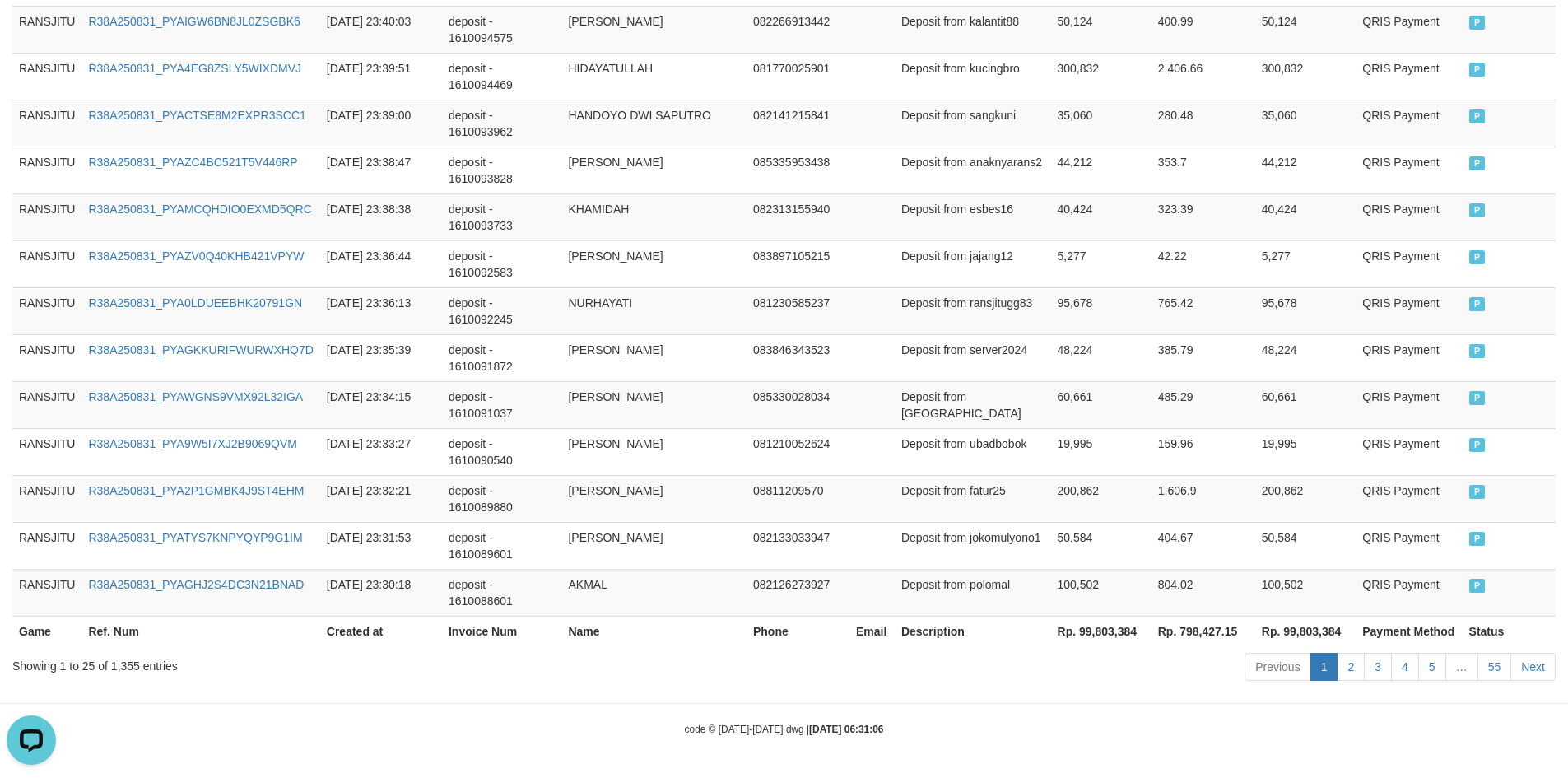
click at [1123, 634] on th "Rp. 99,803,384" at bounding box center [1101, 631] width 101 height 30
copy th "99,803,384"
click at [1197, 634] on th "Rp. 798,427.15" at bounding box center [1203, 631] width 103 height 30
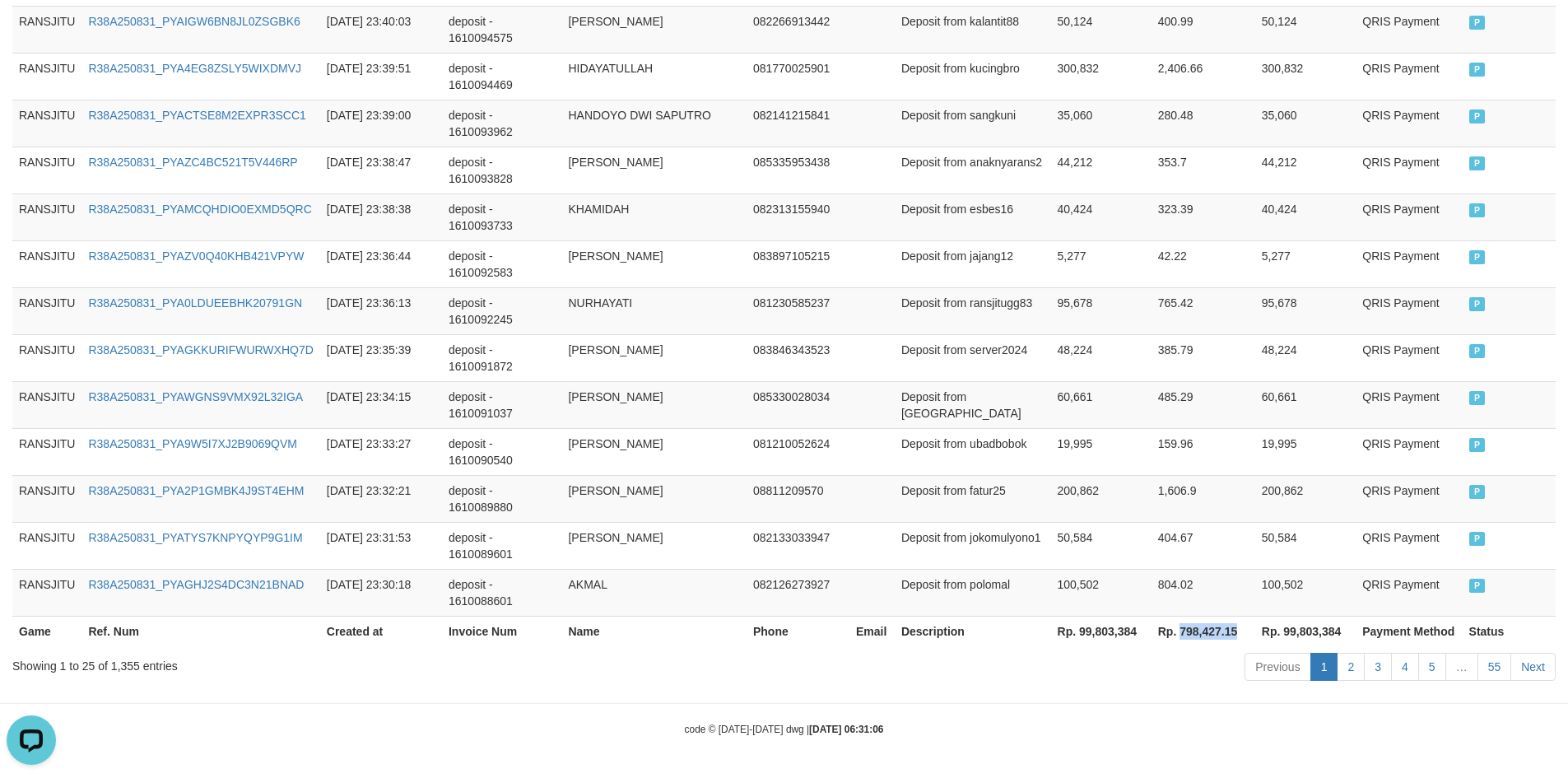
copy th "798,427.15"
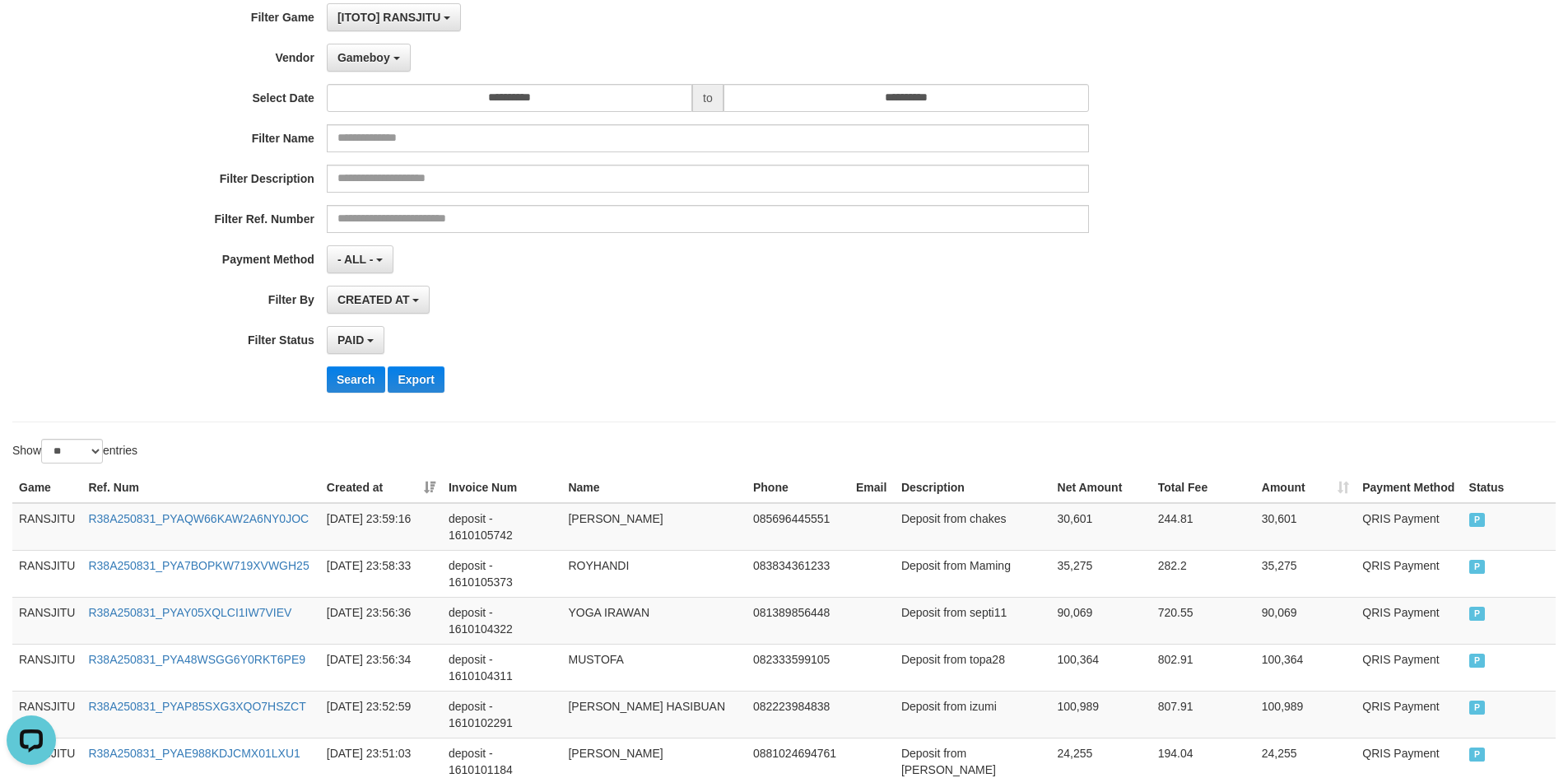
scroll to position [0, 0]
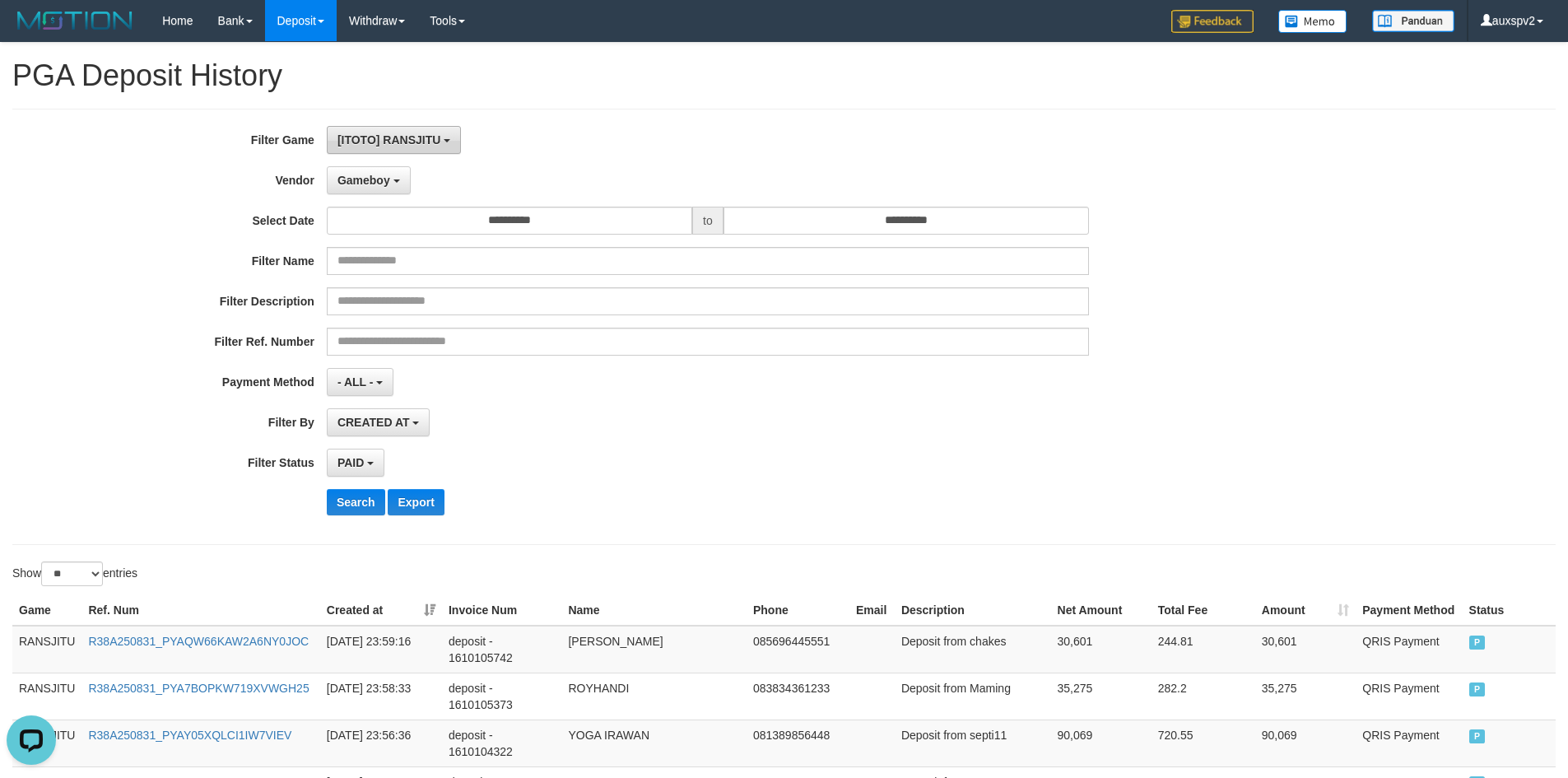
click at [417, 135] on span "[ITOTO] RANSJITU" at bounding box center [389, 140] width 103 height 13
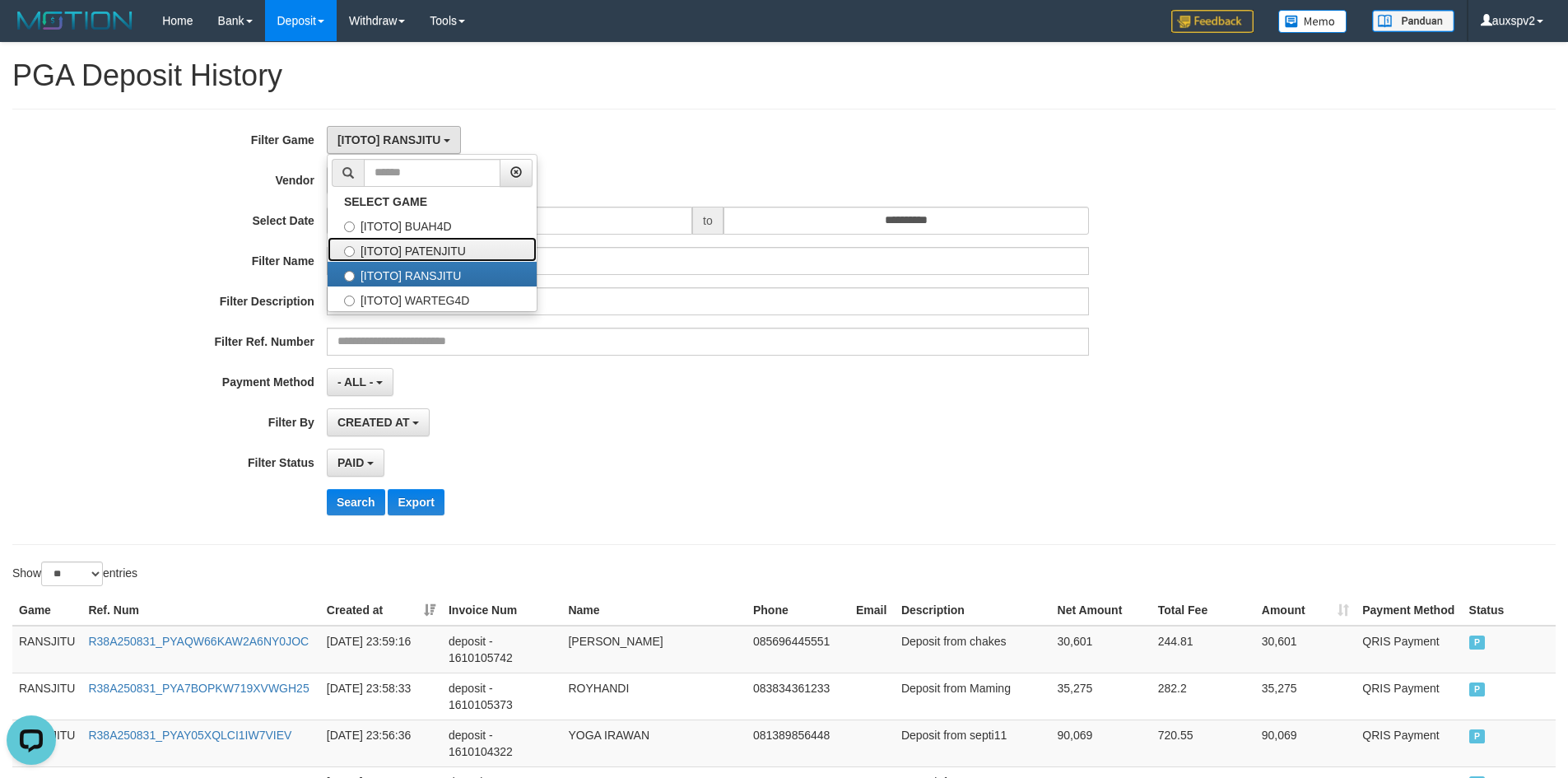
drag, startPoint x: 447, startPoint y: 246, endPoint x: 423, endPoint y: 300, distance: 59.1
click at [447, 246] on label "[ITOTO] PATENJITU" at bounding box center [432, 249] width 209 height 24
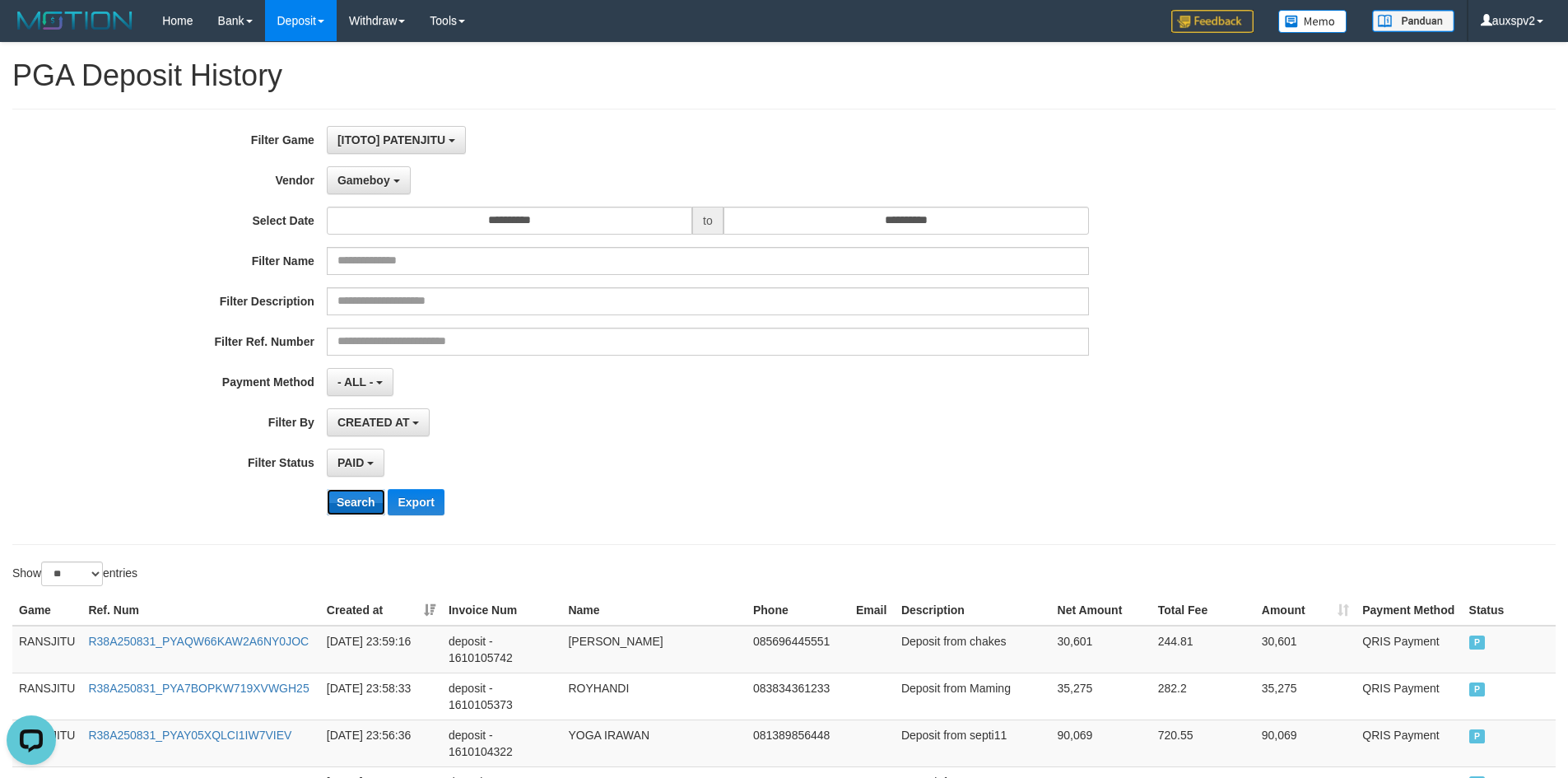
click at [338, 506] on button "Search" at bounding box center [356, 502] width 58 height 26
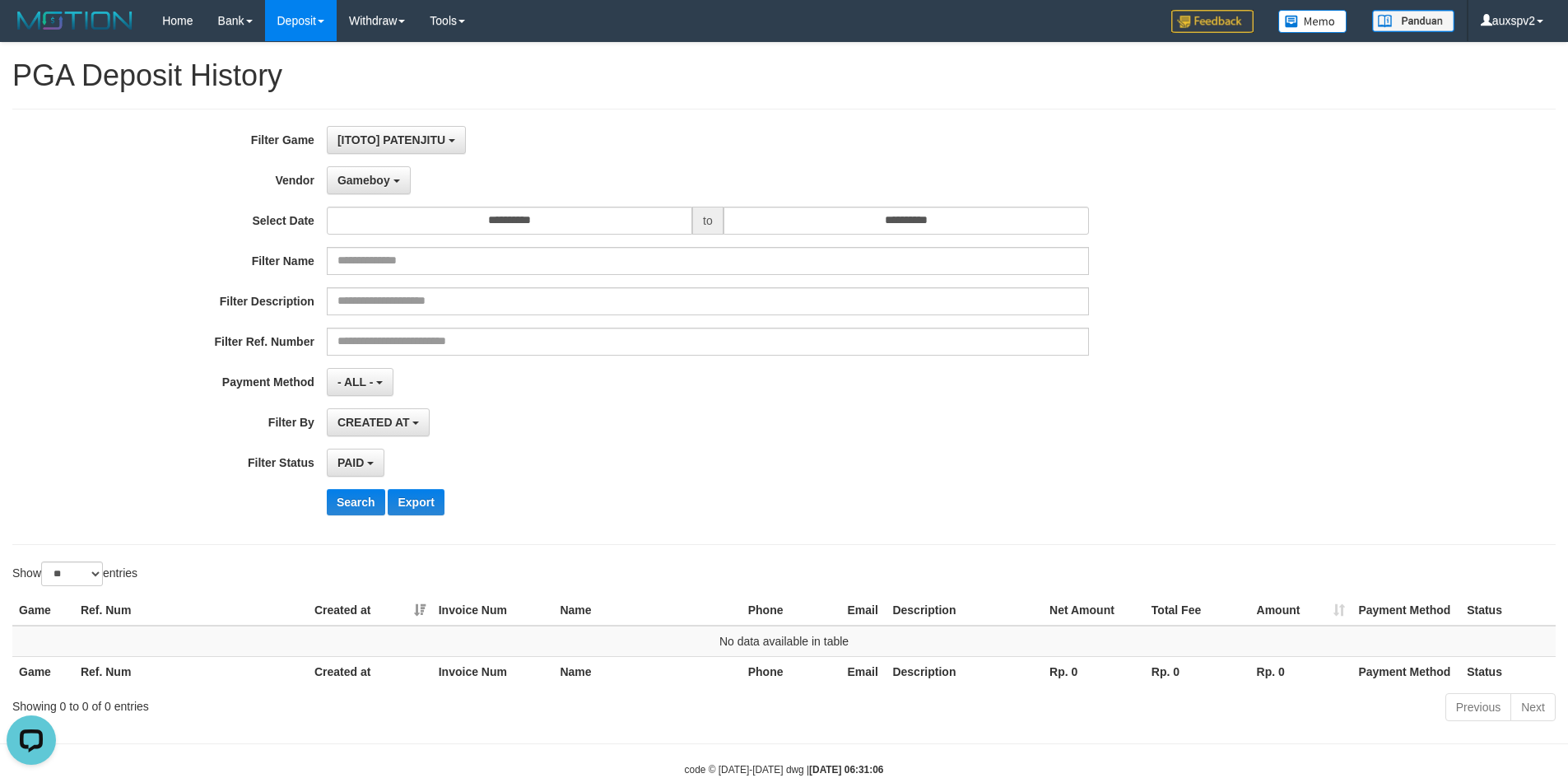
click at [408, 123] on div "**********" at bounding box center [784, 327] width 1544 height 437
click at [412, 126] on button "[ITOTO] PATENJITU" at bounding box center [396, 140] width 139 height 28
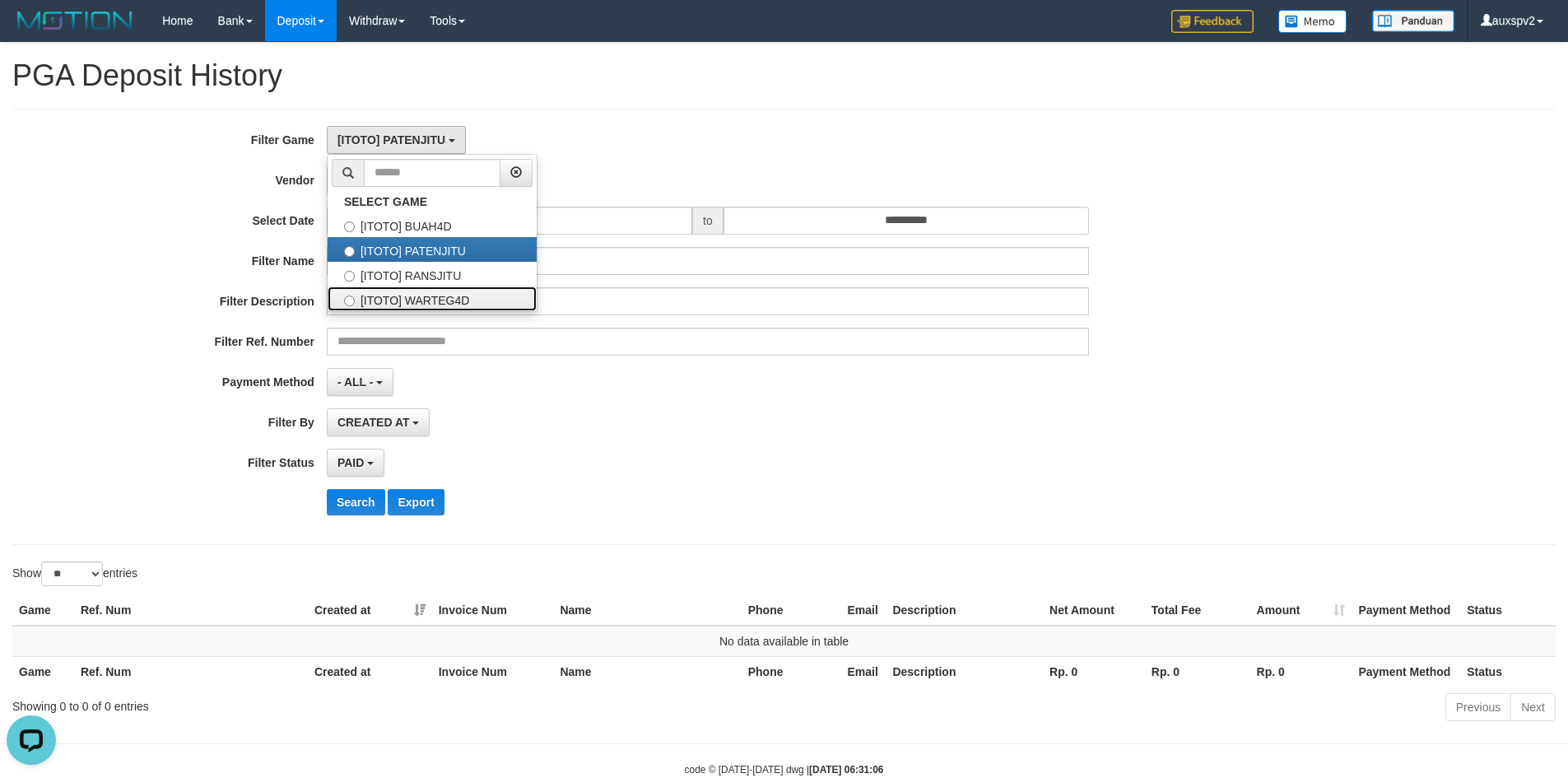
drag, startPoint x: 451, startPoint y: 310, endPoint x: 432, endPoint y: 335, distance: 31.4
click at [451, 310] on label "[ITOTO] WARTEG4D" at bounding box center [432, 299] width 209 height 24
select select "****"
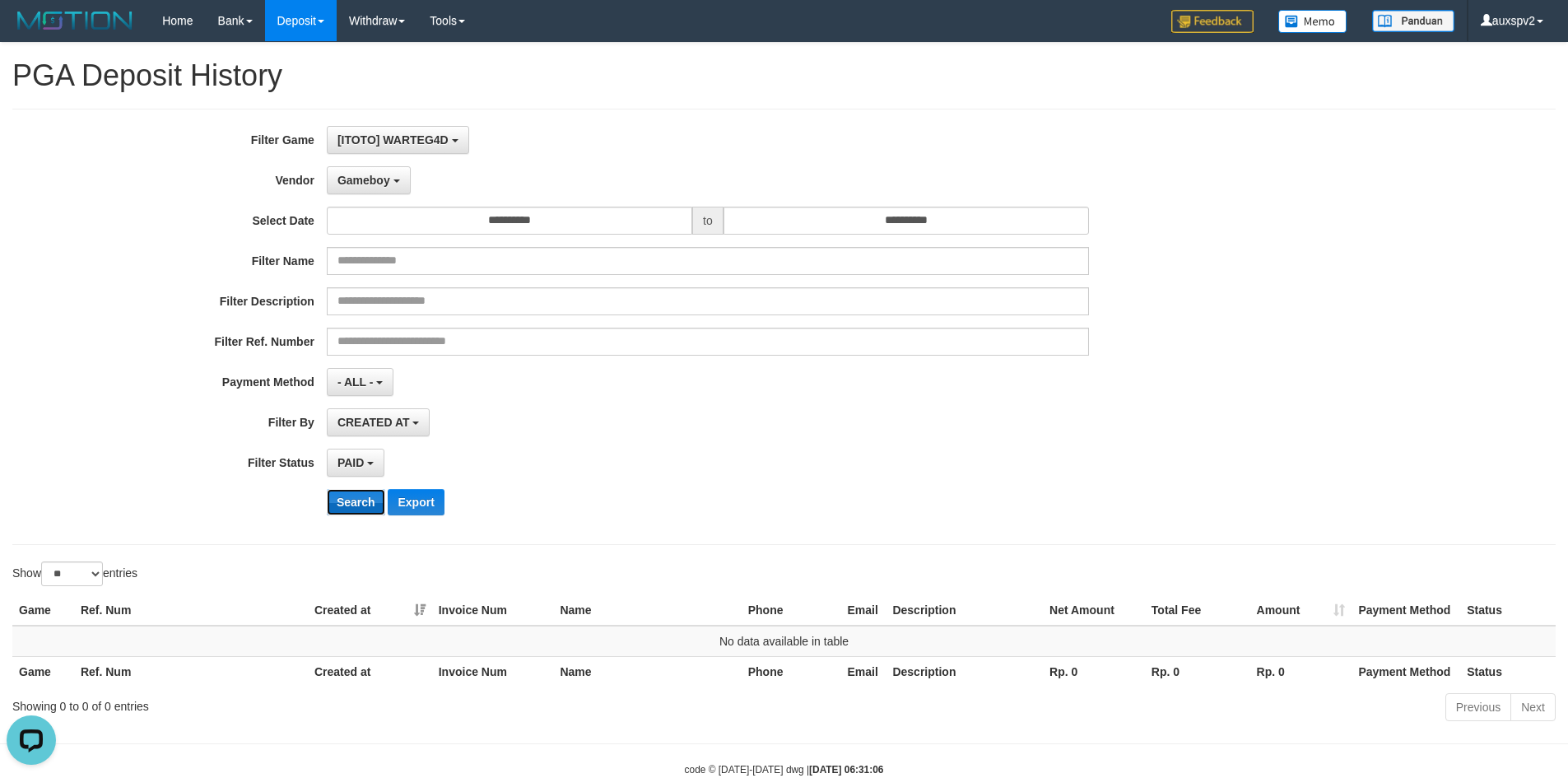
click at [364, 500] on button "Search" at bounding box center [356, 502] width 58 height 26
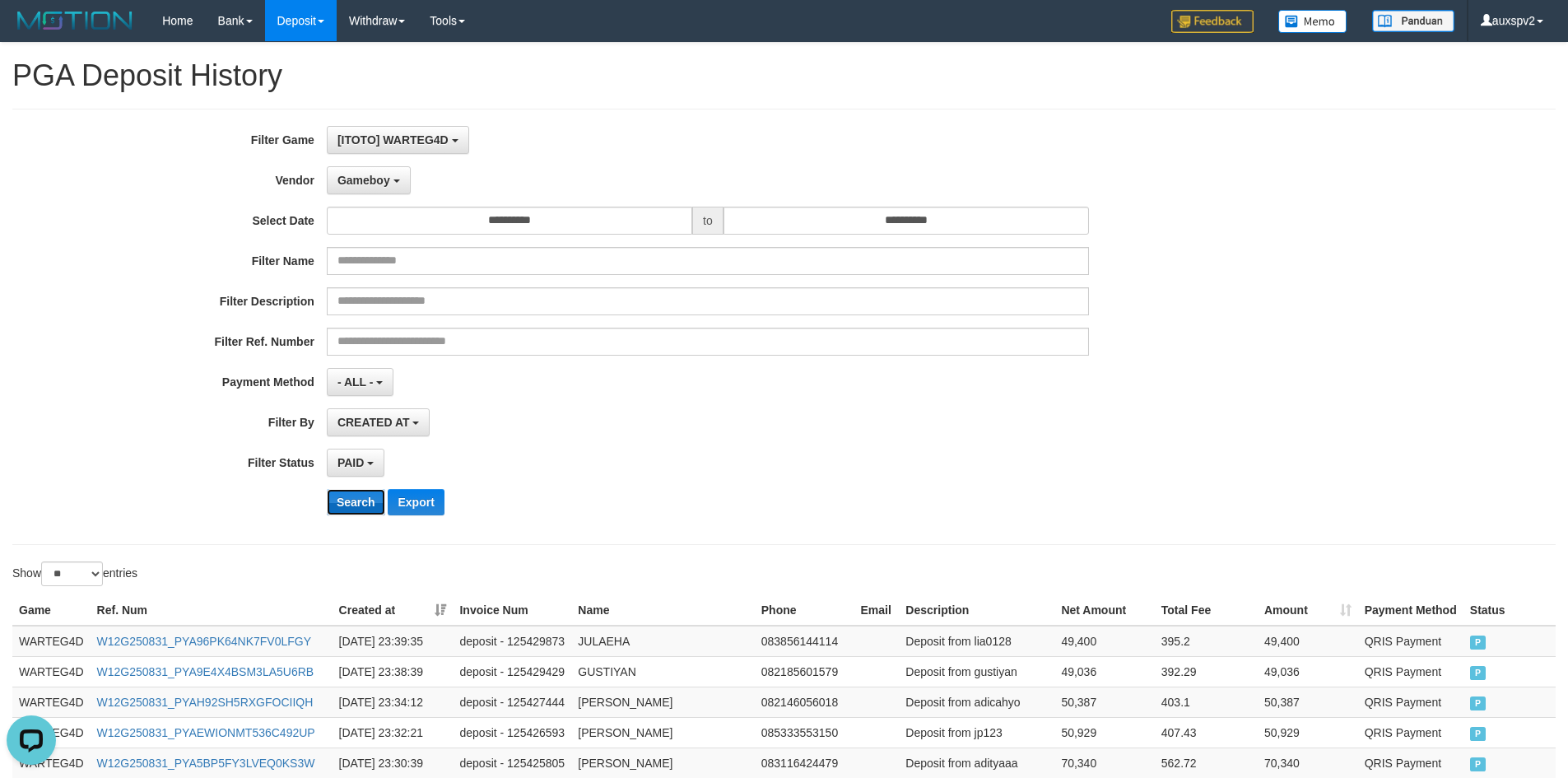
click at [353, 501] on button "Search" at bounding box center [356, 502] width 58 height 26
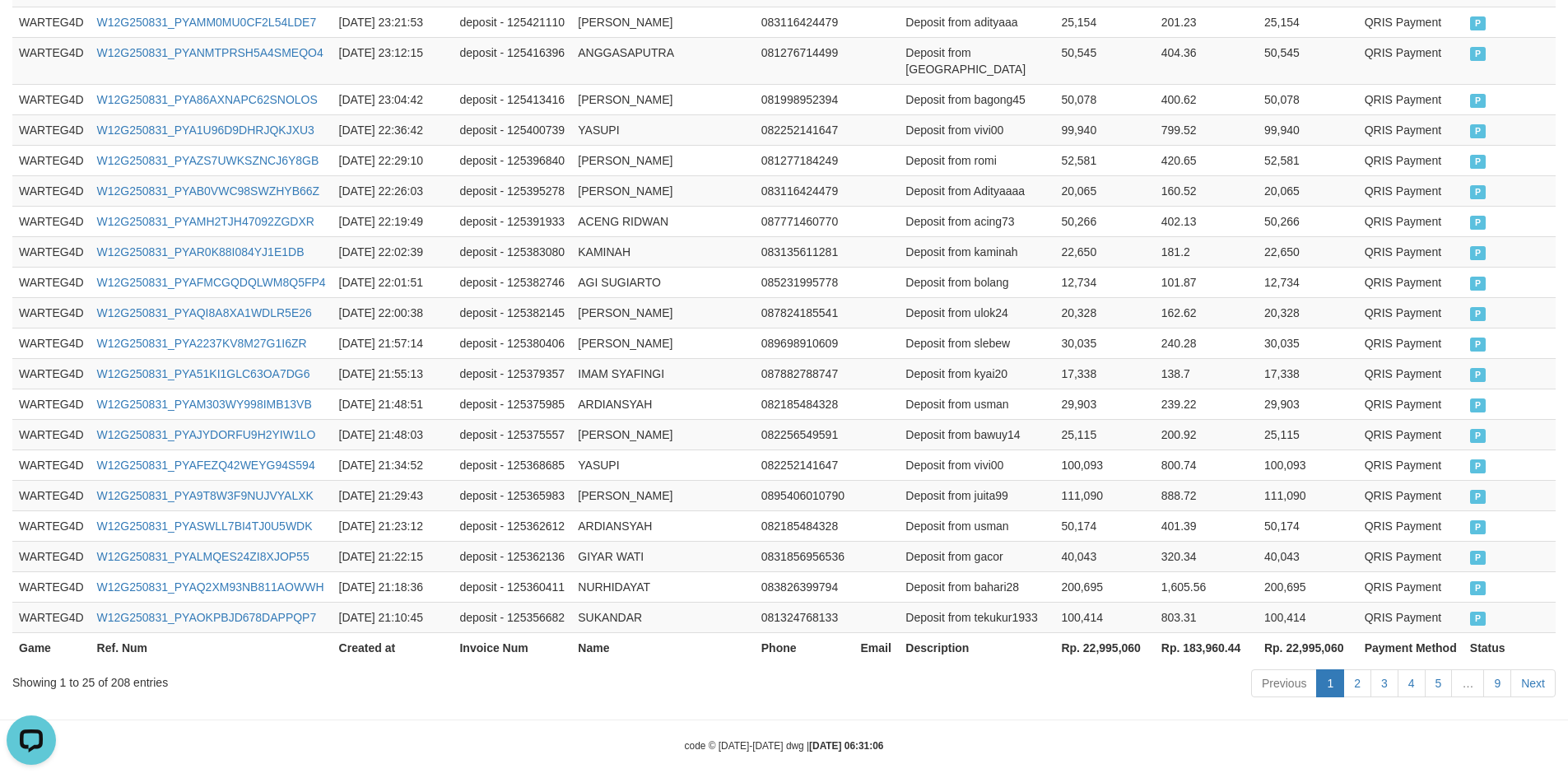
click at [1106, 639] on th "Rp. 22,995,060" at bounding box center [1104, 647] width 100 height 30
click at [1105, 639] on th "Rp. 22,995,060" at bounding box center [1104, 647] width 100 height 30
click at [1104, 632] on th "Rp. 22,995,060" at bounding box center [1104, 647] width 100 height 30
copy th "22,995,060"
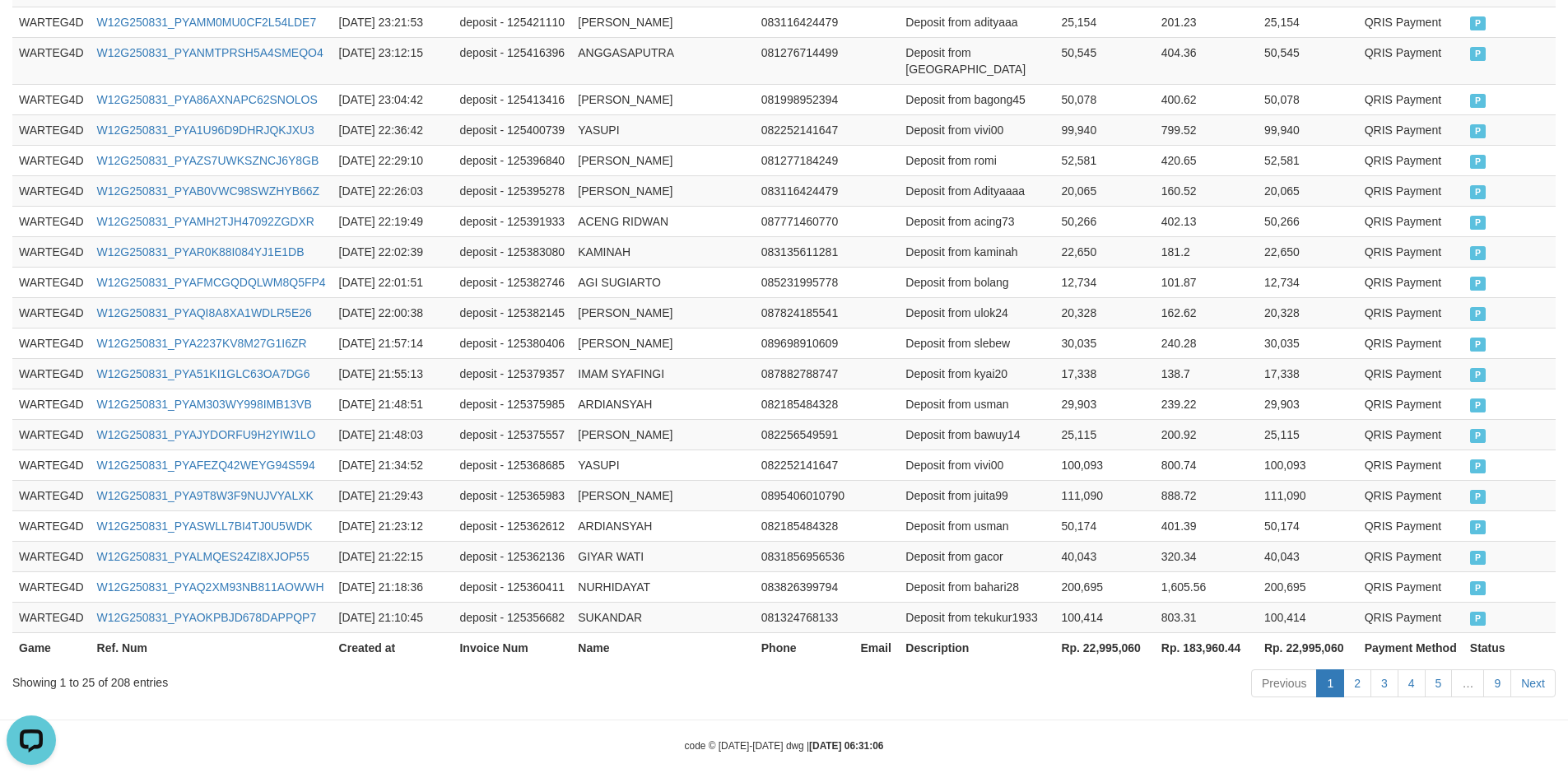
click at [1205, 632] on th "Rp. 183,960.44" at bounding box center [1206, 647] width 103 height 30
copy th "183,960.44"
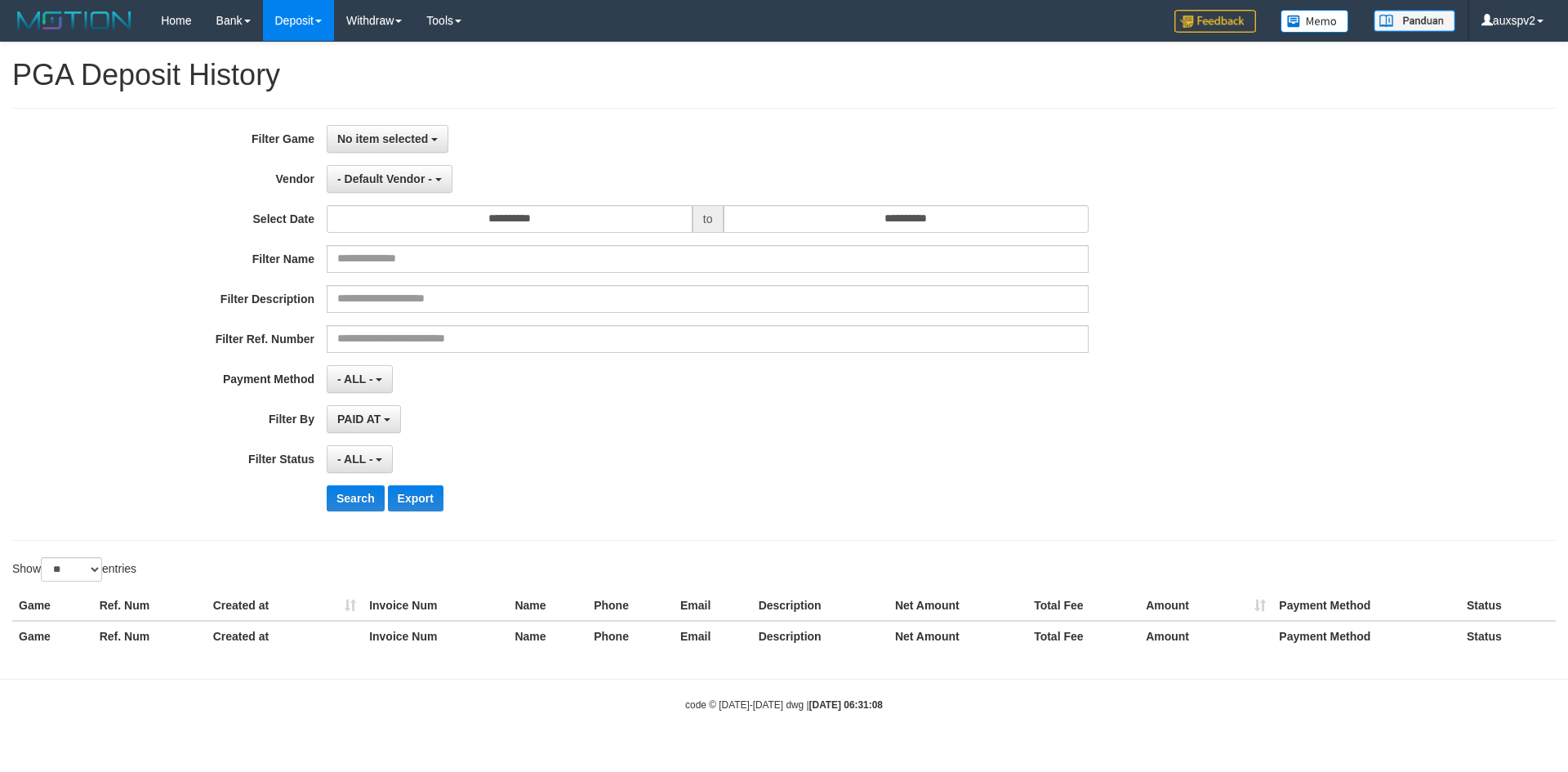
select select
select select "**"
click at [383, 133] on span "No item selected" at bounding box center [382, 139] width 91 height 13
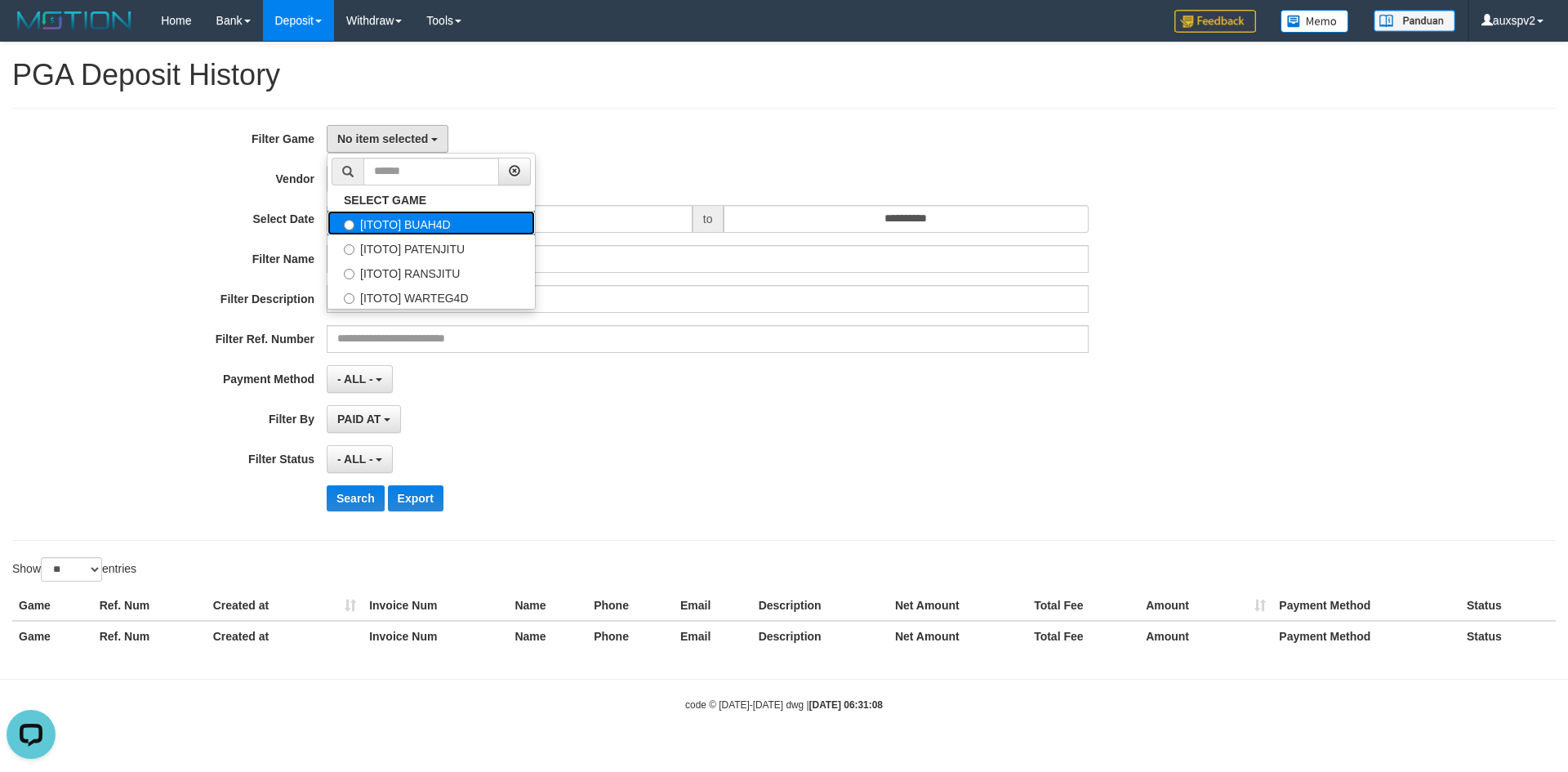
click at [433, 221] on label "[ITOTO] BUAH4D" at bounding box center [431, 223] width 207 height 24
select select "***"
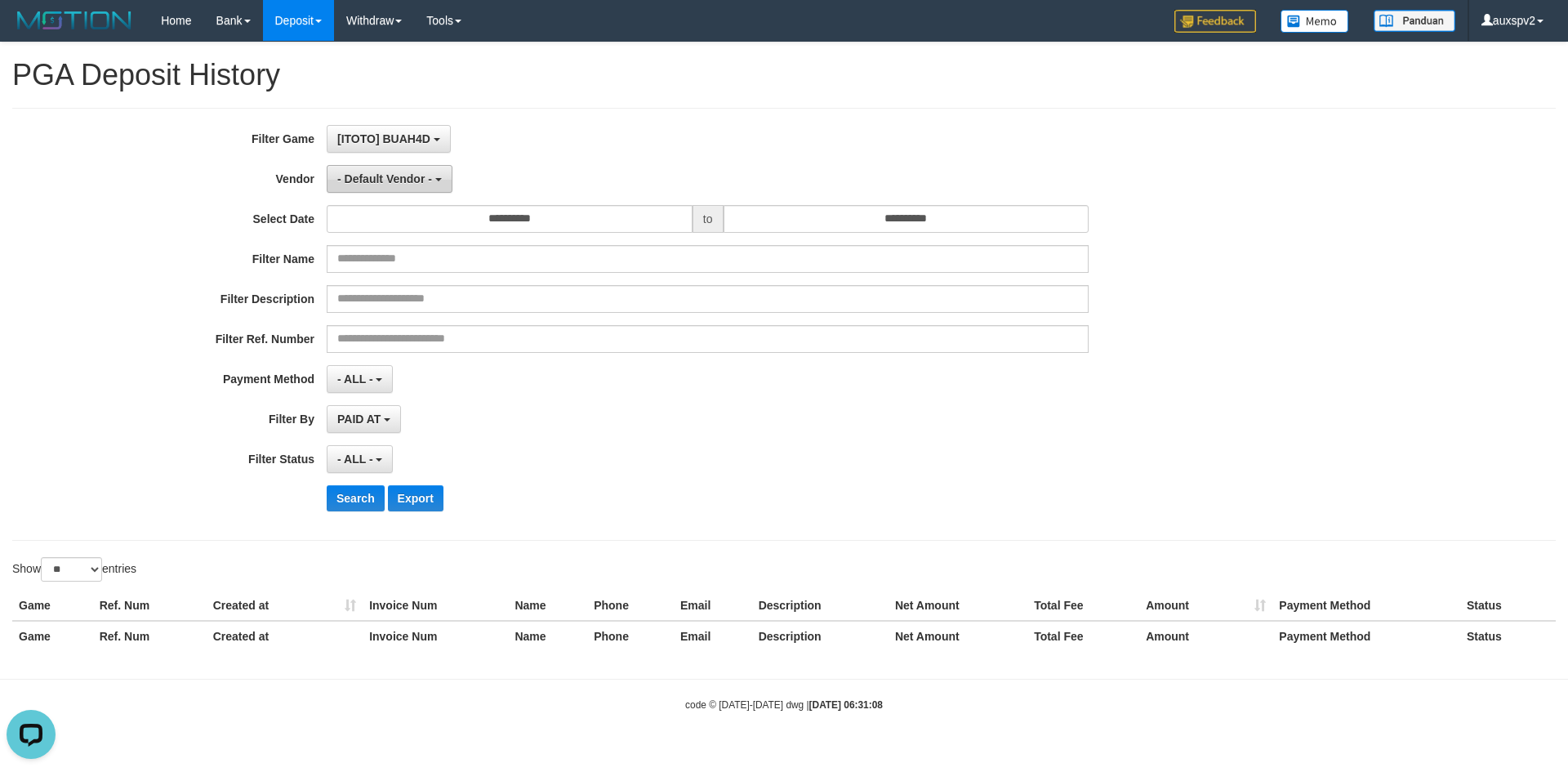
click at [374, 180] on span "- Default Vendor -" at bounding box center [385, 179] width 95 height 13
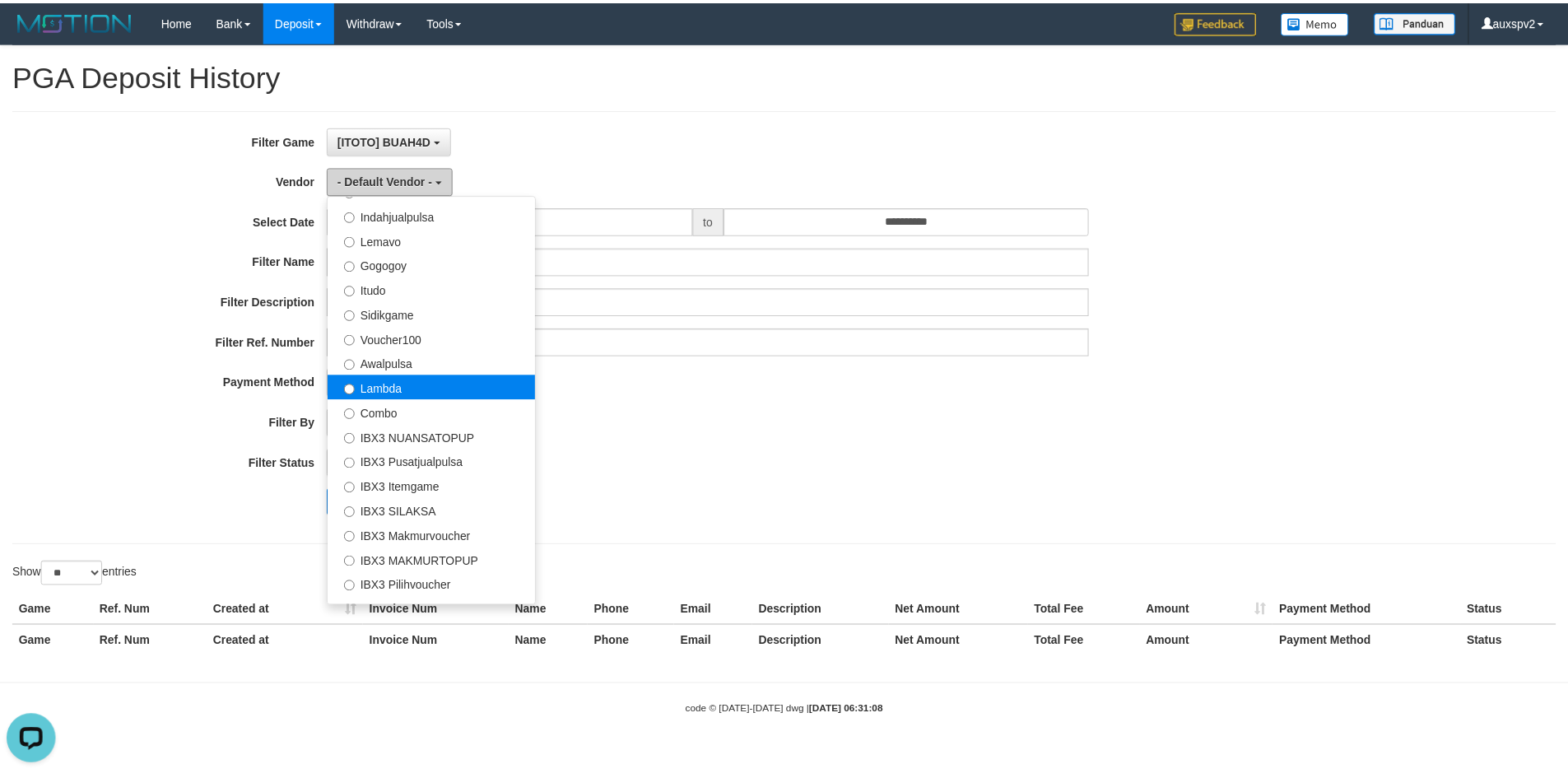
scroll to position [540, 0]
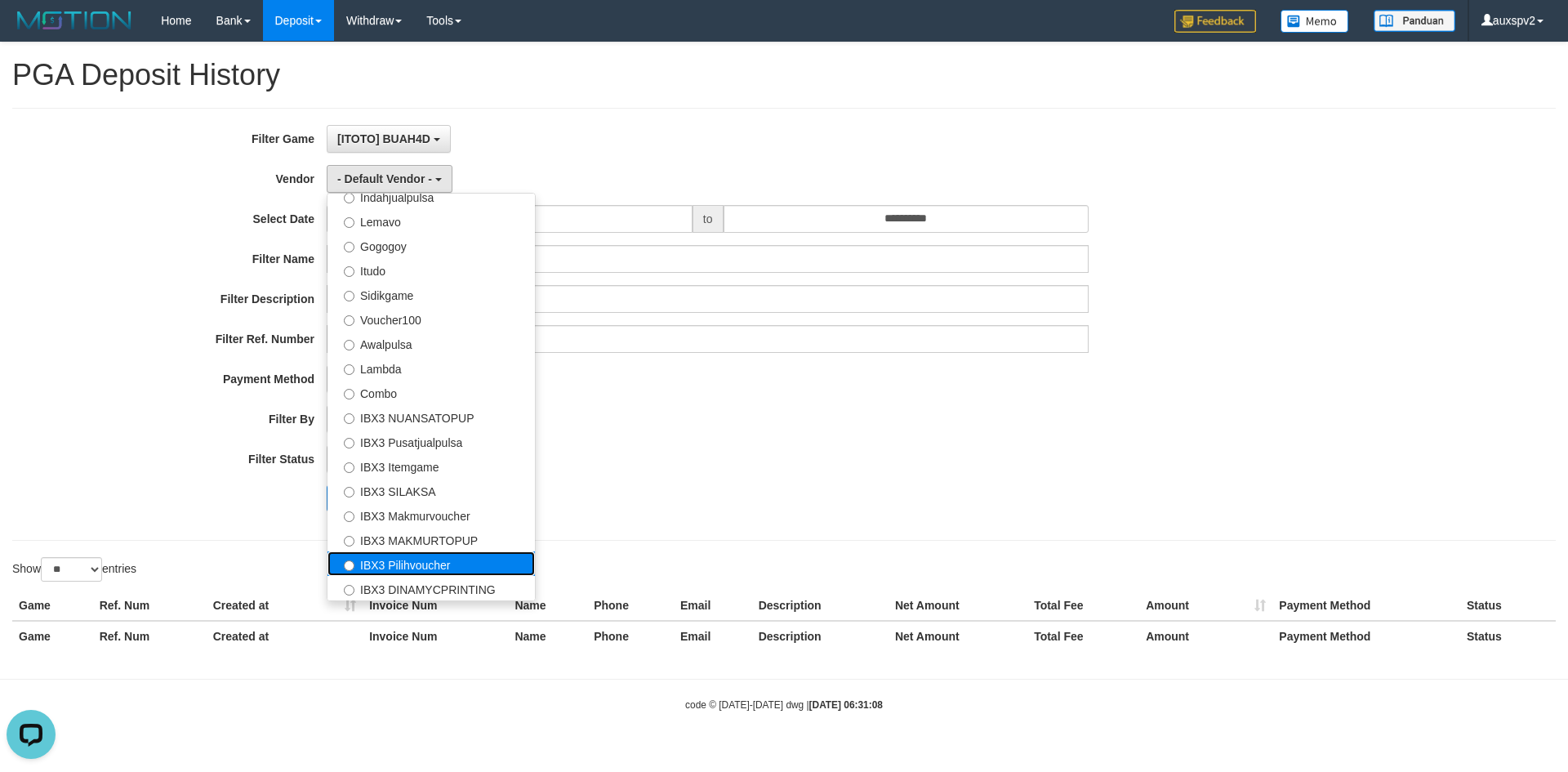
click at [424, 571] on label "IBX3 Pilihvoucher" at bounding box center [431, 564] width 207 height 24
select select "**********"
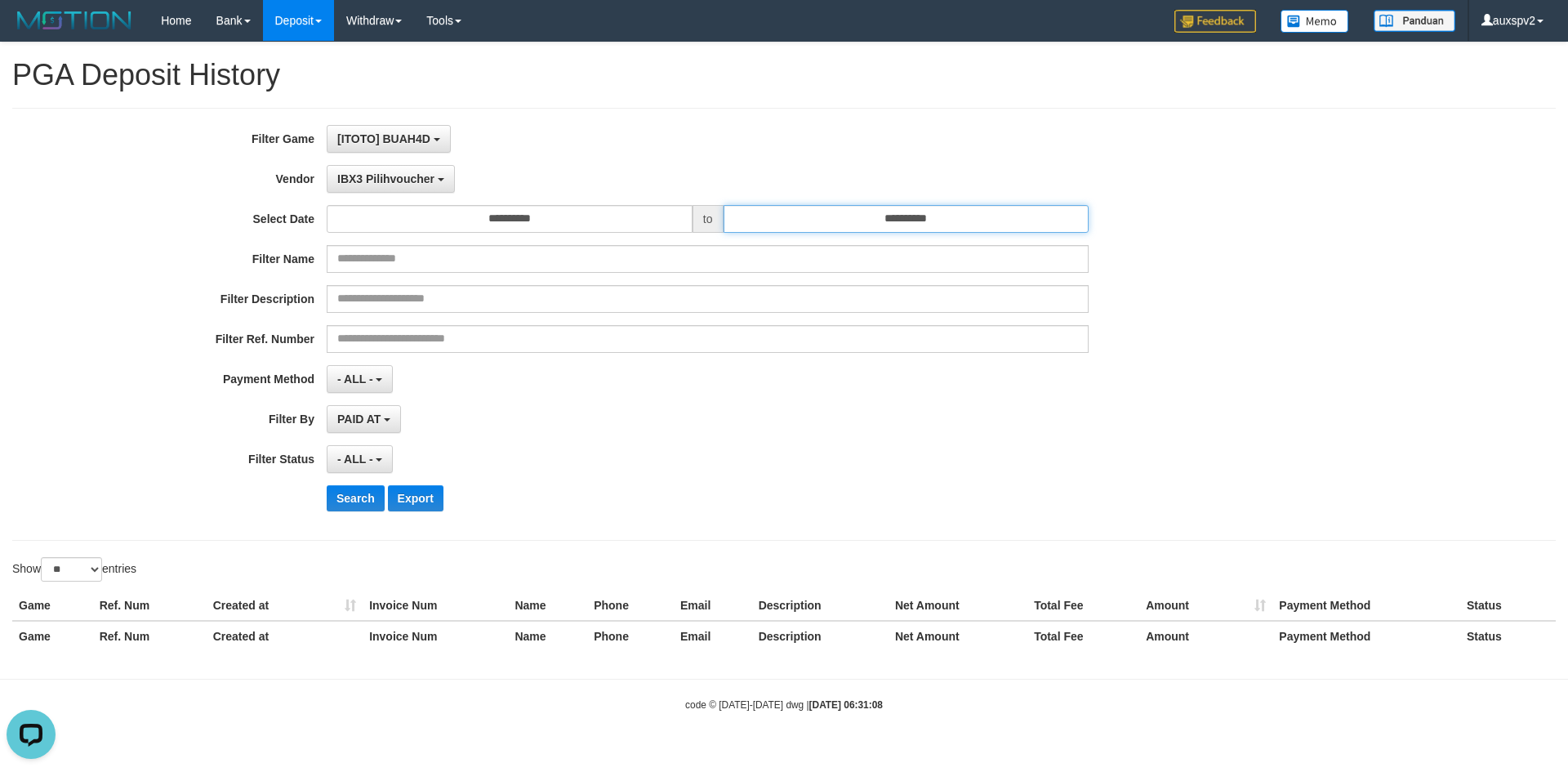
click at [875, 210] on input "**********" at bounding box center [906, 219] width 366 height 28
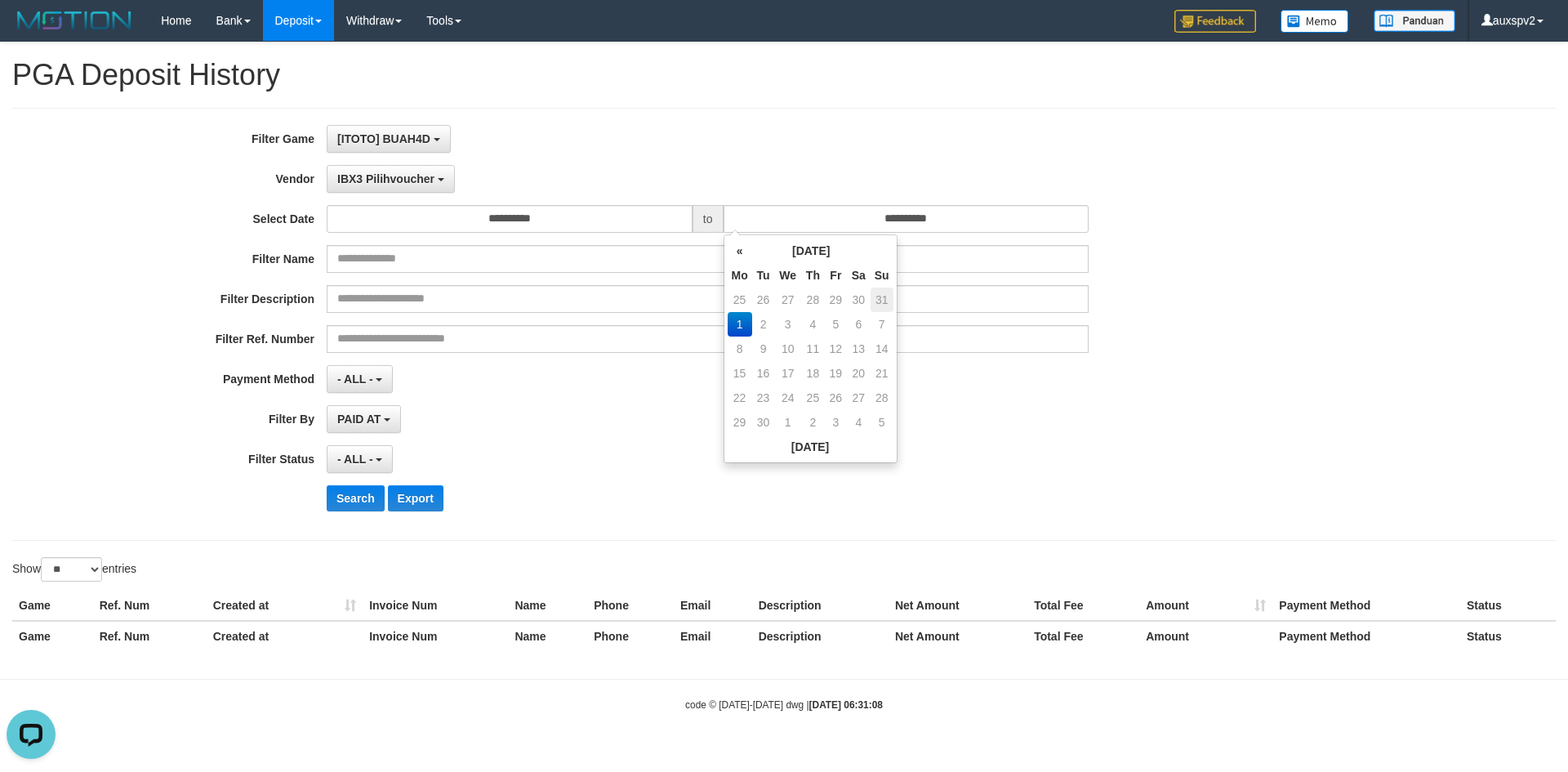
click at [874, 300] on td "31" at bounding box center [882, 300] width 23 height 24
type input "**********"
drag, startPoint x: 514, startPoint y: 442, endPoint x: 244, endPoint y: 519, distance: 280.8
click at [503, 442] on div "**********" at bounding box center [653, 324] width 1307 height 399
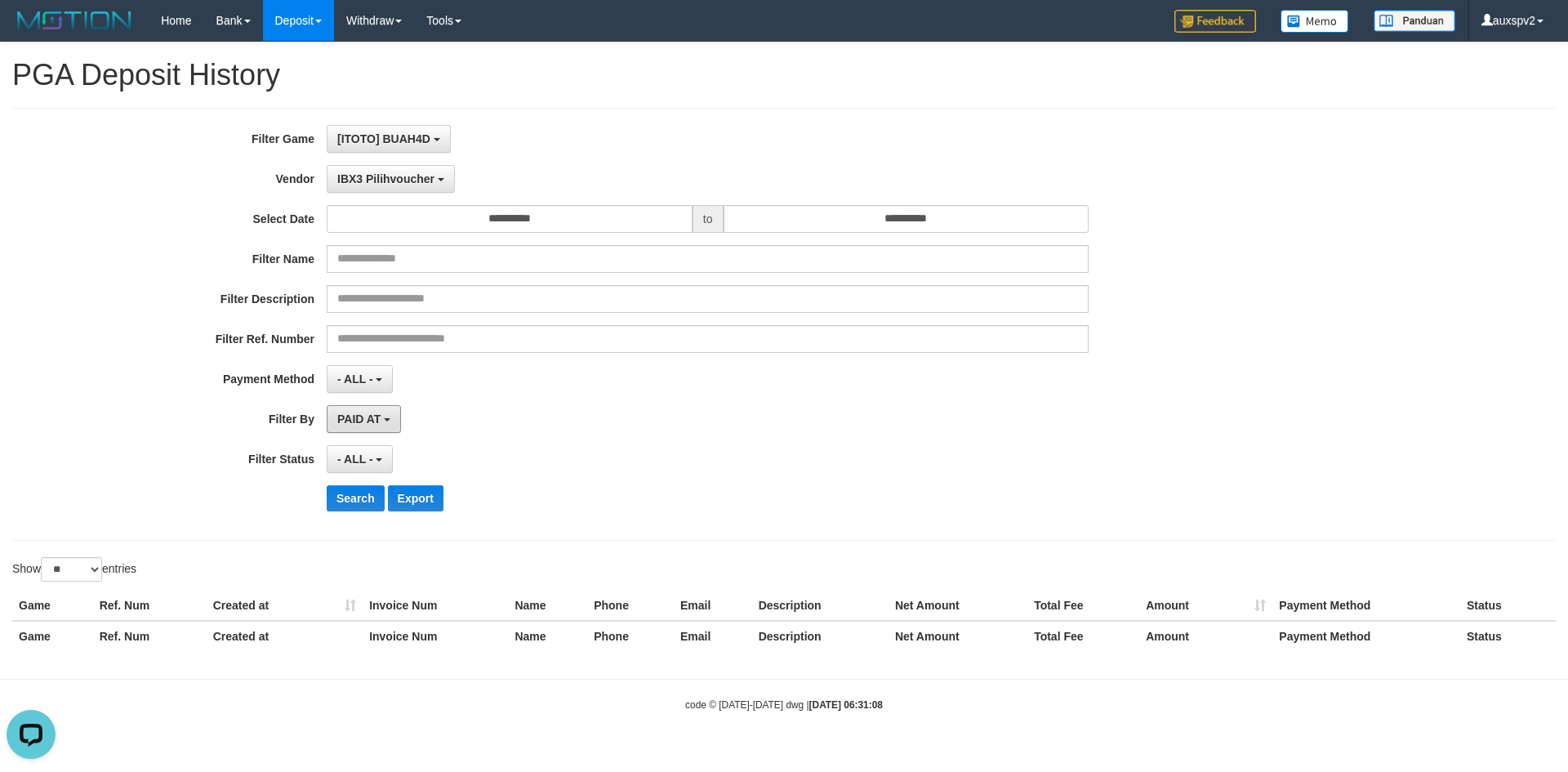
drag, startPoint x: 370, startPoint y: 423, endPoint x: 376, endPoint y: 493, distance: 70.3
click at [371, 423] on span "PAID AT" at bounding box center [358, 419] width 43 height 13
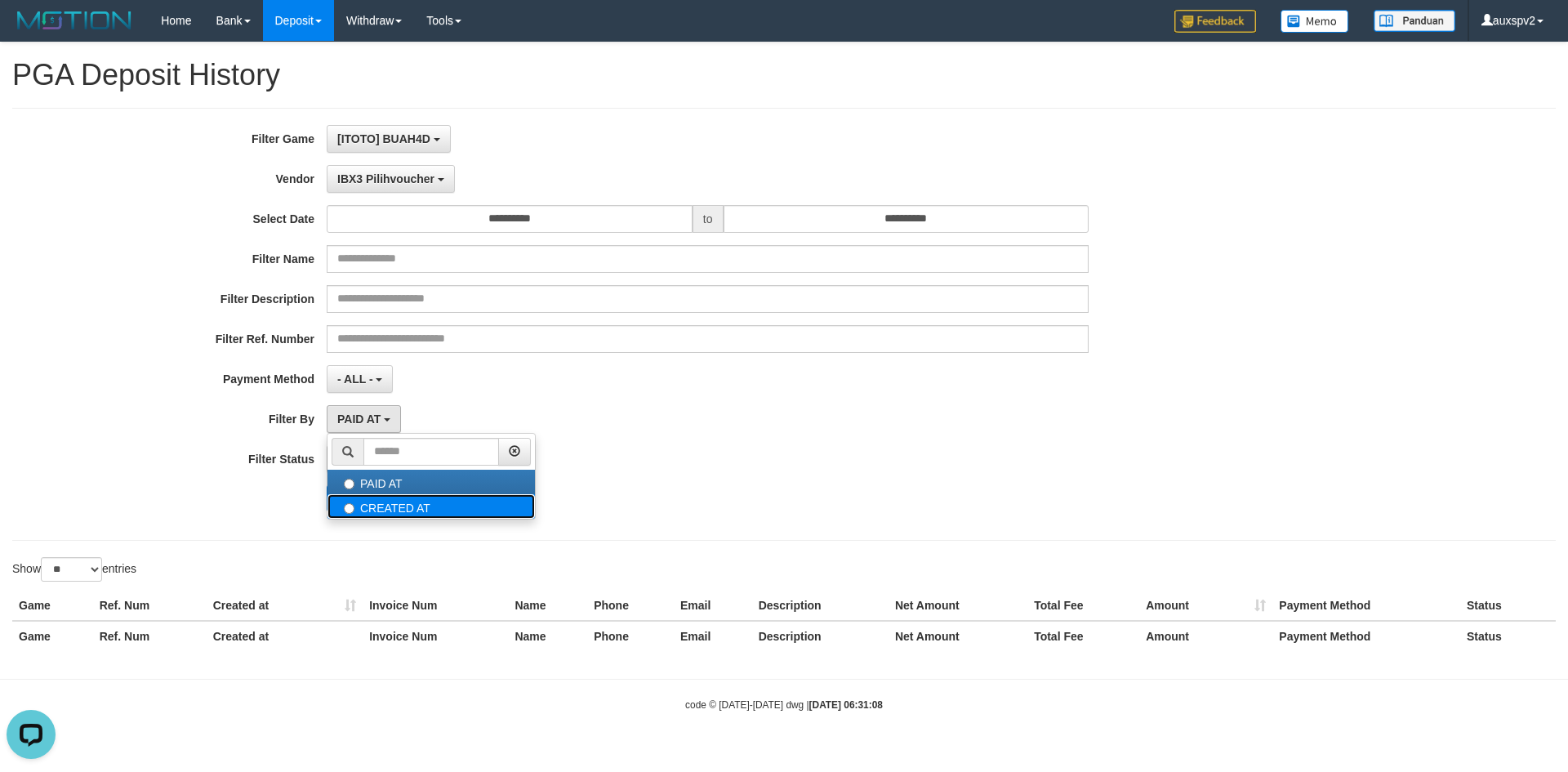
click at [389, 504] on label "CREATED AT" at bounding box center [431, 507] width 207 height 24
select select "*"
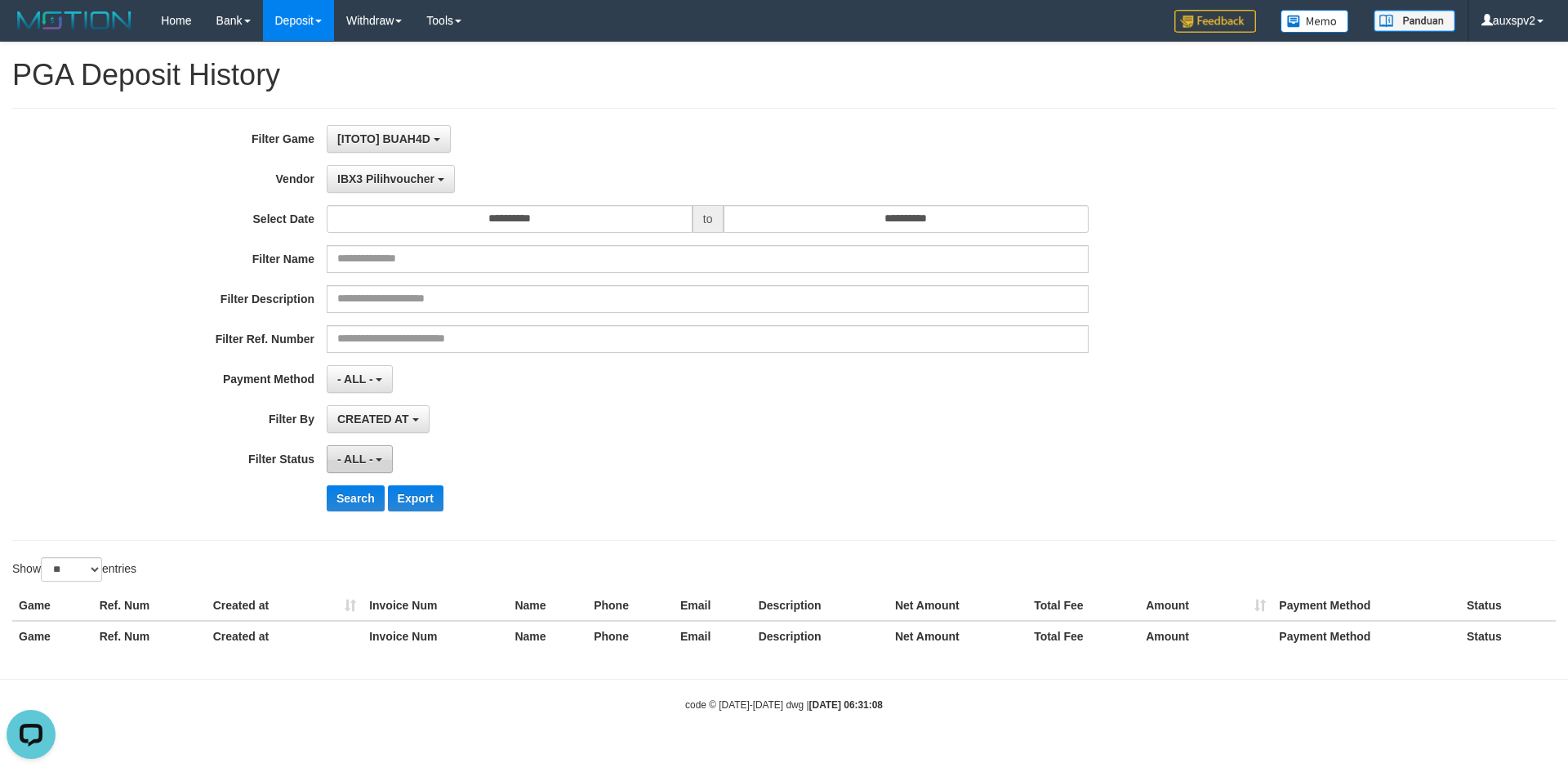
click at [353, 457] on span "- ALL -" at bounding box center [355, 459] width 36 height 13
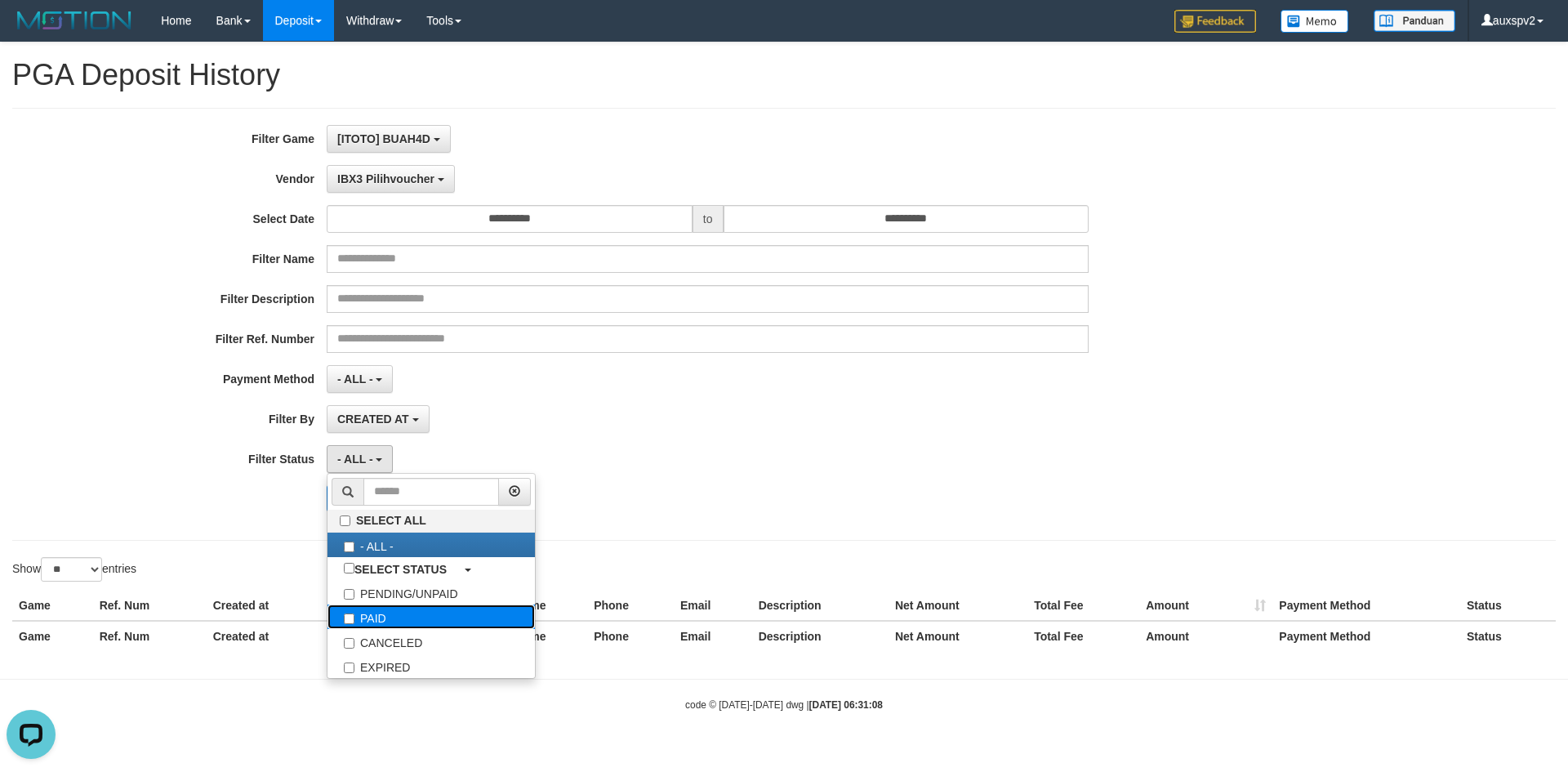
click at [394, 610] on label "PAID" at bounding box center [431, 617] width 207 height 24
select select "*"
click at [231, 535] on div "**********" at bounding box center [784, 325] width 1544 height 433
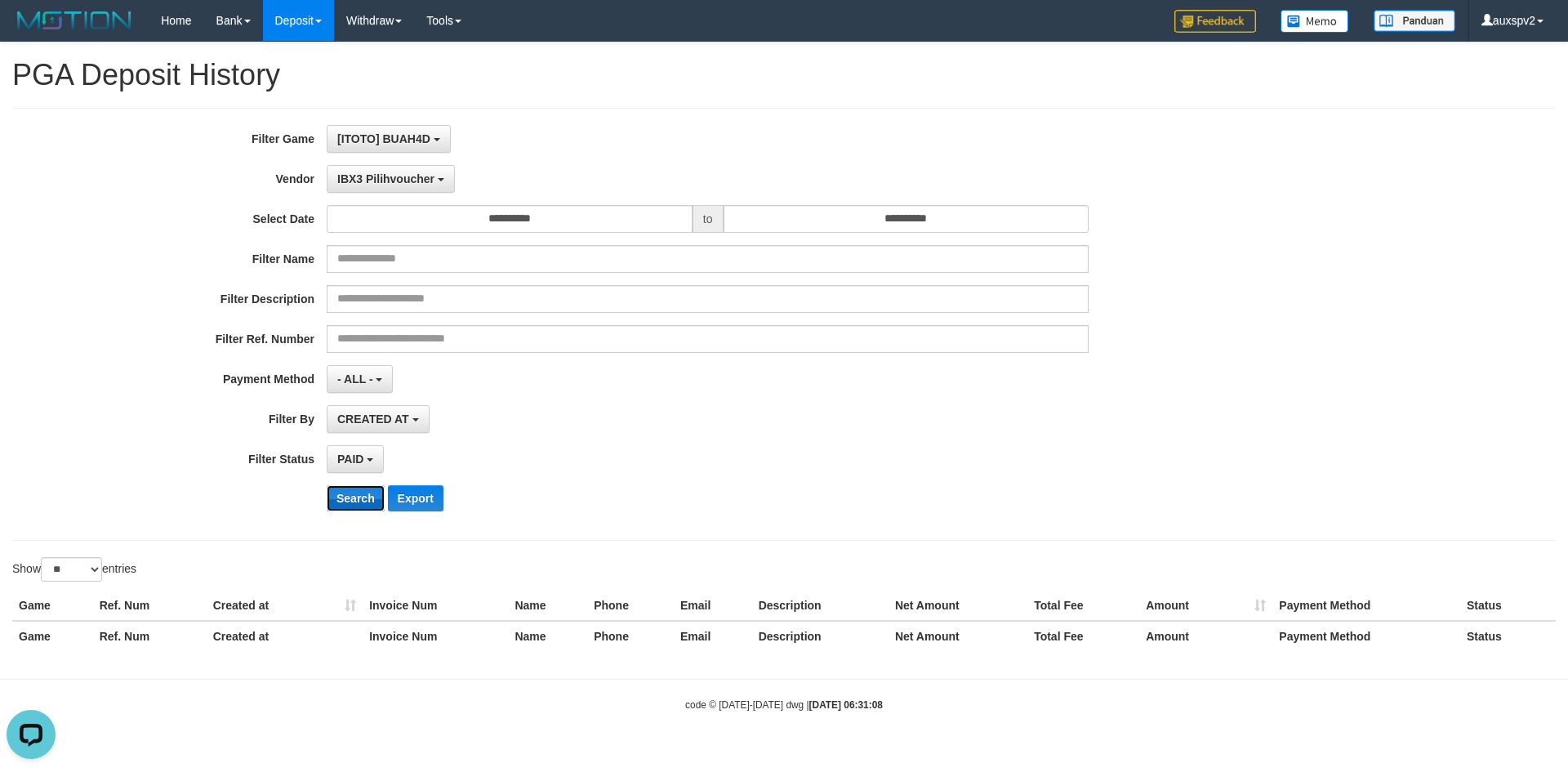
click at [376, 498] on button "Search" at bounding box center [356, 498] width 58 height 26
click at [709, 461] on div "PAID SELECT ALL - ALL - SELECT STATUS PENDING/UNPAID PAID CANCELED EXPIRED" at bounding box center [707, 459] width 763 height 28
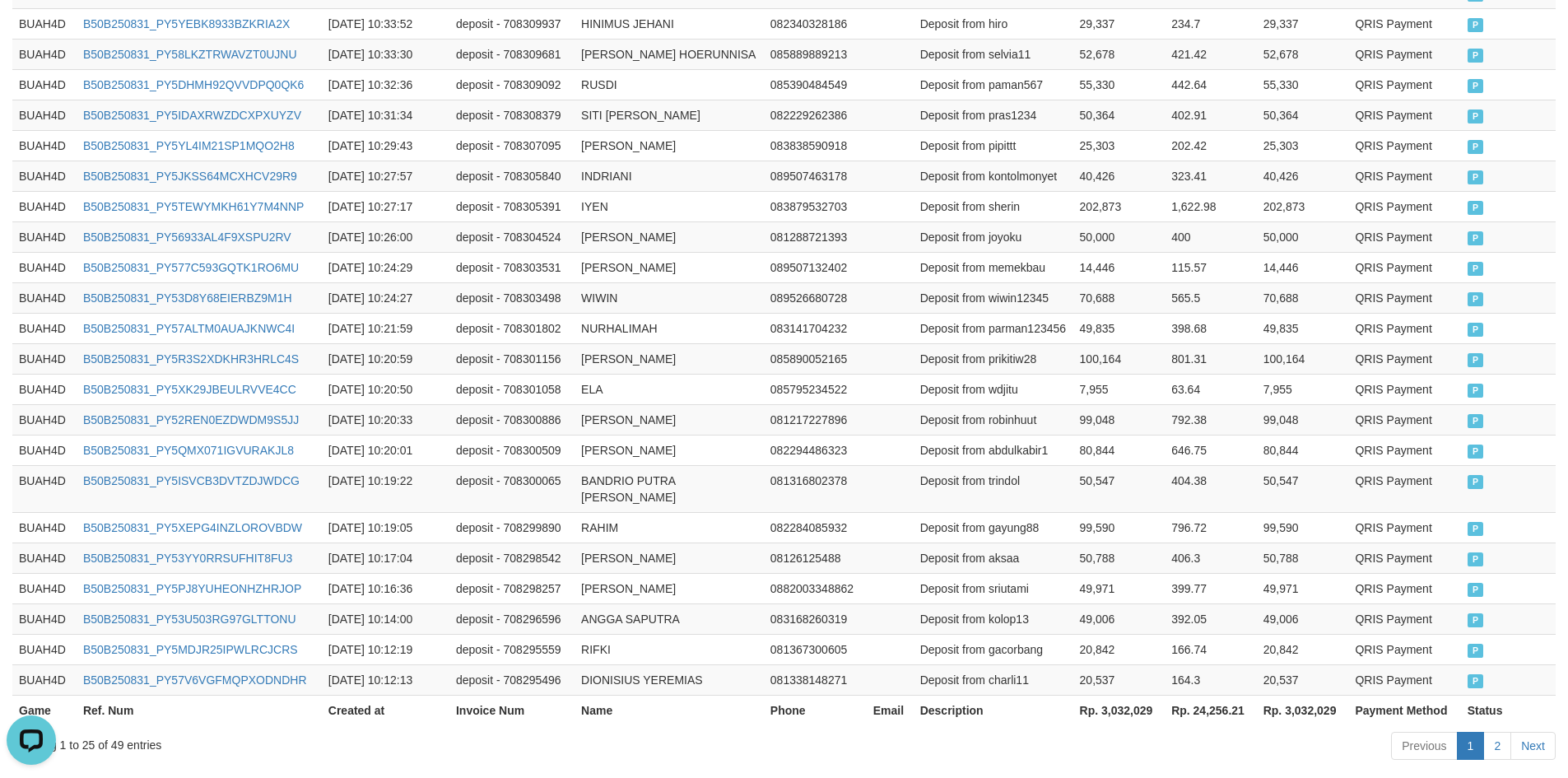
scroll to position [771, 0]
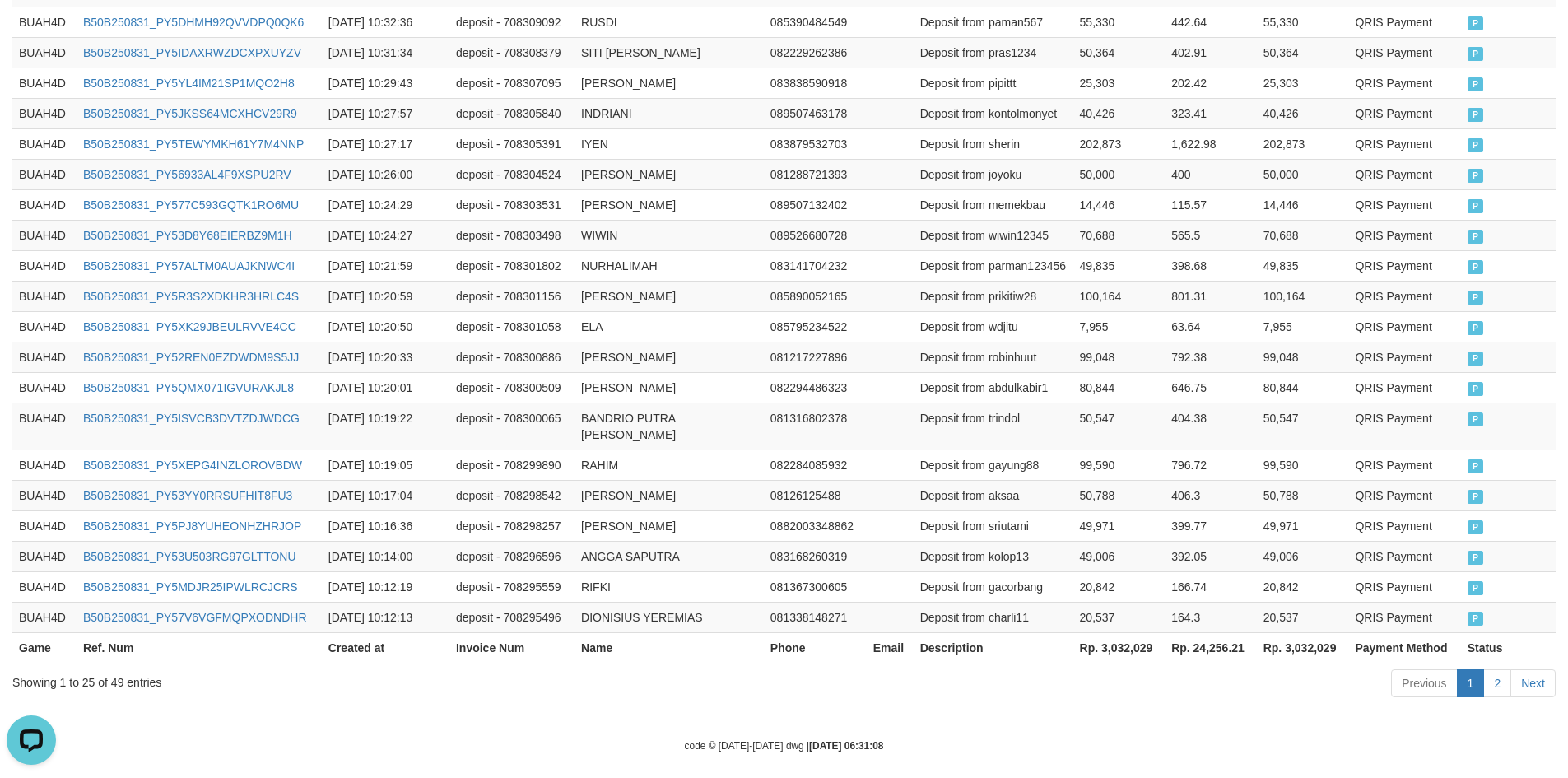
click at [1132, 632] on th "Rp. 3,032,029" at bounding box center [1119, 647] width 92 height 30
copy th "3,032,029"
click at [1217, 632] on th "Rp. 24,256.21" at bounding box center [1211, 647] width 92 height 30
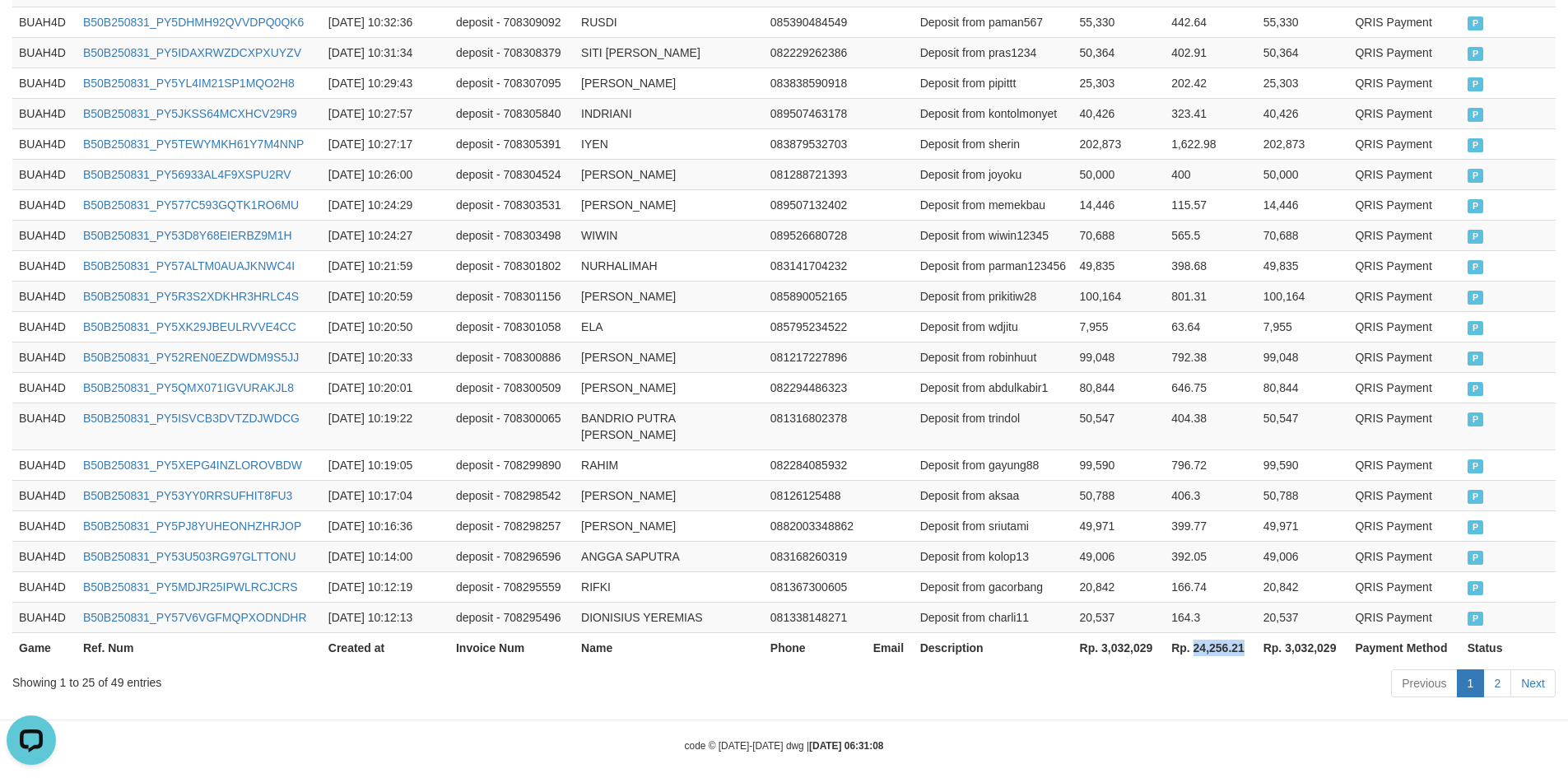
copy th "24,256.21"
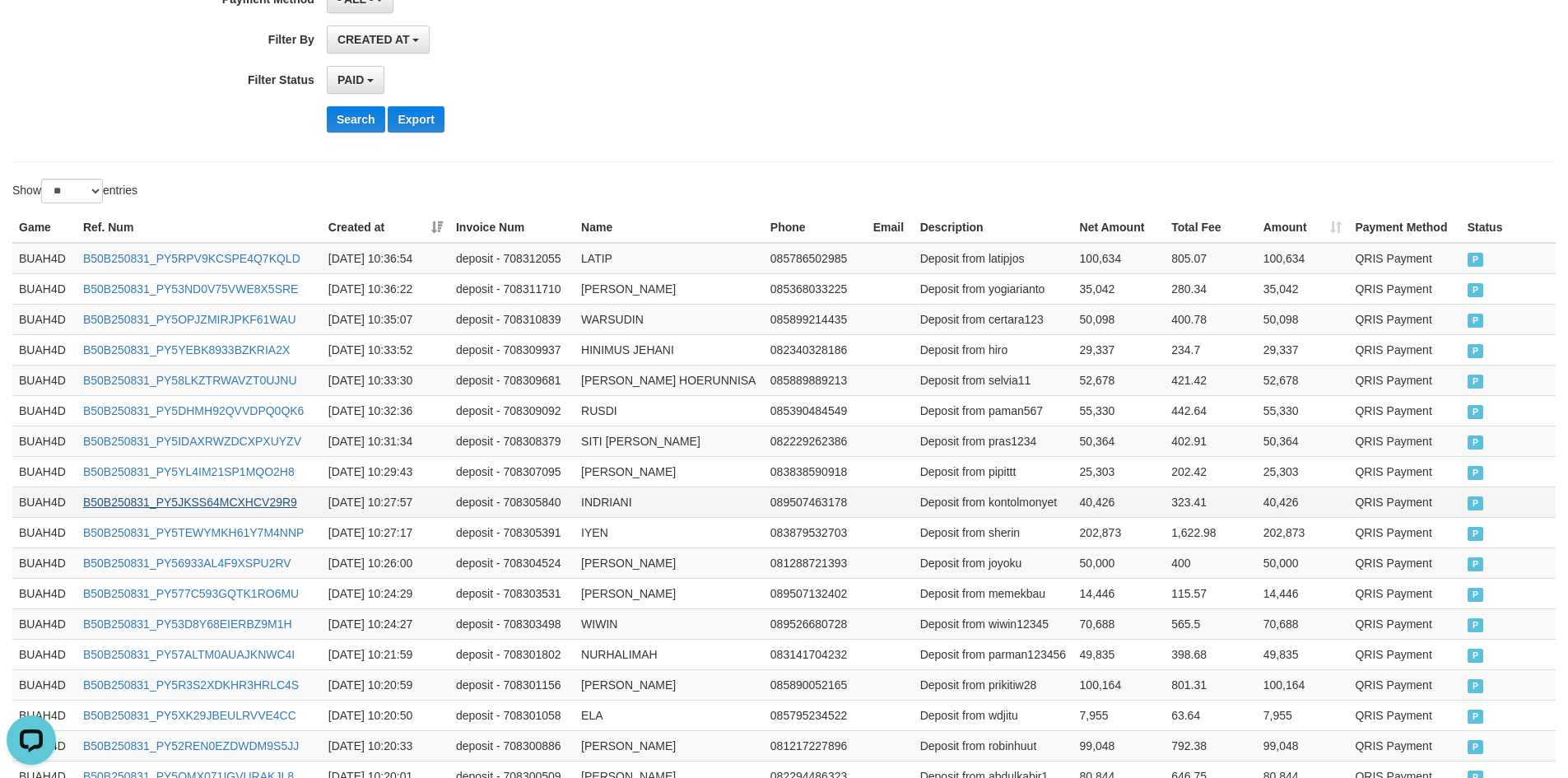
scroll to position [0, 0]
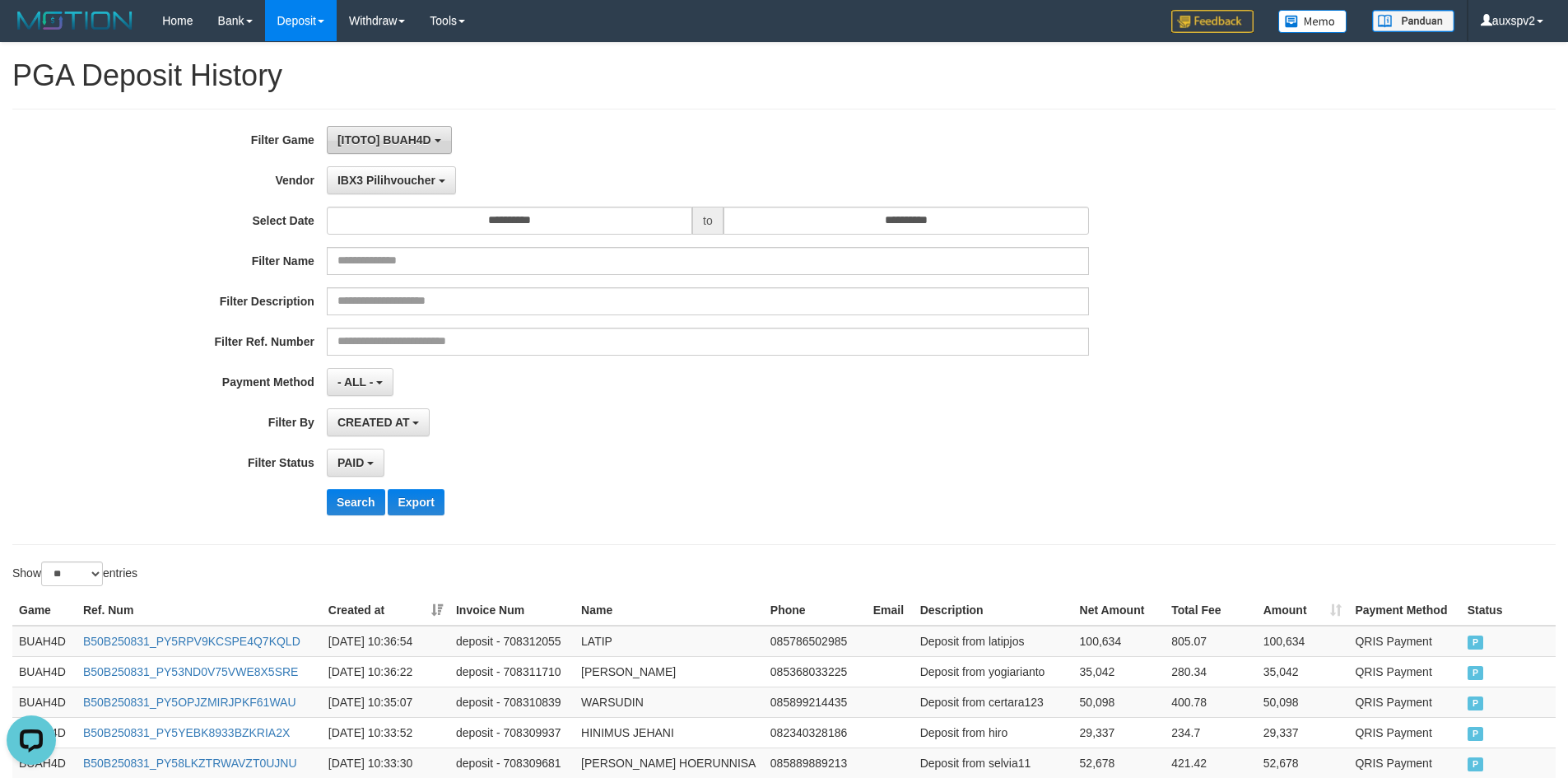
click at [414, 137] on span "[ITOTO] BUAH4D" at bounding box center [385, 140] width 94 height 13
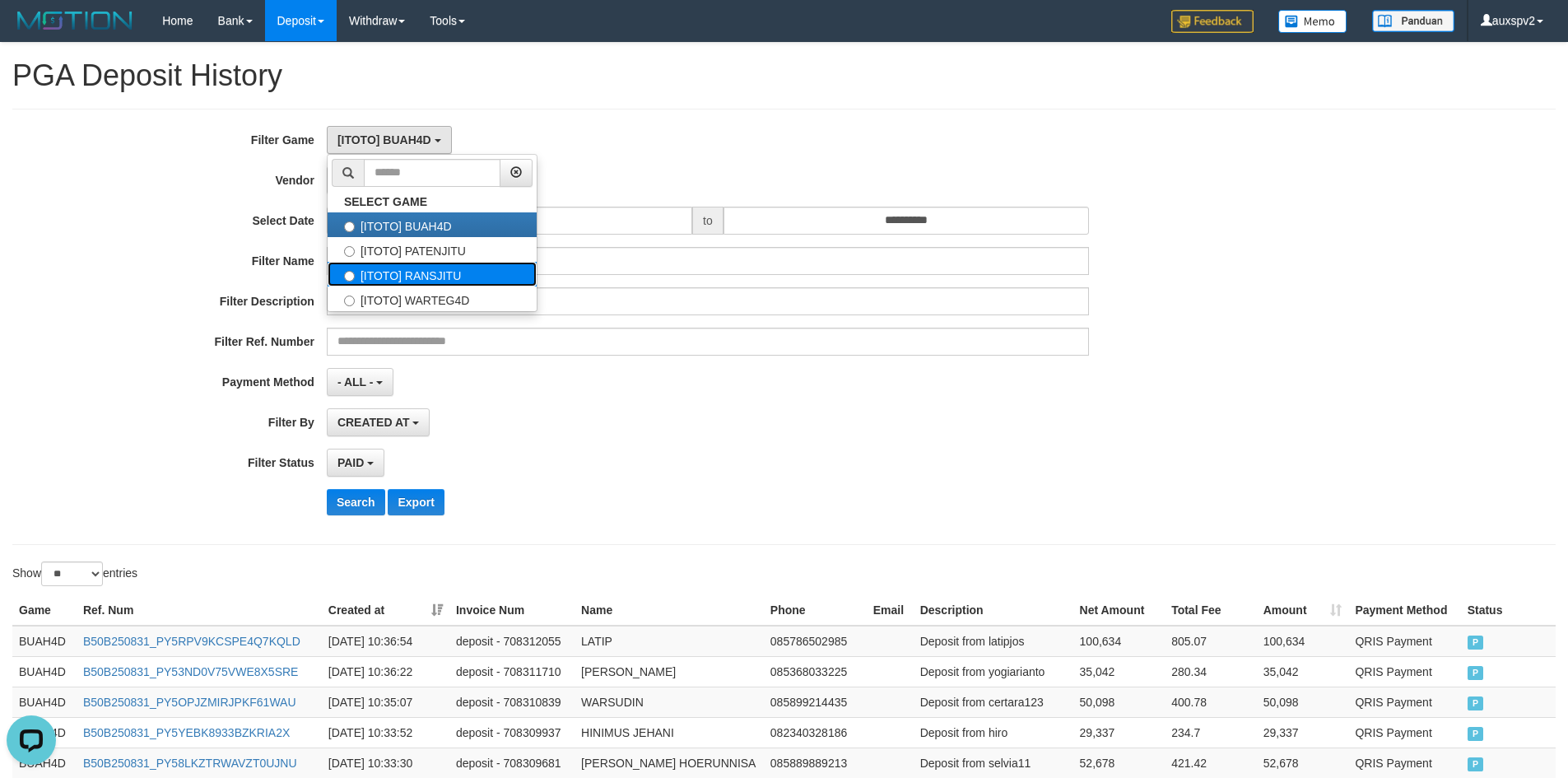
click at [423, 272] on label "[ITOTO] RANSJITU" at bounding box center [432, 274] width 209 height 24
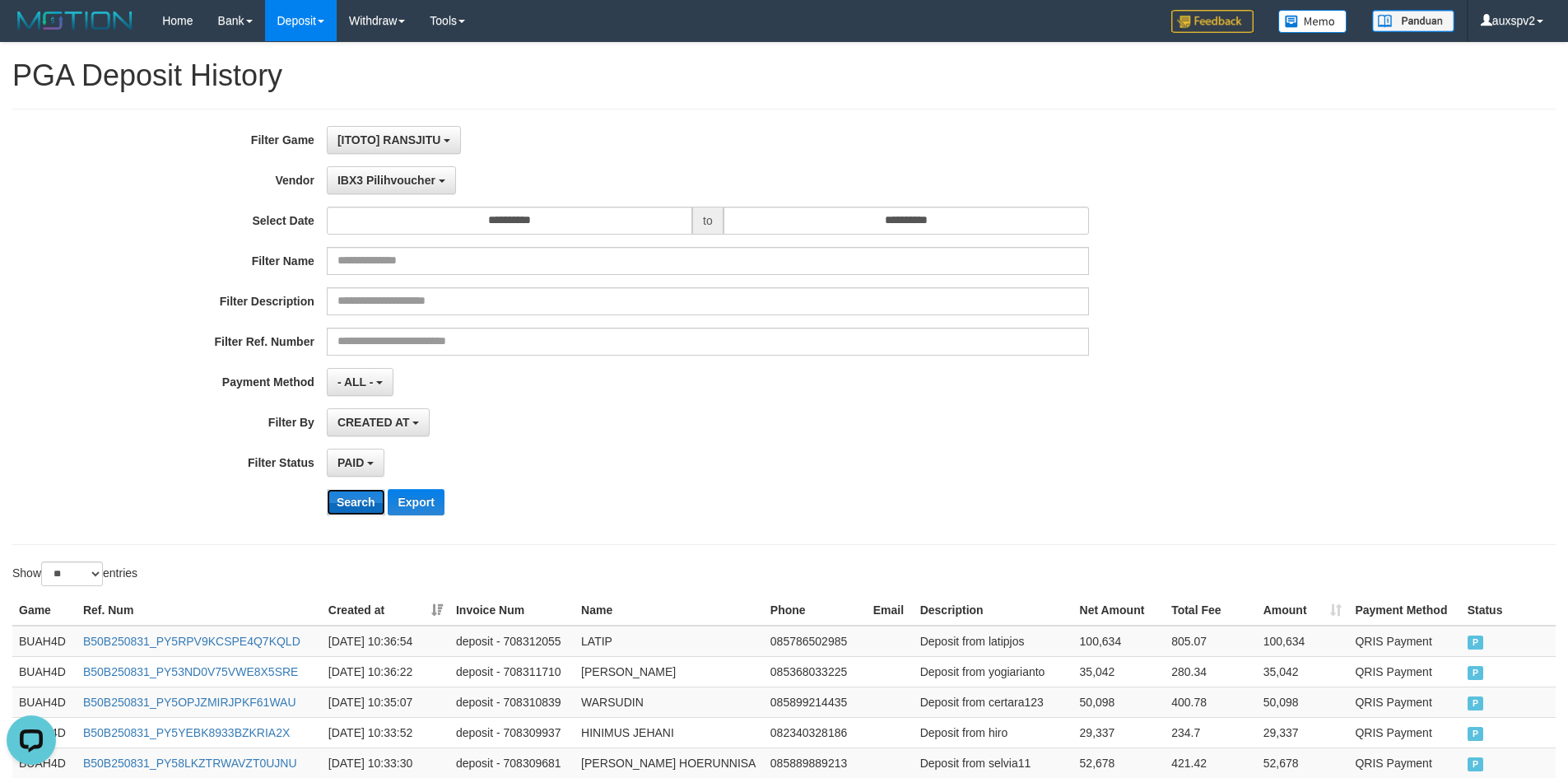
click at [377, 503] on button "Search" at bounding box center [356, 502] width 58 height 26
click at [801, 405] on div "**********" at bounding box center [654, 326] width 1307 height 402
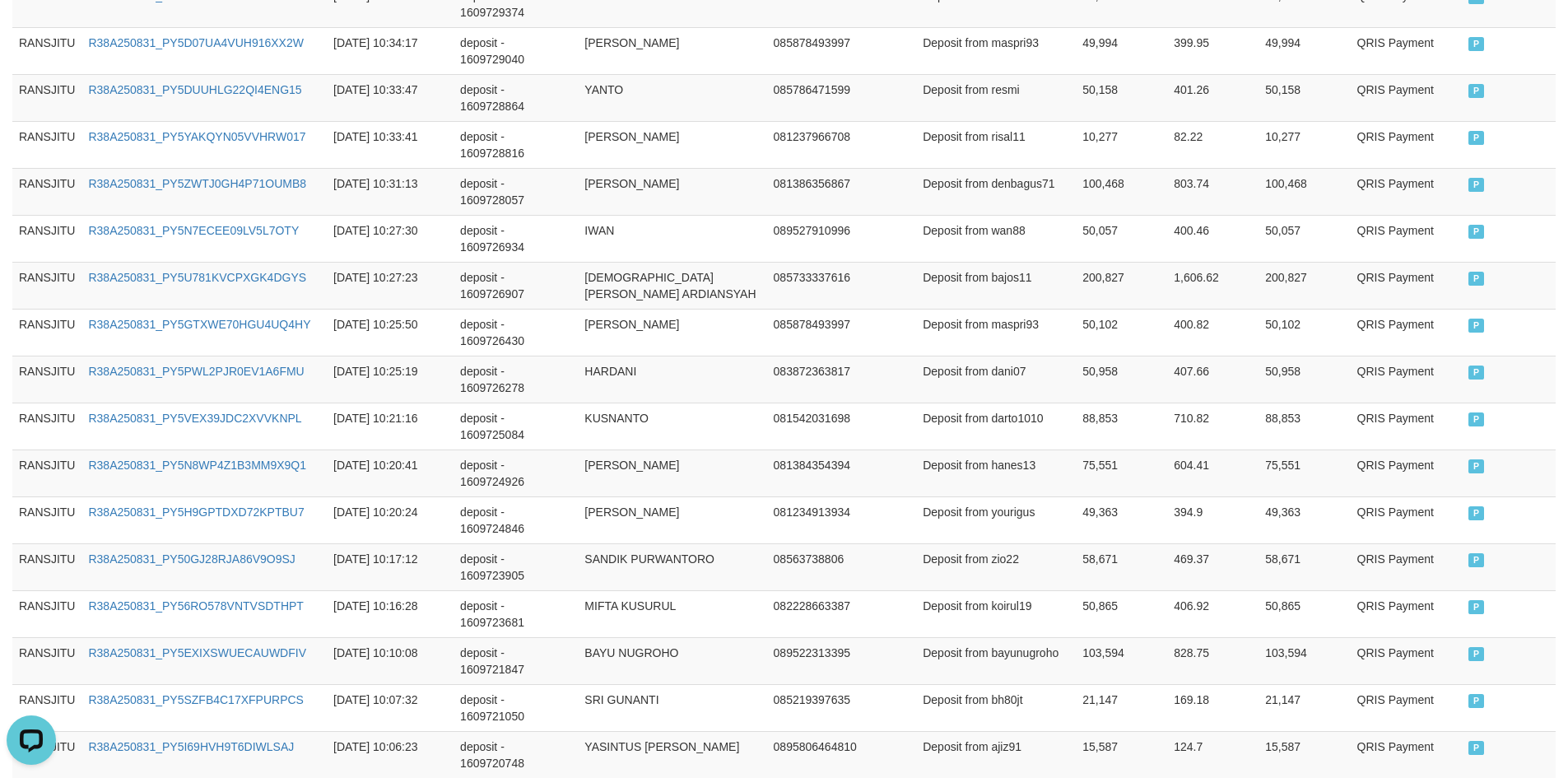
scroll to position [788, 0]
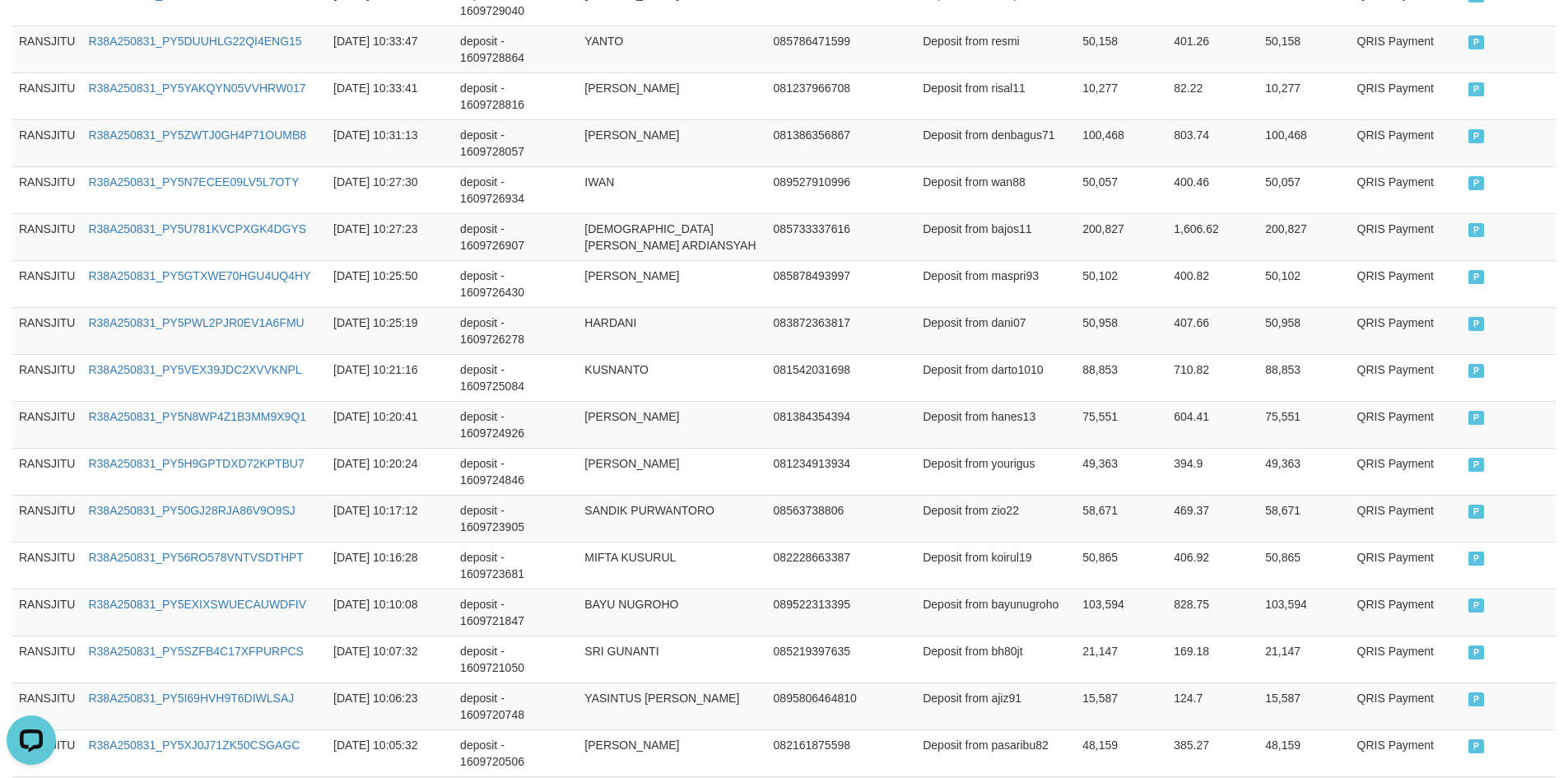
drag, startPoint x: 1089, startPoint y: 637, endPoint x: 1135, endPoint y: 627, distance: 47.1
copy th "2,366,229"
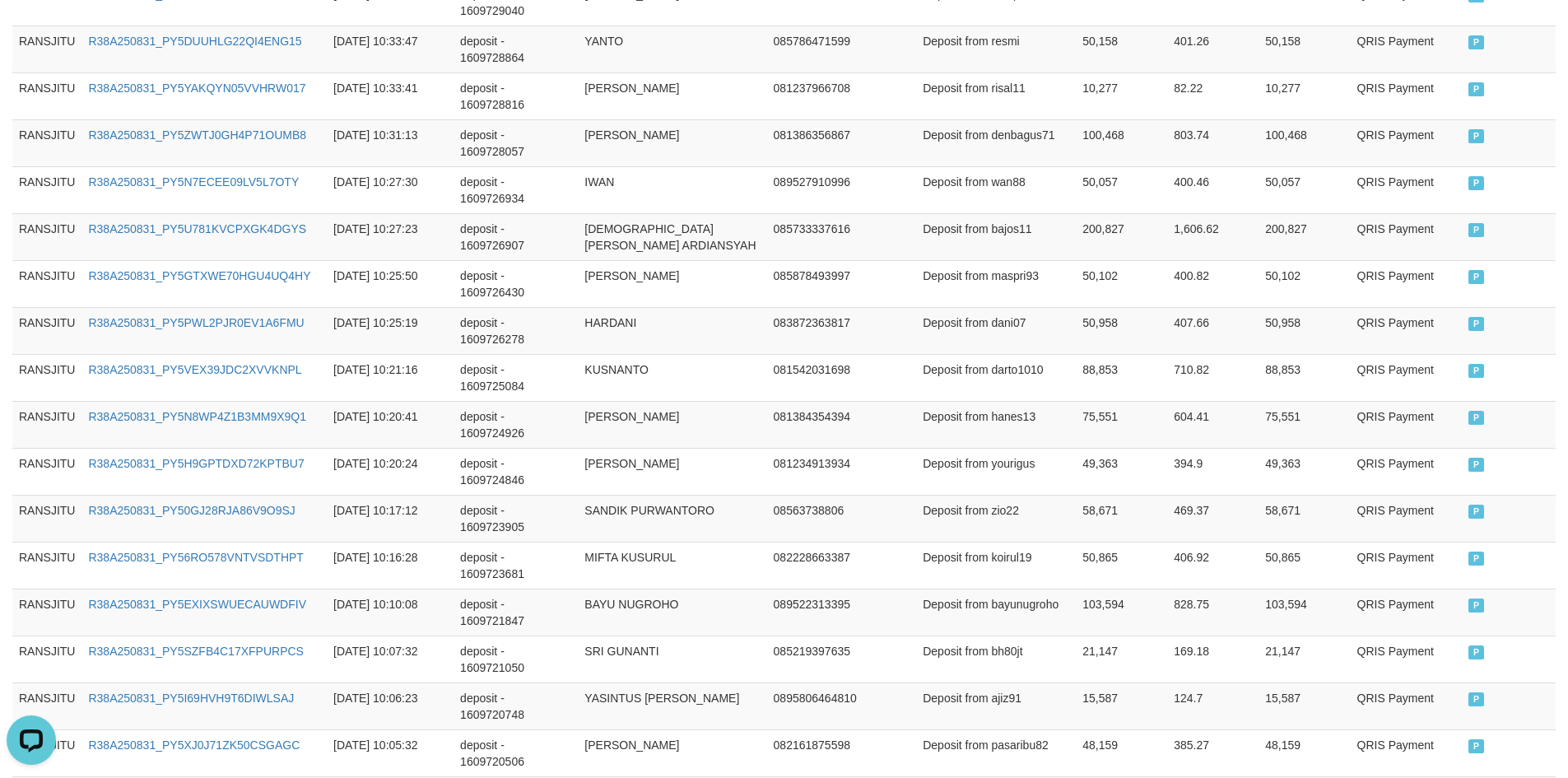
copy th "18,929.83"
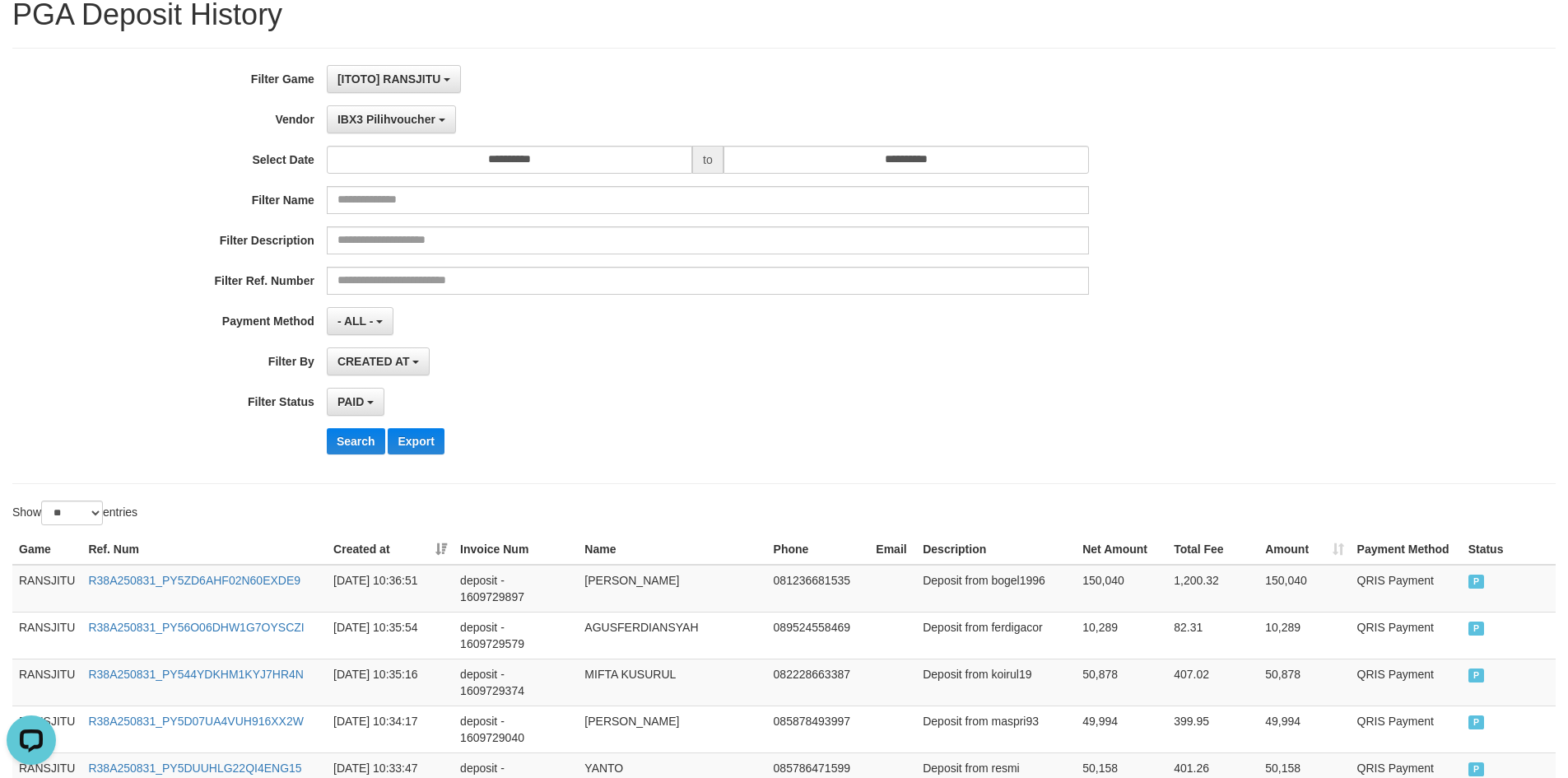
scroll to position [0, 0]
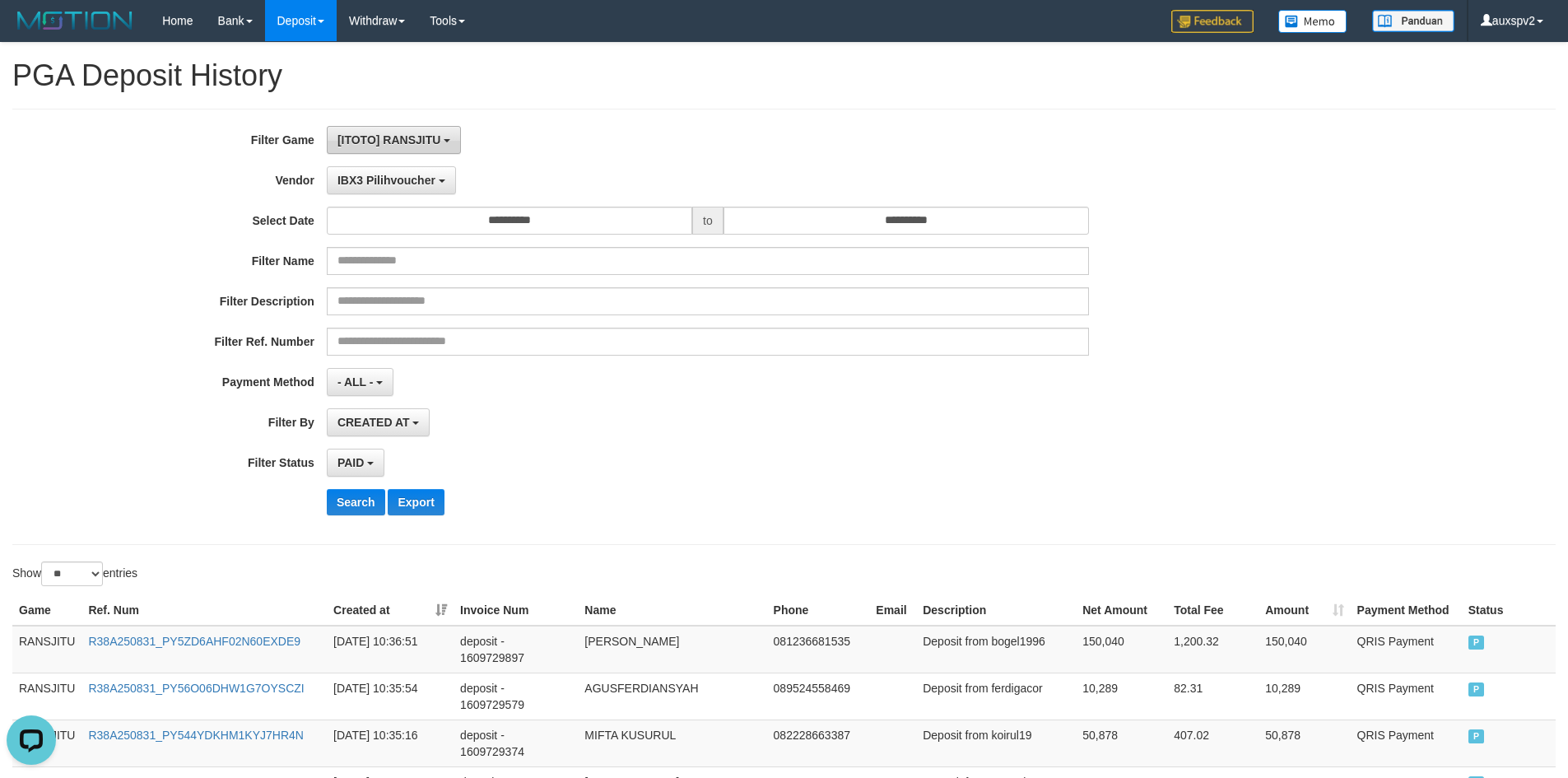
click at [418, 129] on button "[ITOTO] RANSJITU" at bounding box center [393, 140] width 135 height 28
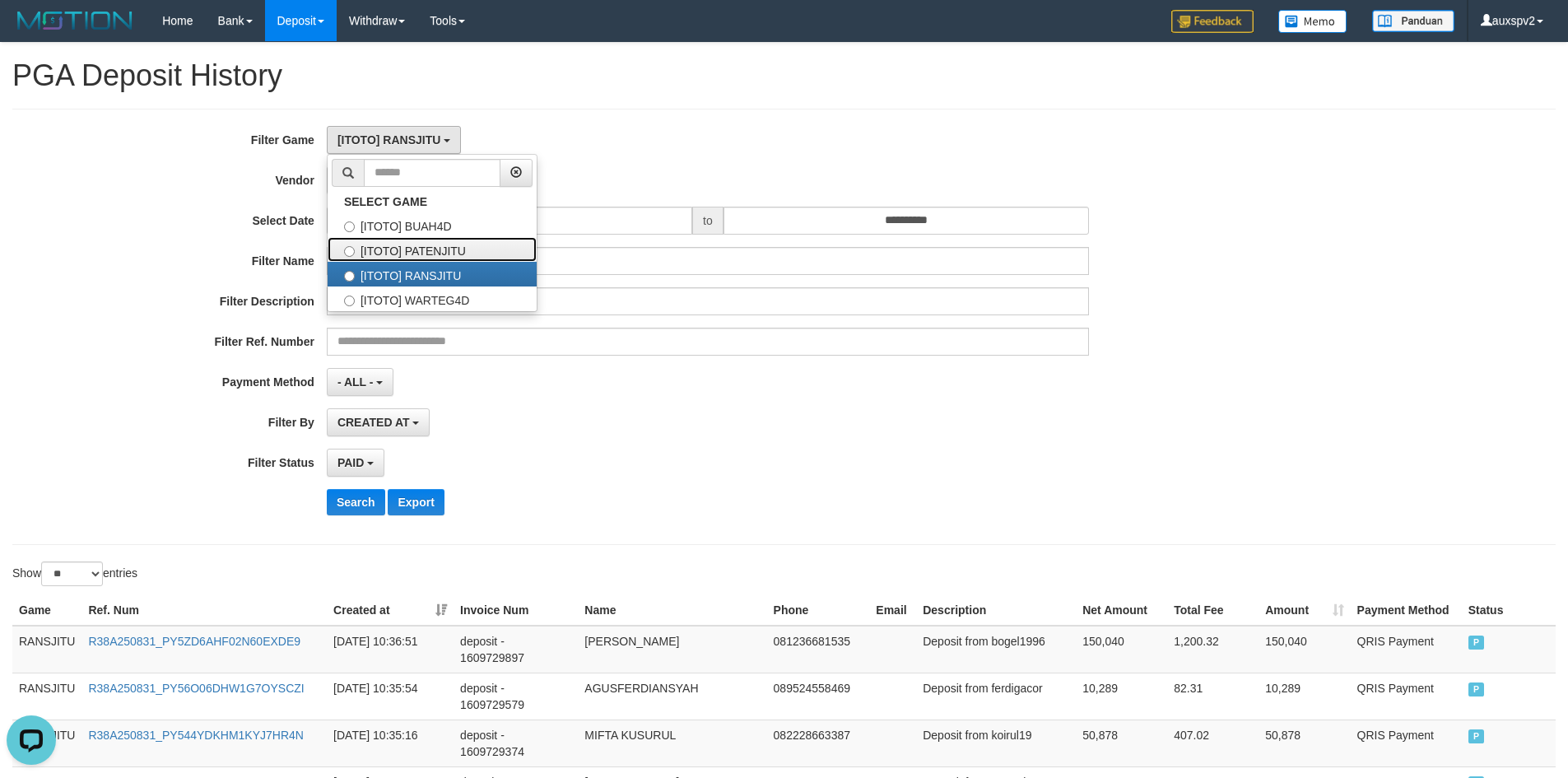
drag, startPoint x: 476, startPoint y: 256, endPoint x: 578, endPoint y: 311, distance: 115.9
click at [476, 256] on label "[ITOTO] PATENJITU" at bounding box center [432, 249] width 209 height 24
select select "****"
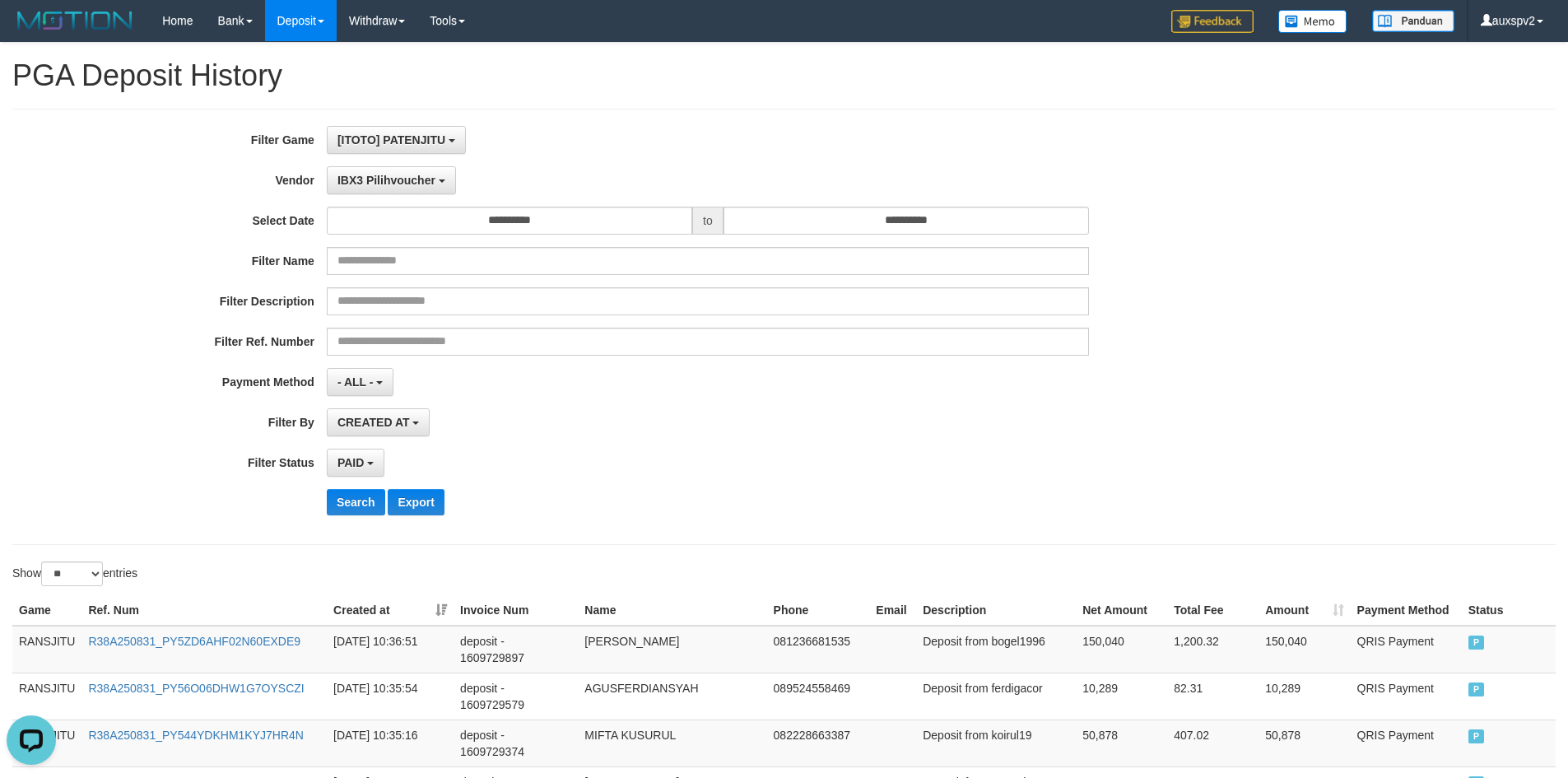
drag, startPoint x: 578, startPoint y: 321, endPoint x: 366, endPoint y: 523, distance: 292.8
click at [578, 325] on div "**********" at bounding box center [654, 326] width 1307 height 402
click at [364, 502] on button "Search" at bounding box center [356, 502] width 58 height 26
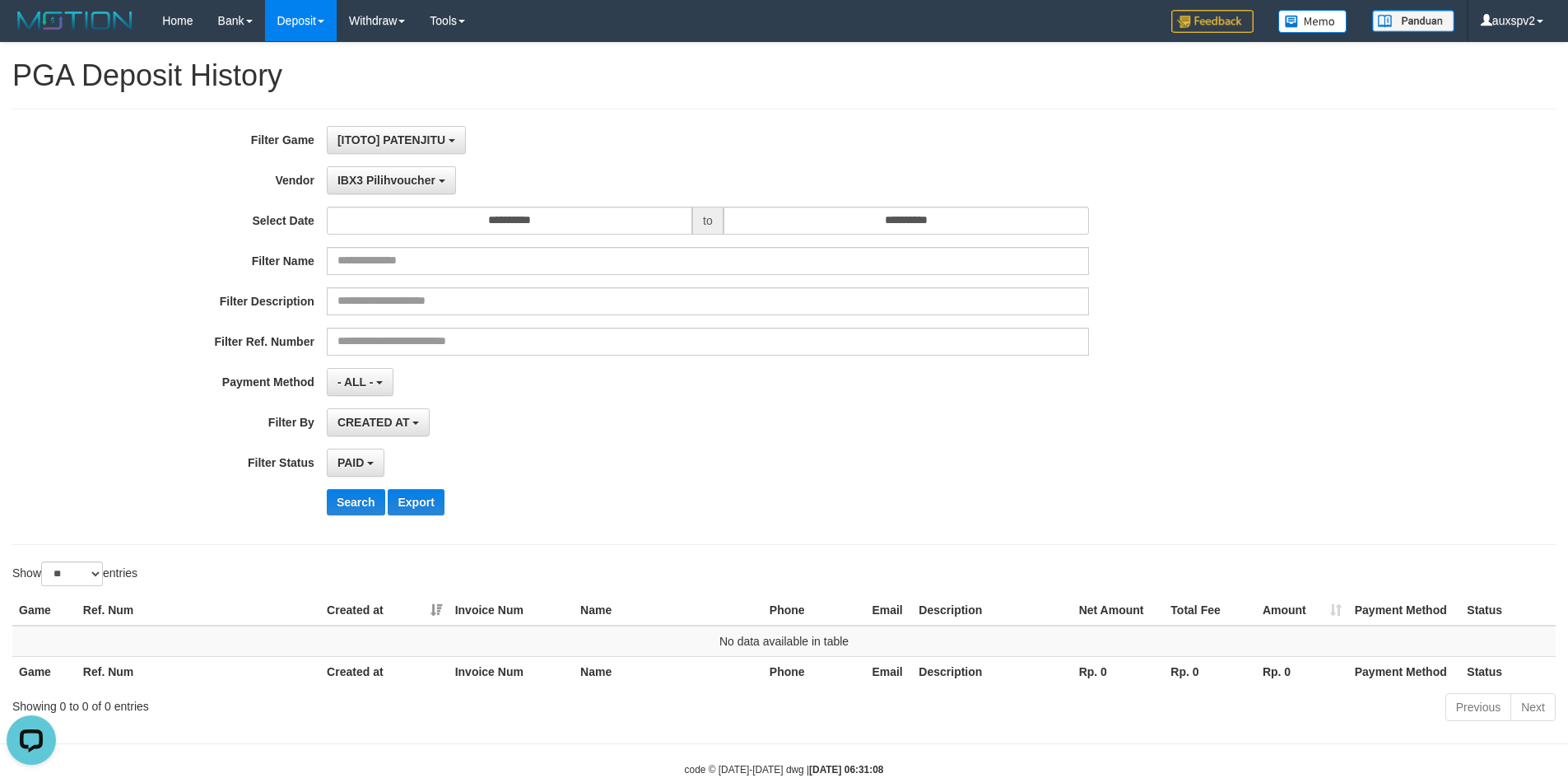
click at [713, 501] on div "Search Export" at bounding box center [816, 502] width 980 height 26
click at [437, 134] on span "[ITOTO] PATENJITU" at bounding box center [391, 140] width 108 height 13
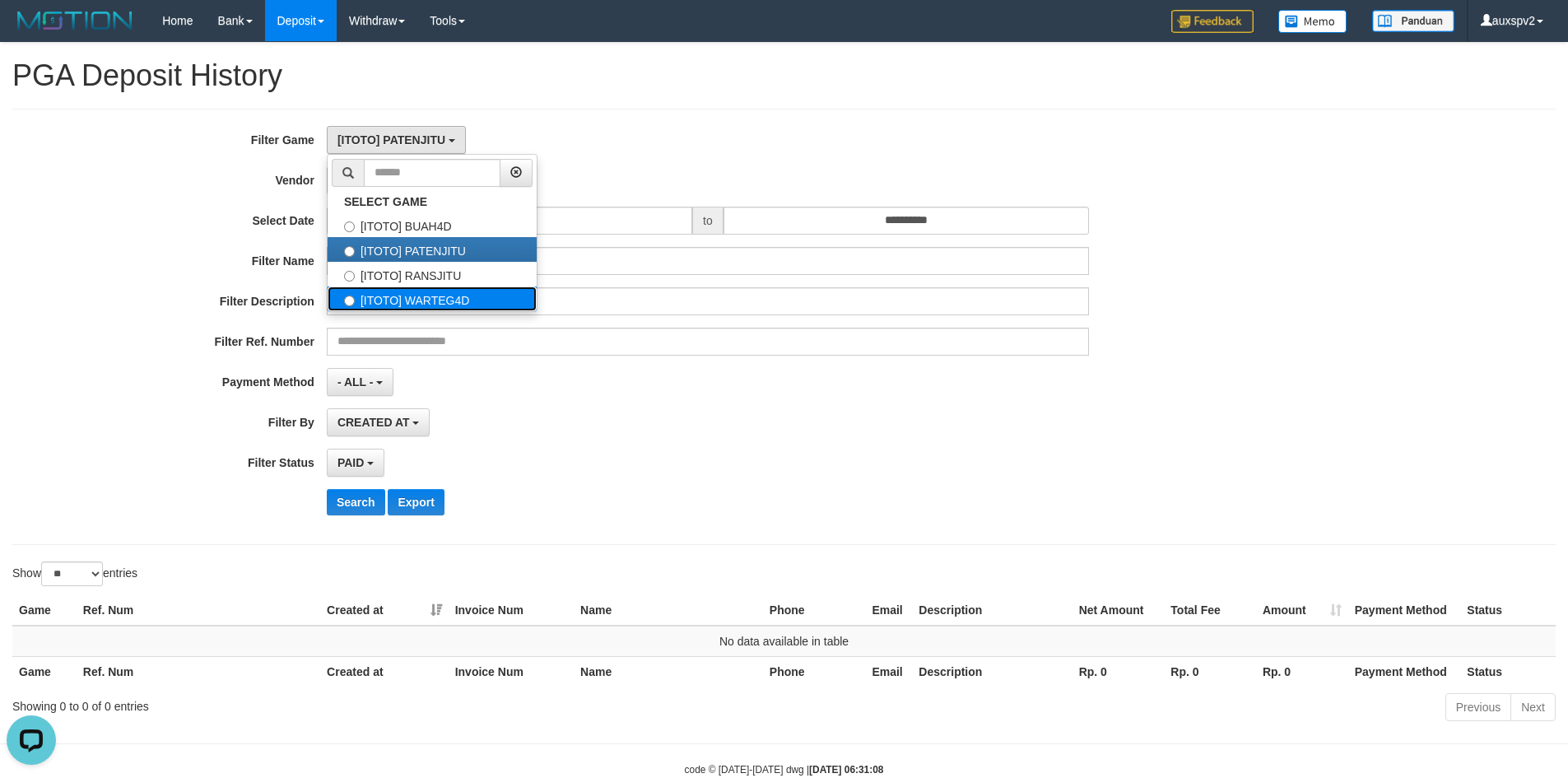
click at [448, 302] on label "[ITOTO] WARTEG4D" at bounding box center [432, 299] width 209 height 24
select select "****"
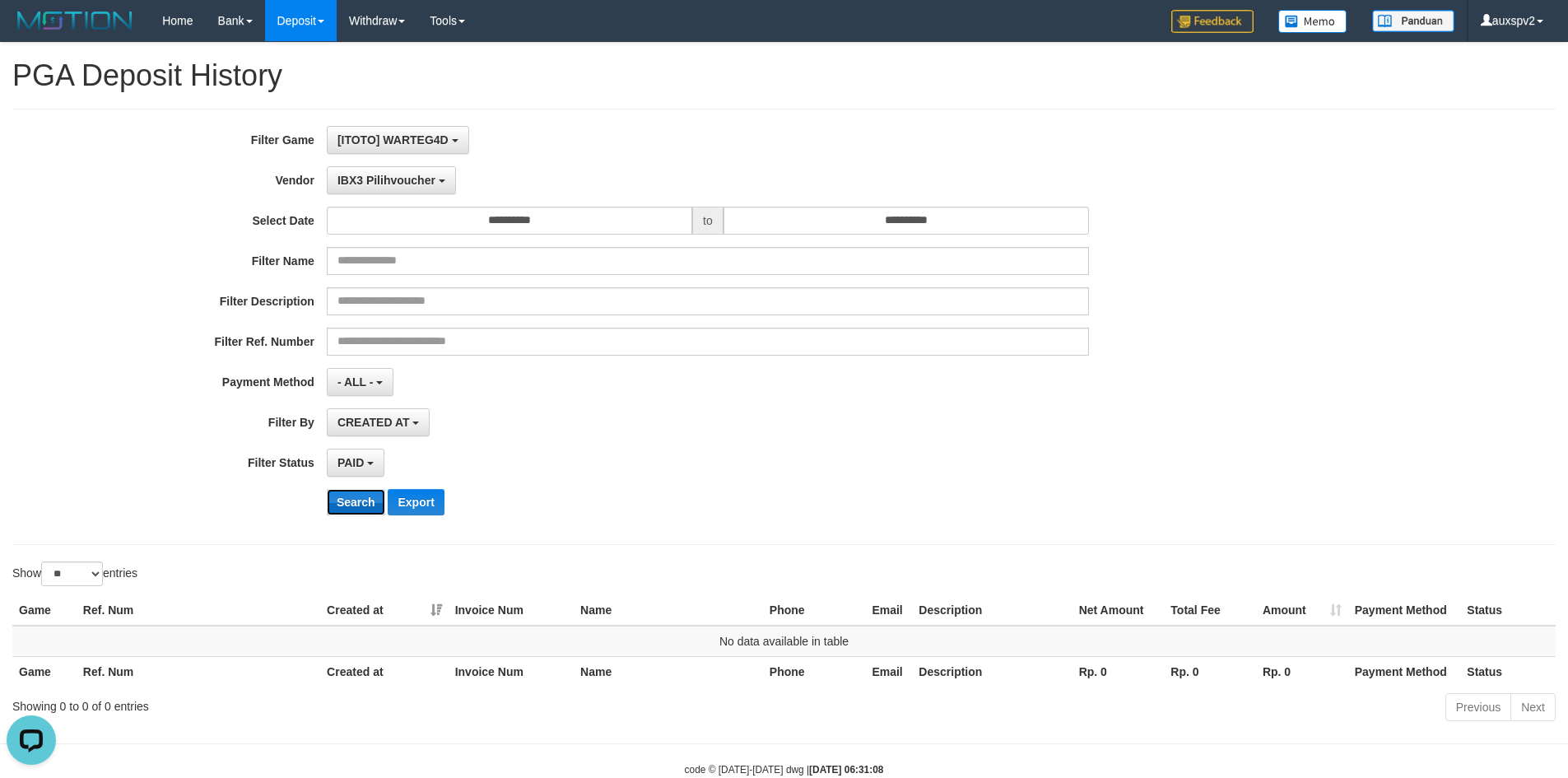
click at [371, 509] on button "Search" at bounding box center [356, 502] width 58 height 26
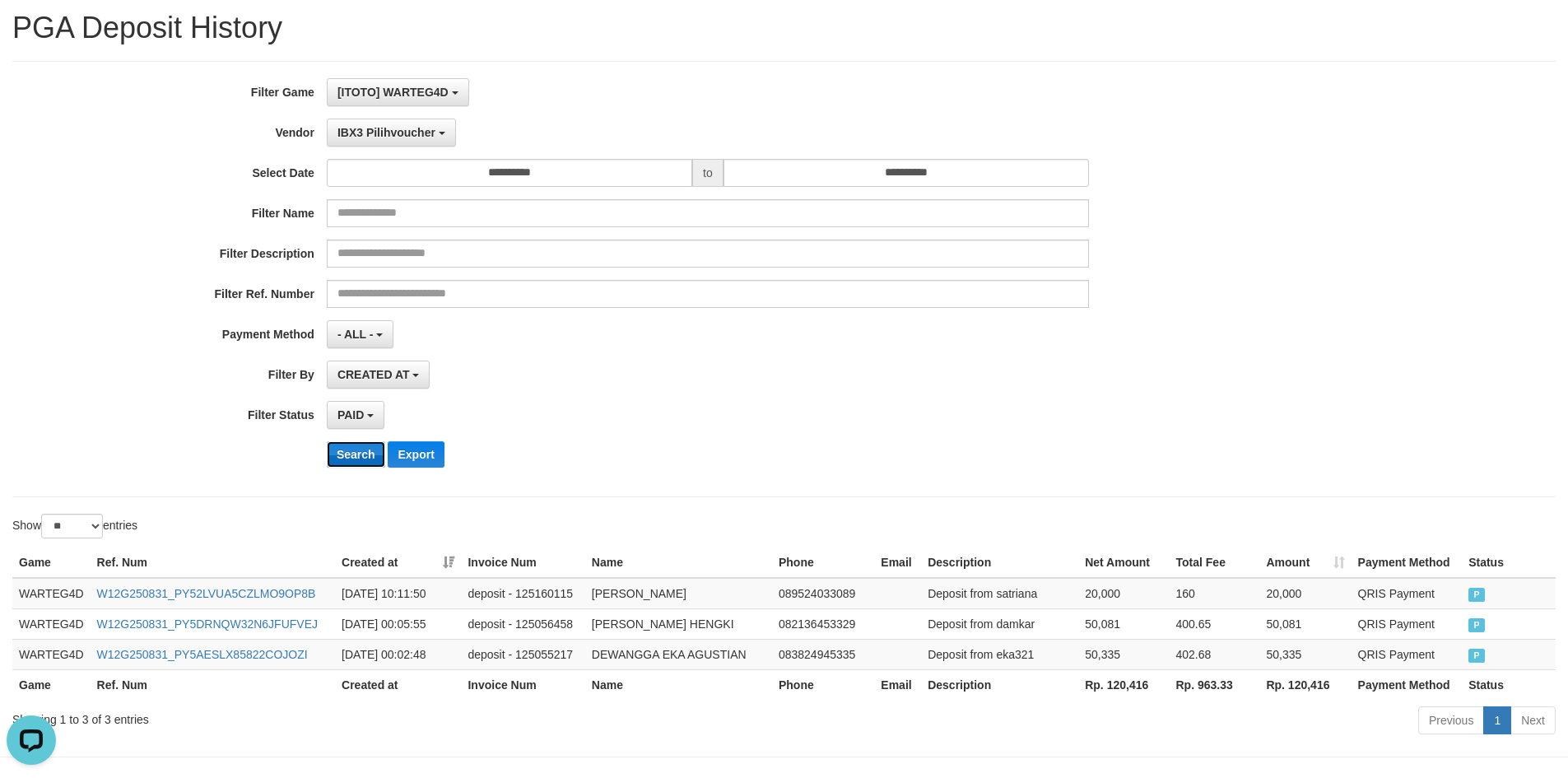
scroll to position [102, 0]
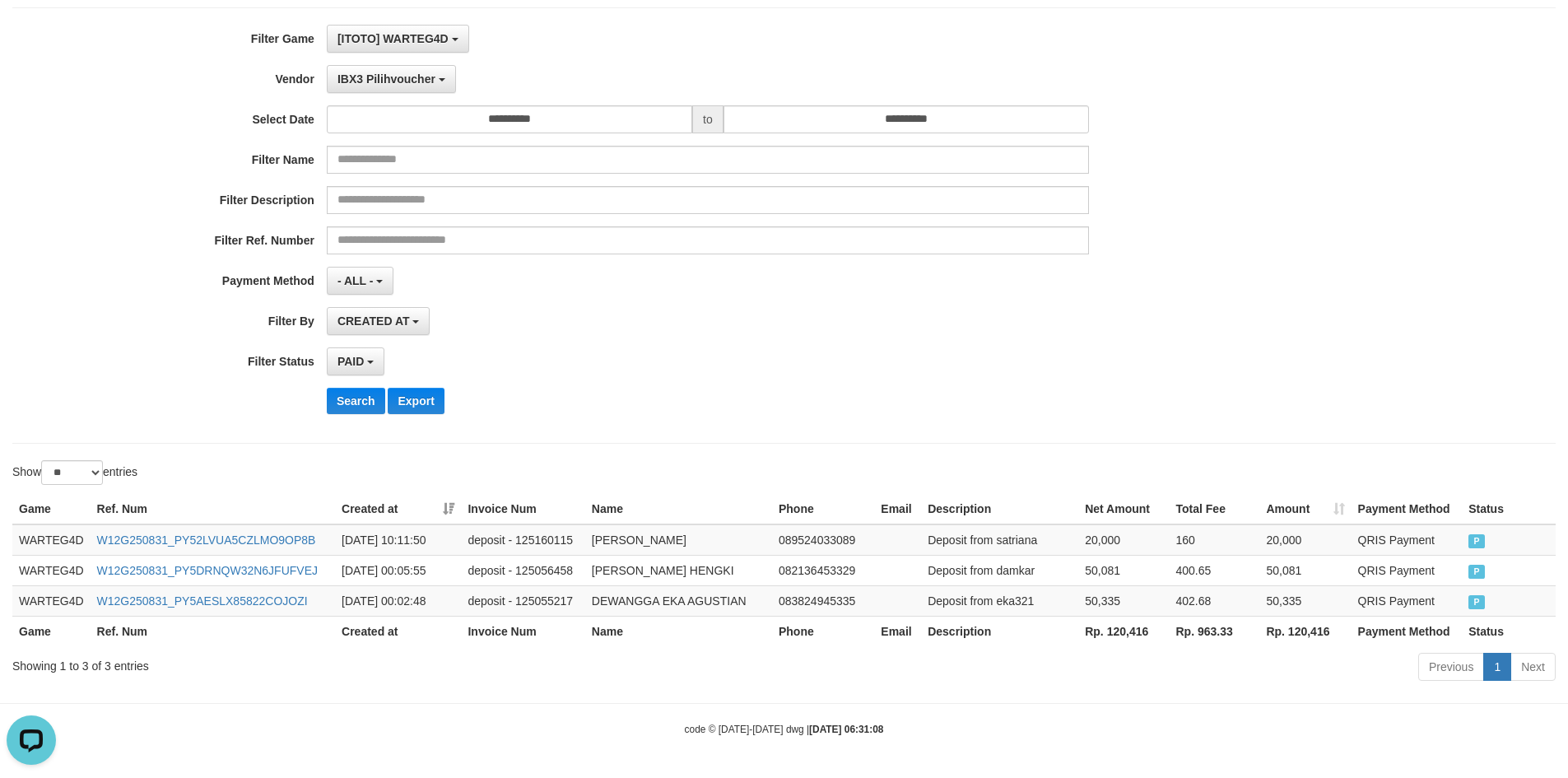
click at [1112, 633] on th "Rp. 120,416" at bounding box center [1124, 631] width 90 height 30
copy th "120,416"
click at [1208, 636] on th "Rp. 963.33" at bounding box center [1215, 631] width 90 height 30
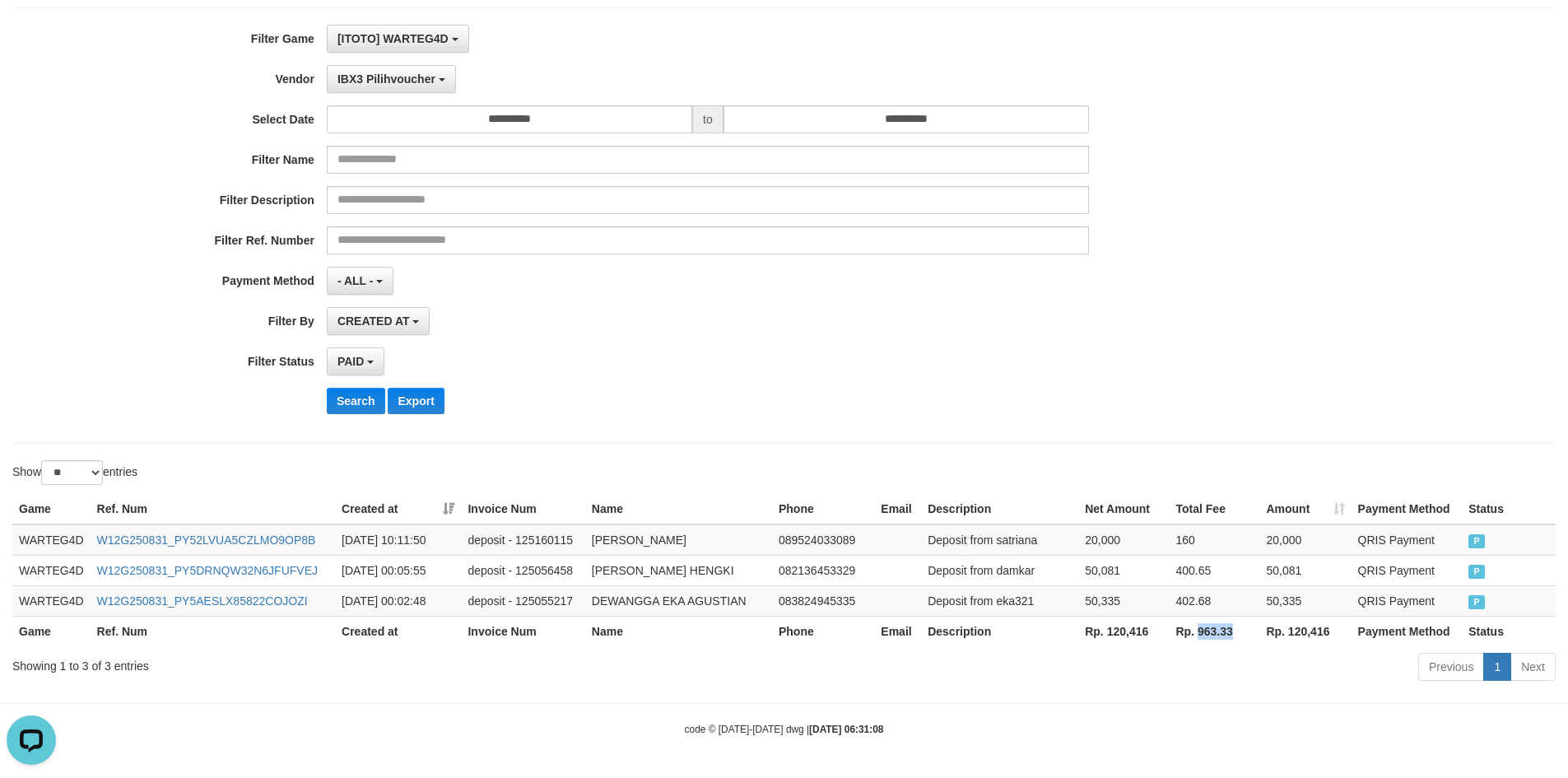
copy th "963.33"
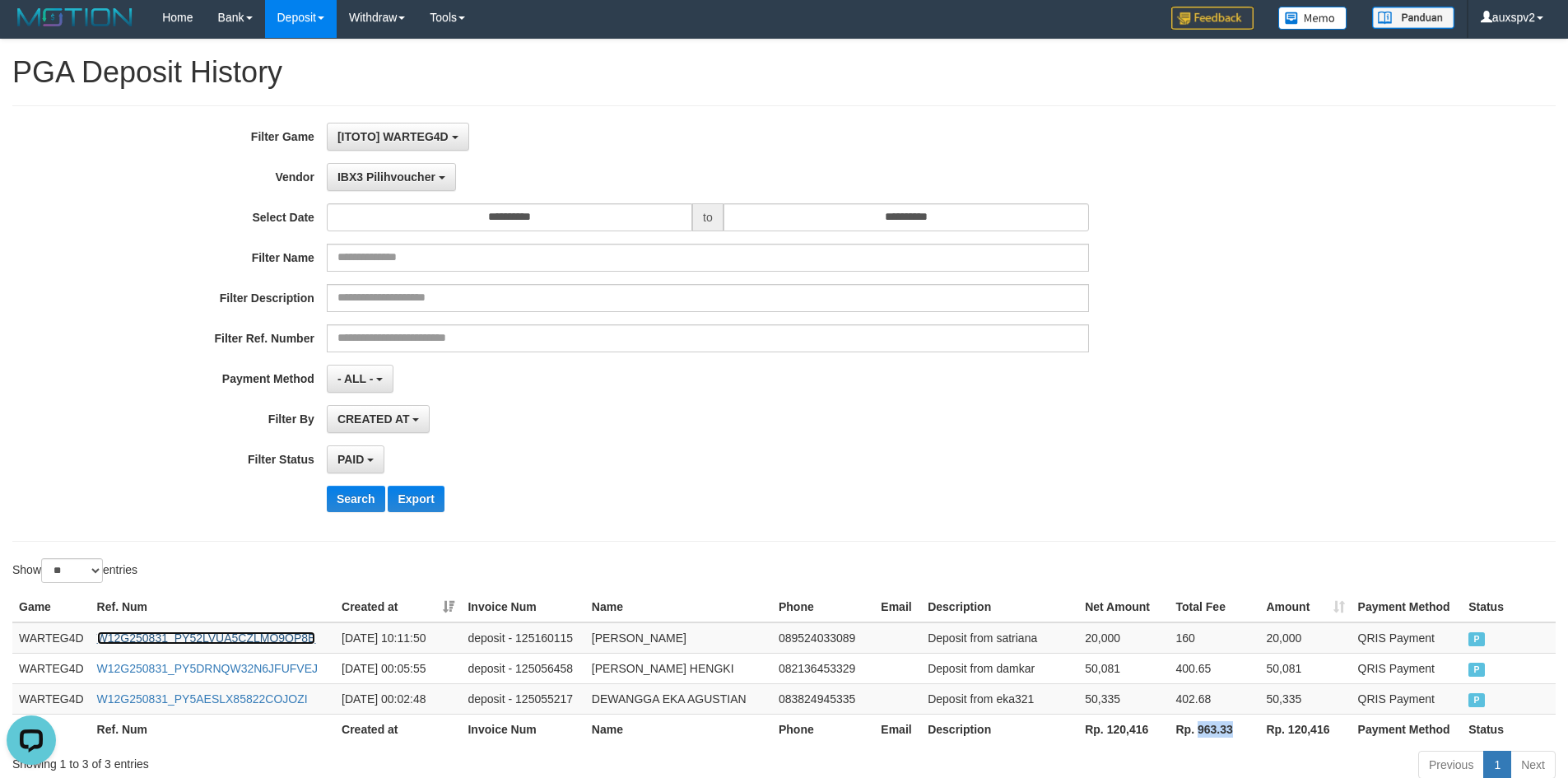
scroll to position [0, 0]
